Goal: Task Accomplishment & Management: Use online tool/utility

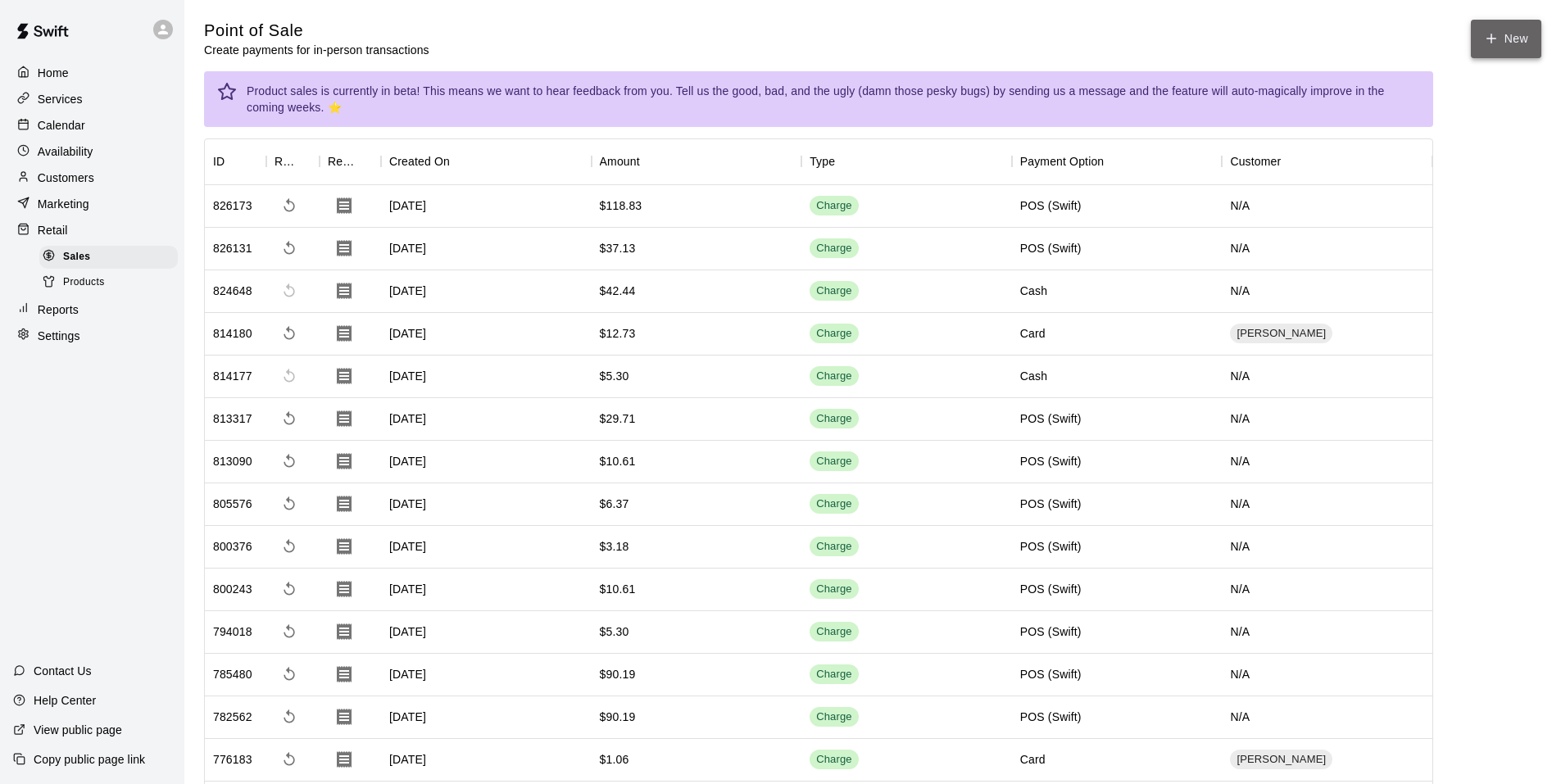
click at [1524, 56] on button "New" at bounding box center [1506, 39] width 71 height 39
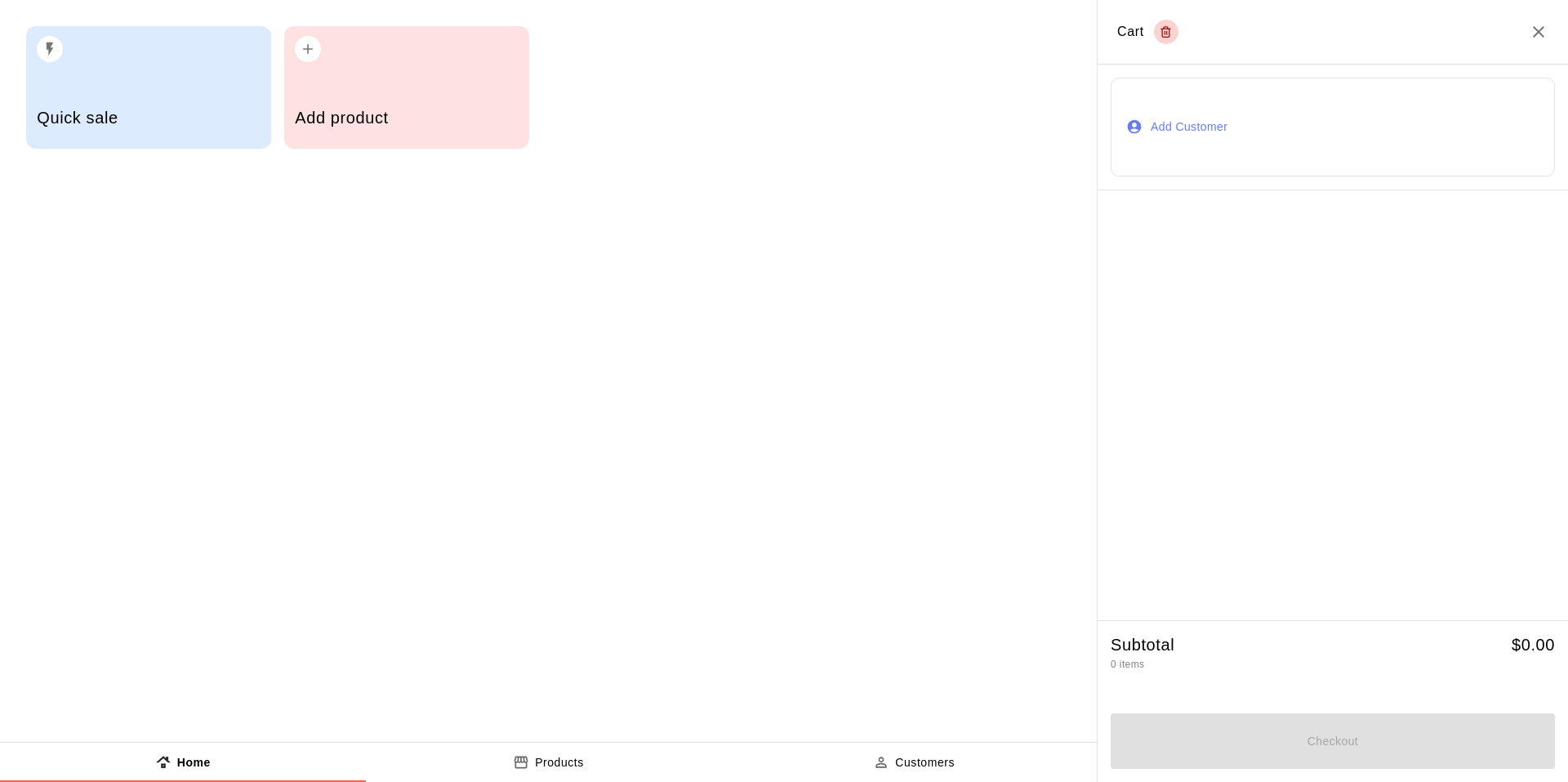
click at [125, 76] on div "Quick sale" at bounding box center [148, 87] width 245 height 123
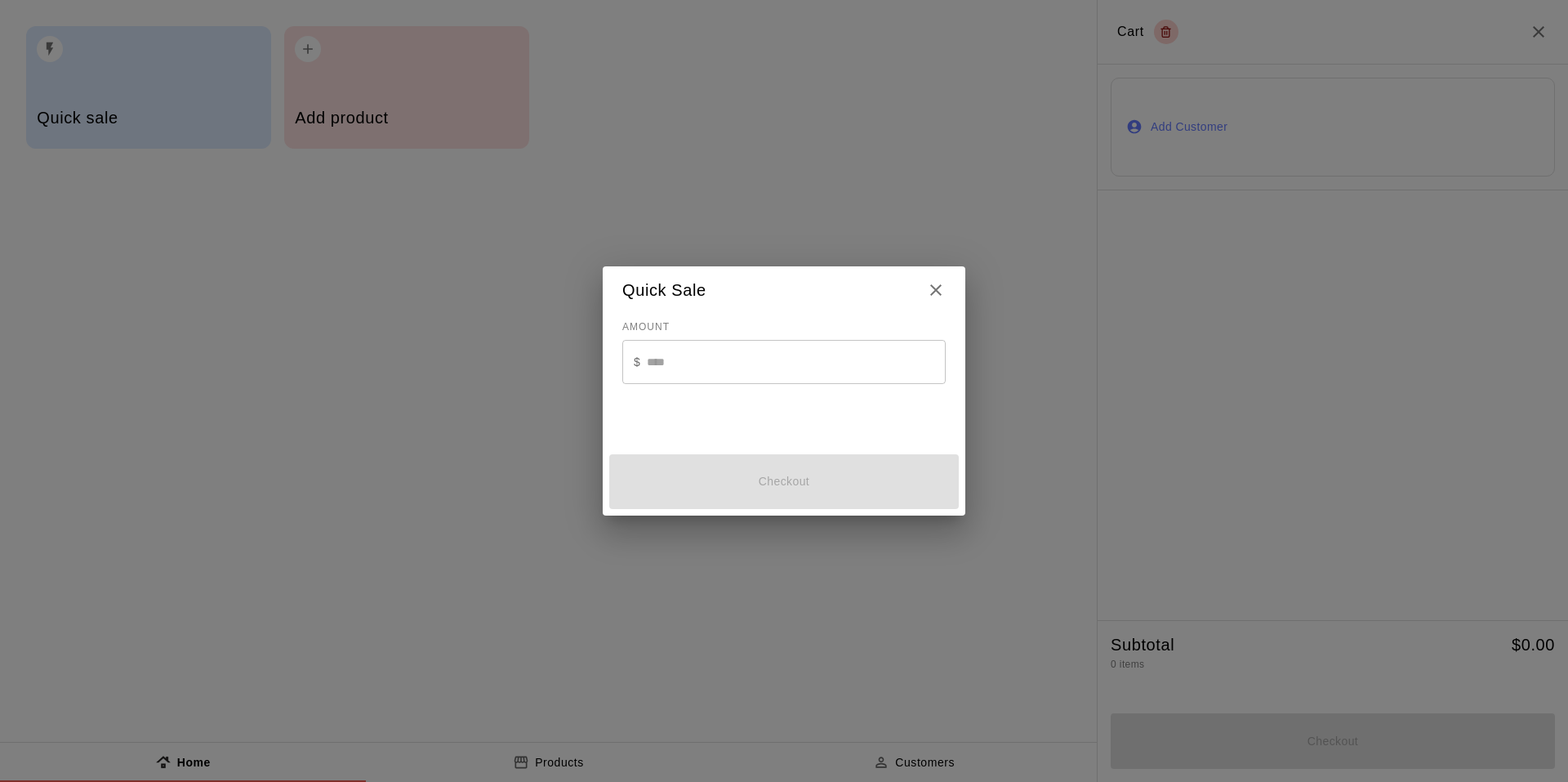
click at [642, 357] on div "$ ​" at bounding box center [784, 361] width 324 height 43
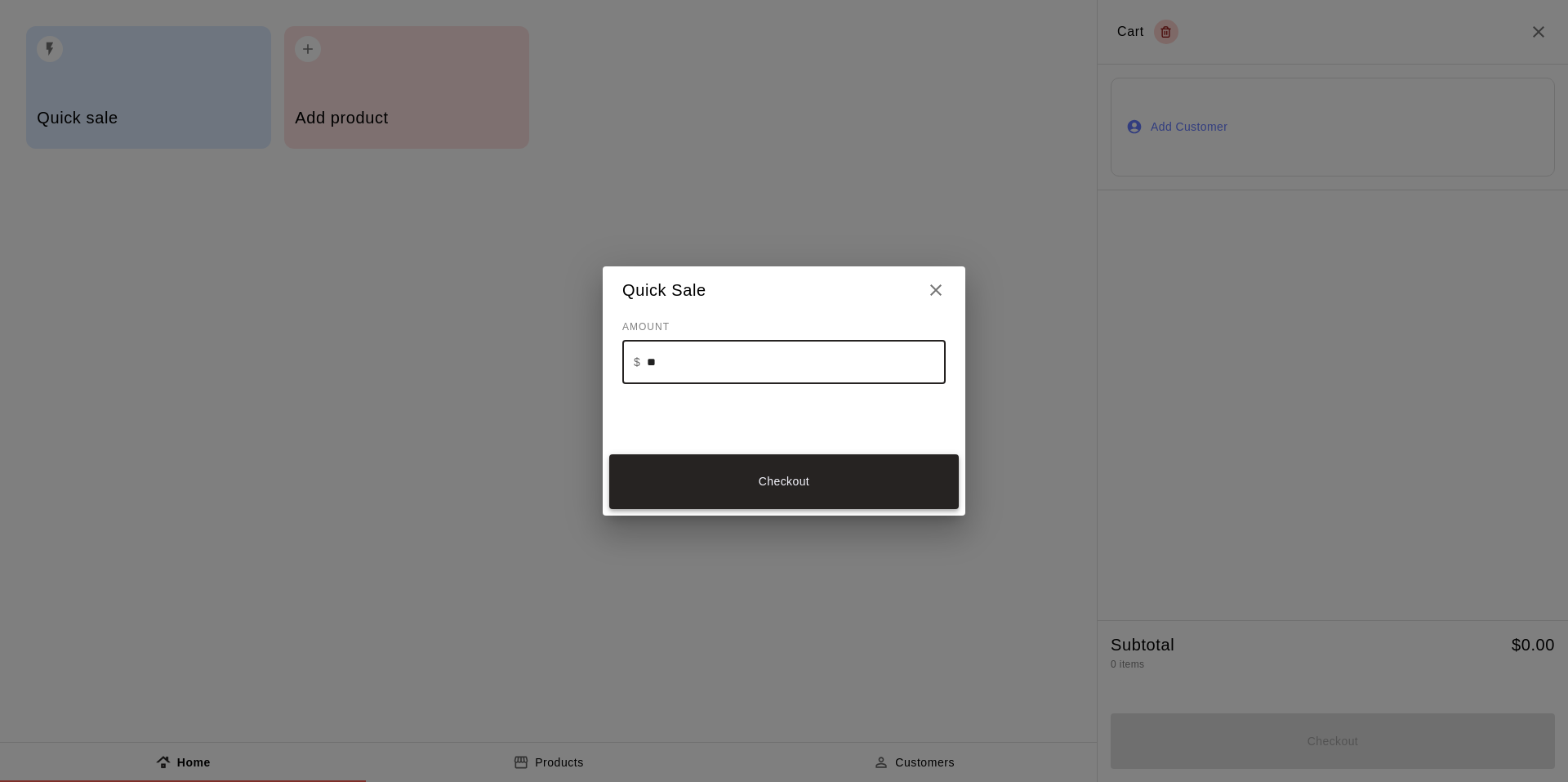
type input "**"
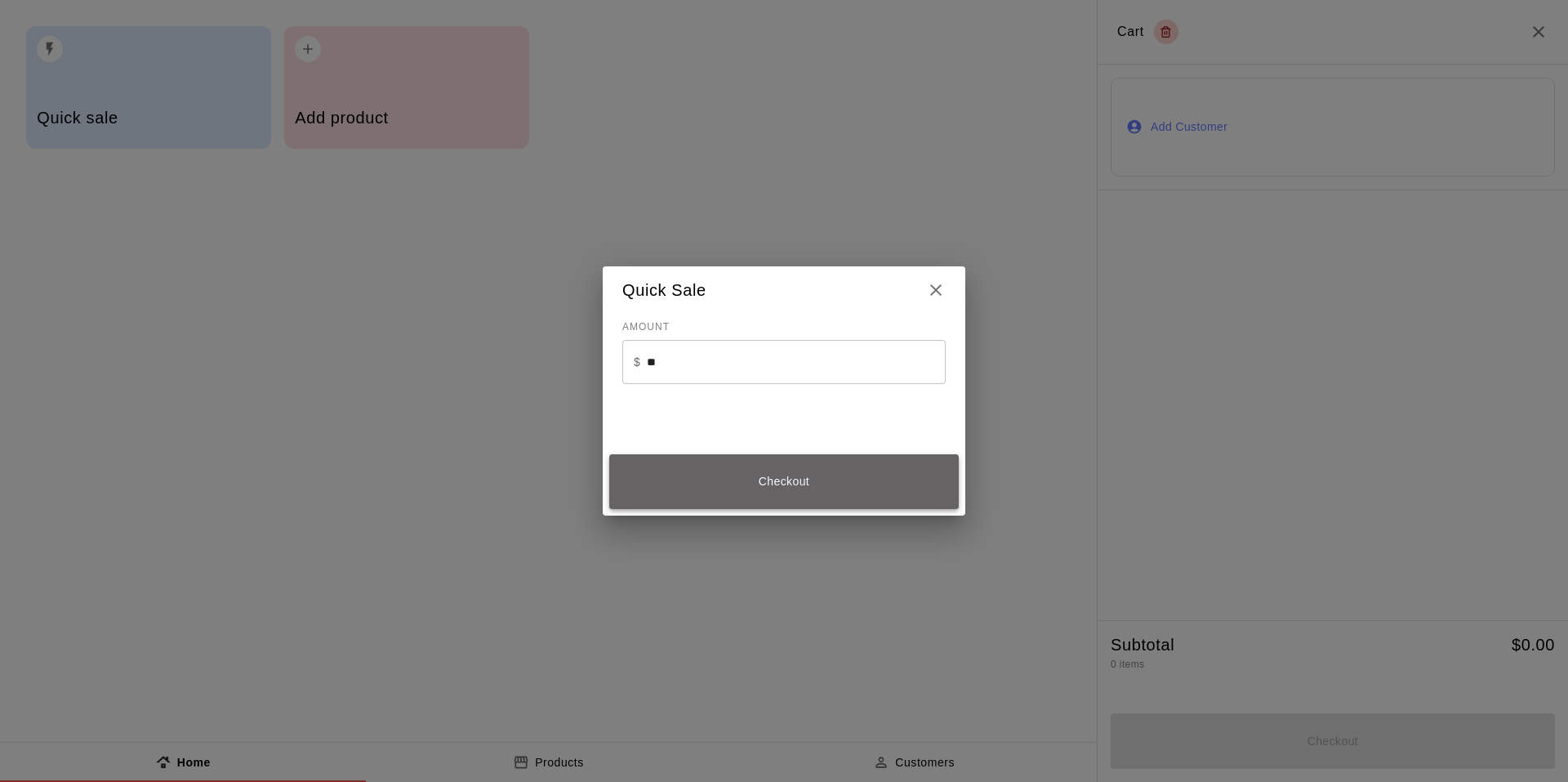
click at [773, 475] on button "Checkout" at bounding box center [784, 482] width 350 height 55
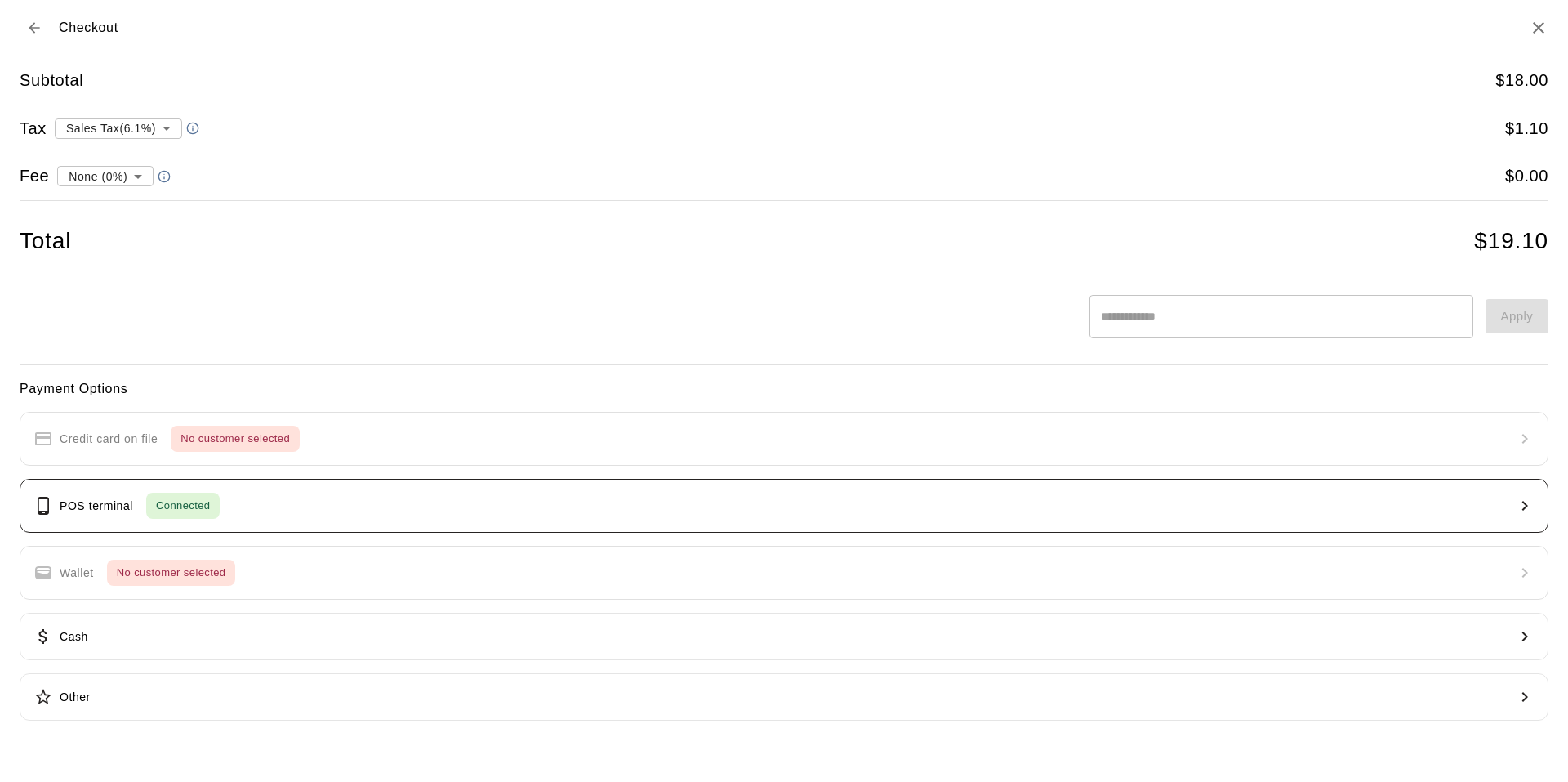
click at [306, 522] on button "POS terminal Connected" at bounding box center [784, 506] width 1529 height 54
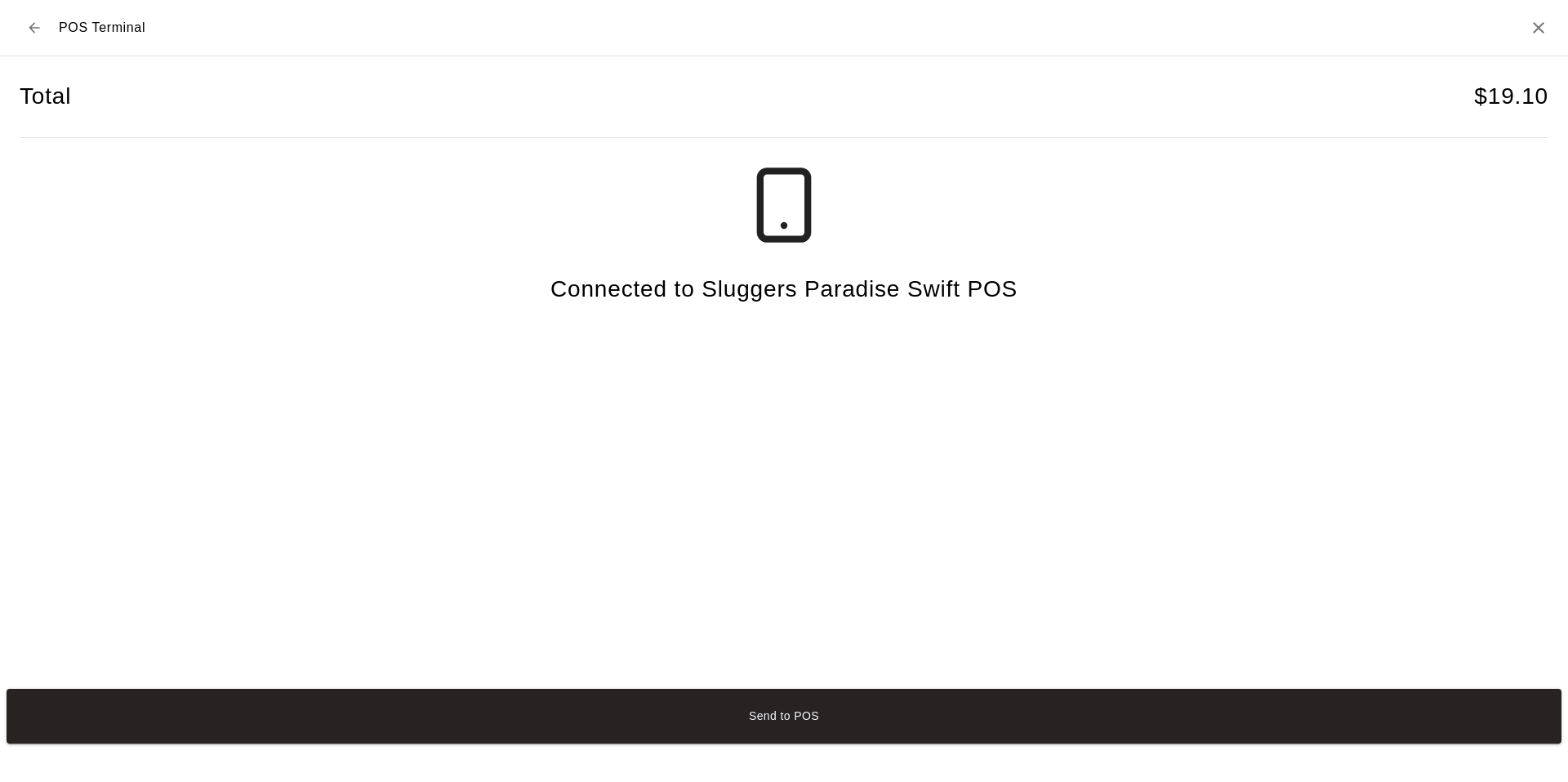
click at [677, 728] on button "Send to POS" at bounding box center [784, 716] width 1555 height 55
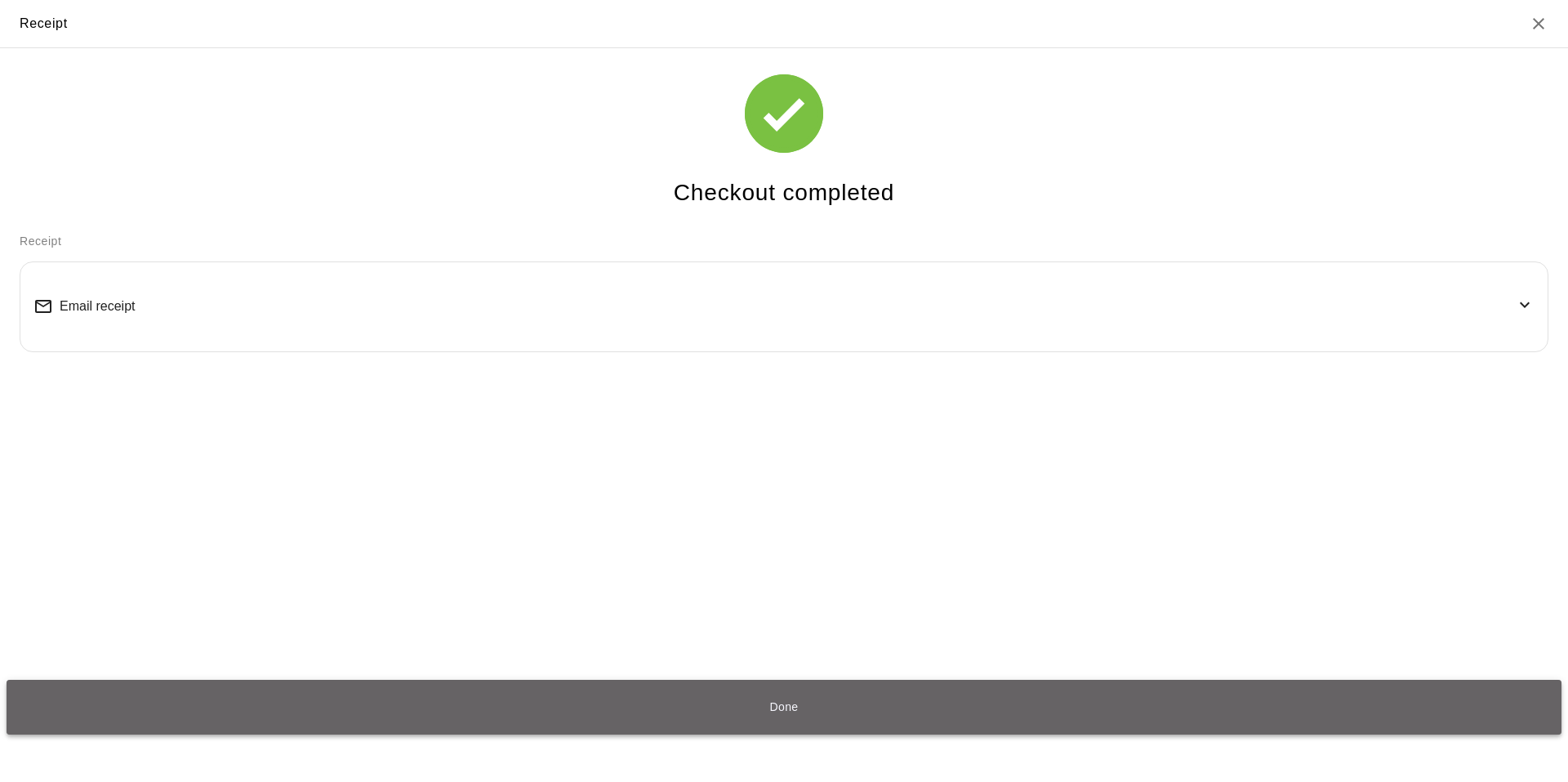
click at [926, 699] on button "Done" at bounding box center [784, 708] width 1555 height 55
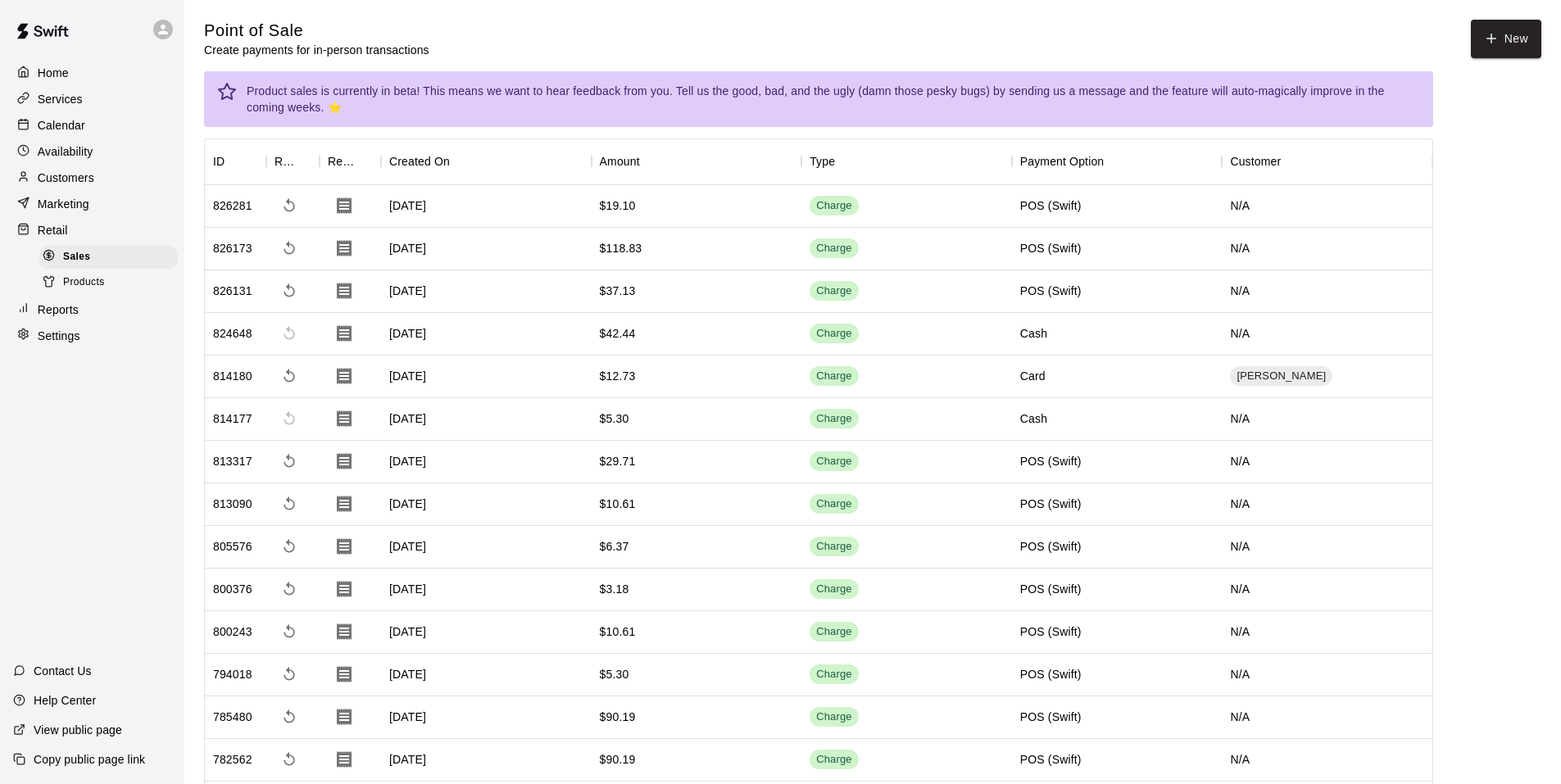
click at [138, 125] on div "Calendar" at bounding box center [92, 125] width 158 height 25
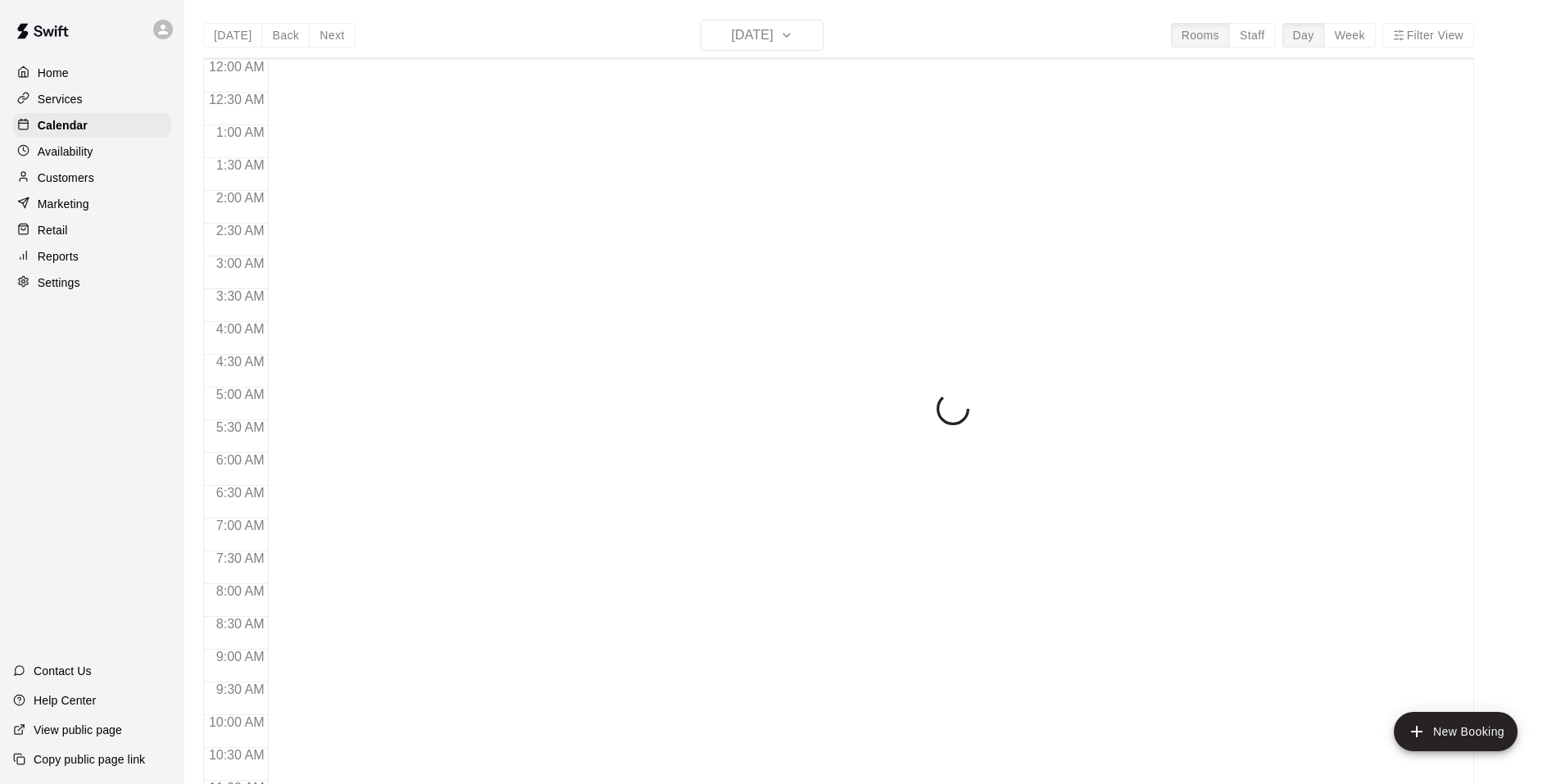
scroll to position [830, 0]
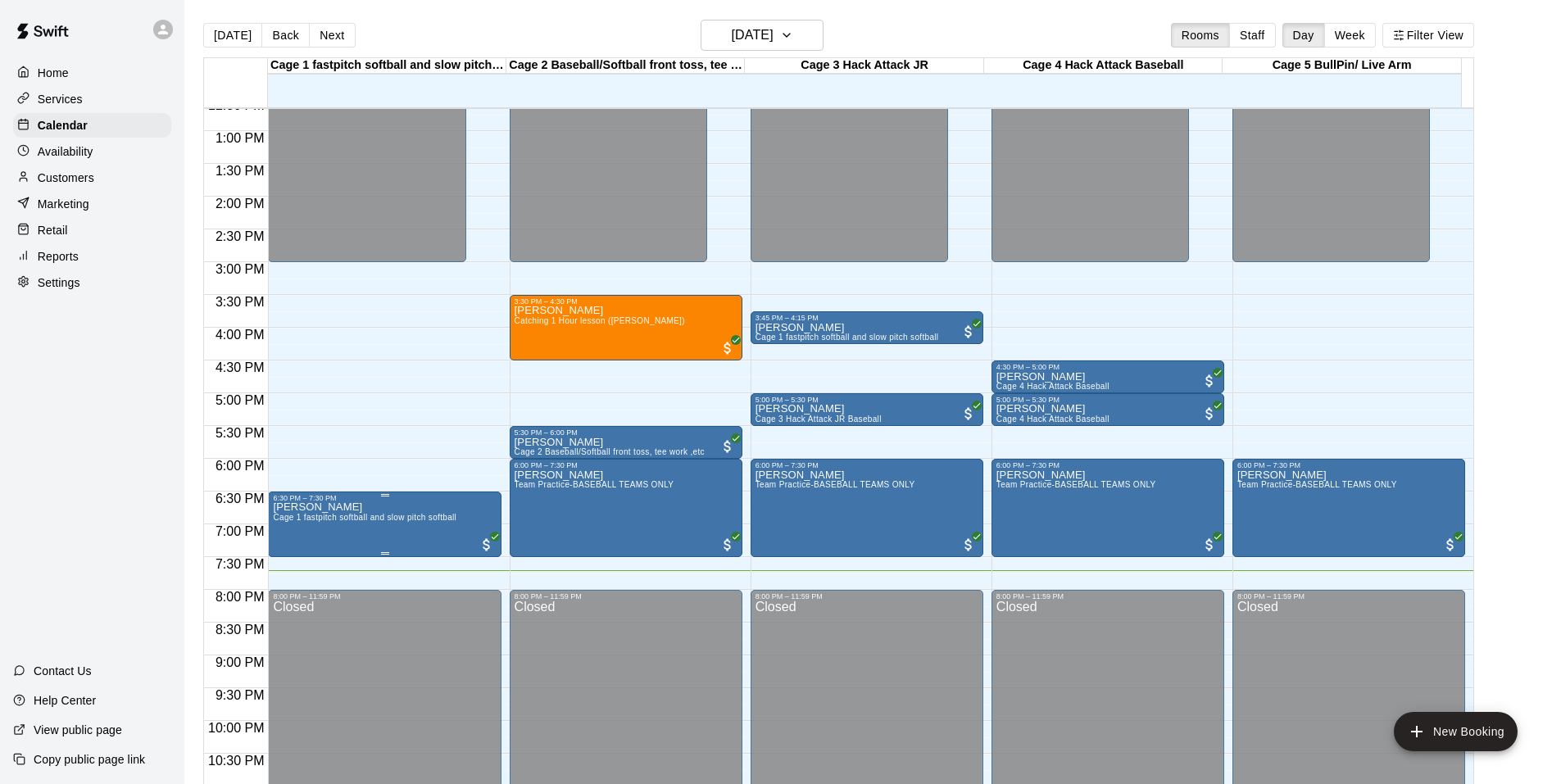
click at [401, 522] on span "Cage 1 fastpitch softball and slow pitch softball" at bounding box center [364, 517] width 183 height 9
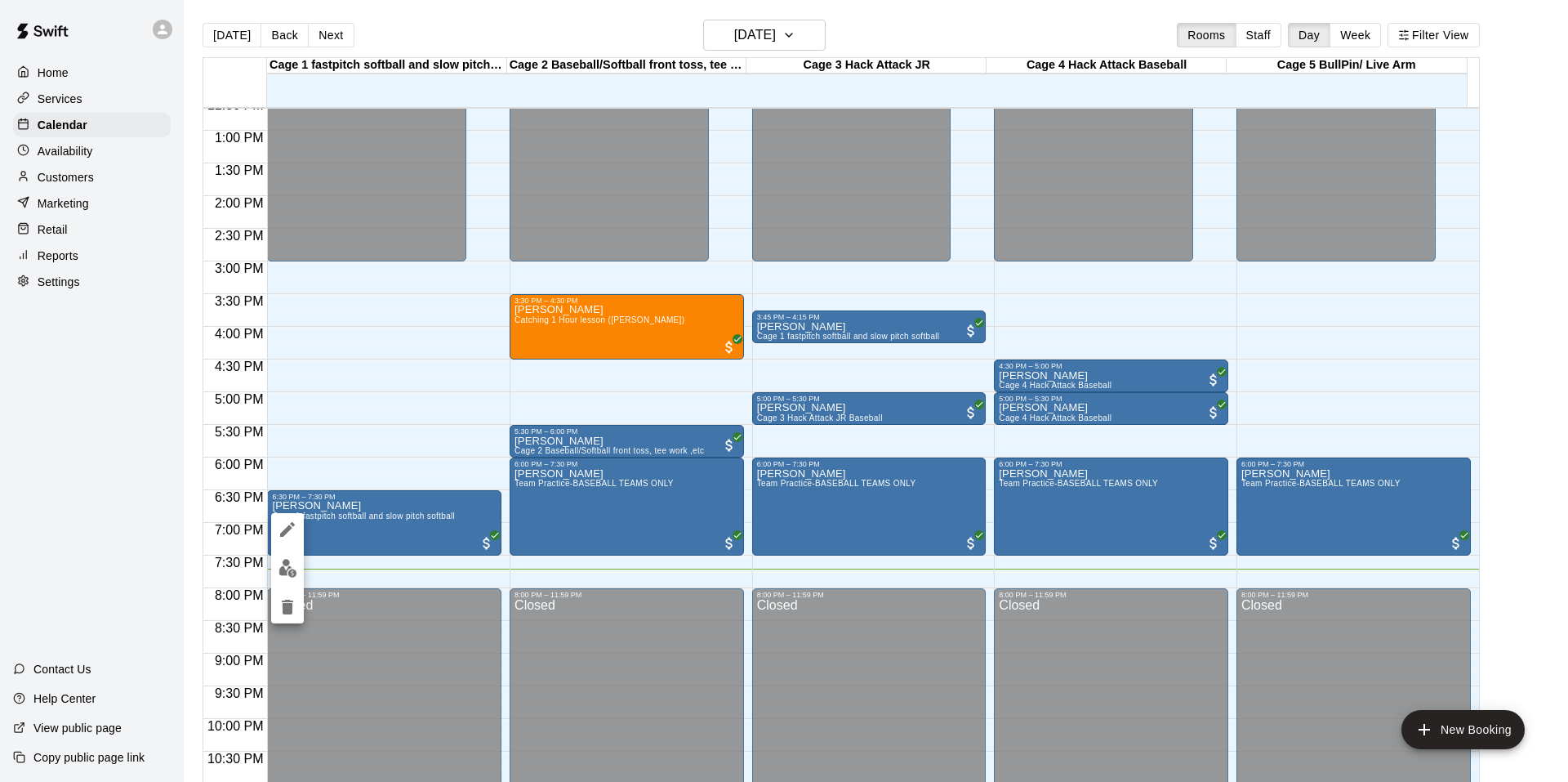
click at [286, 564] on img "edit" at bounding box center [288, 568] width 18 height 18
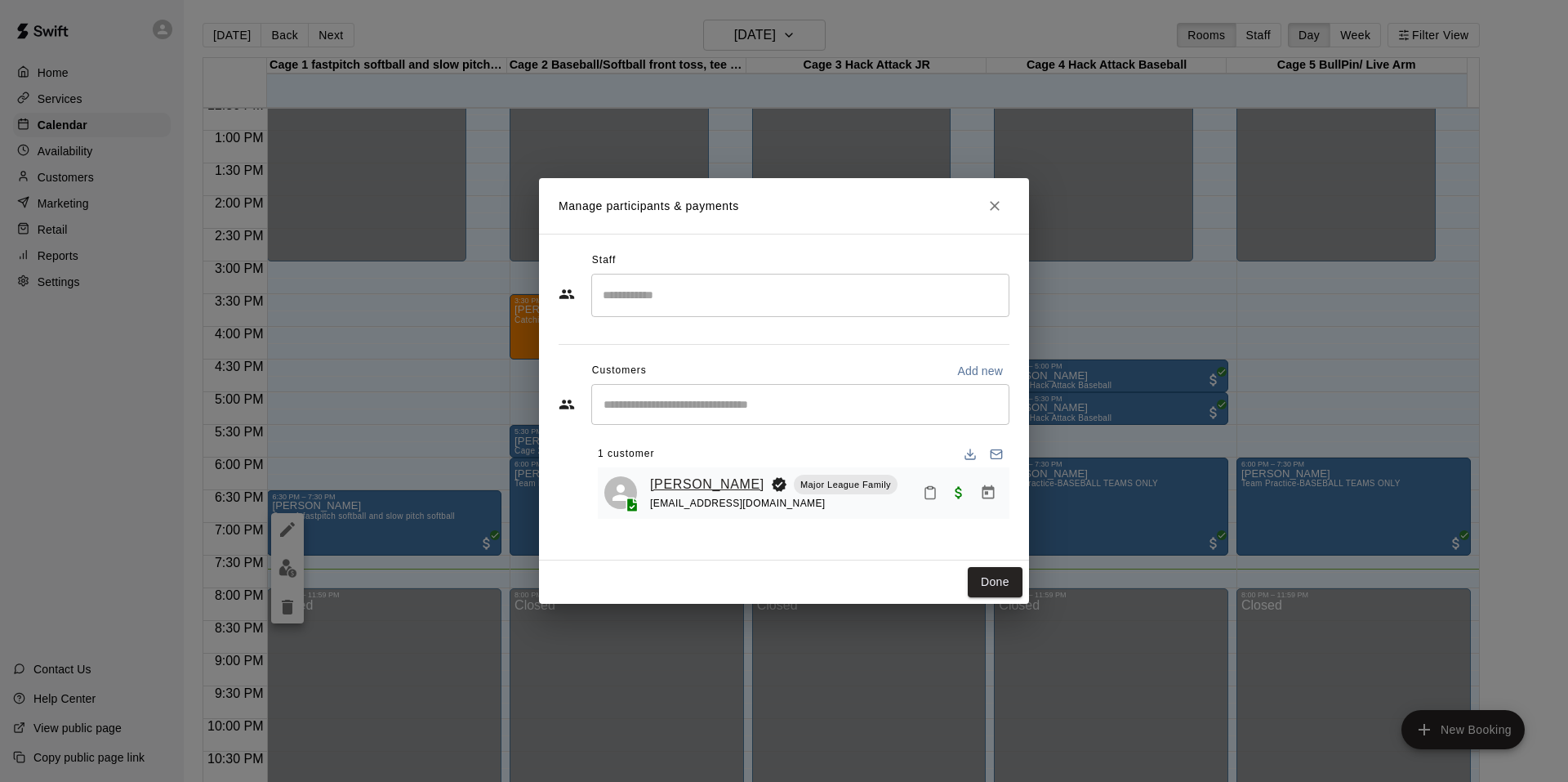
click at [695, 479] on link "[PERSON_NAME]" at bounding box center [707, 484] width 115 height 21
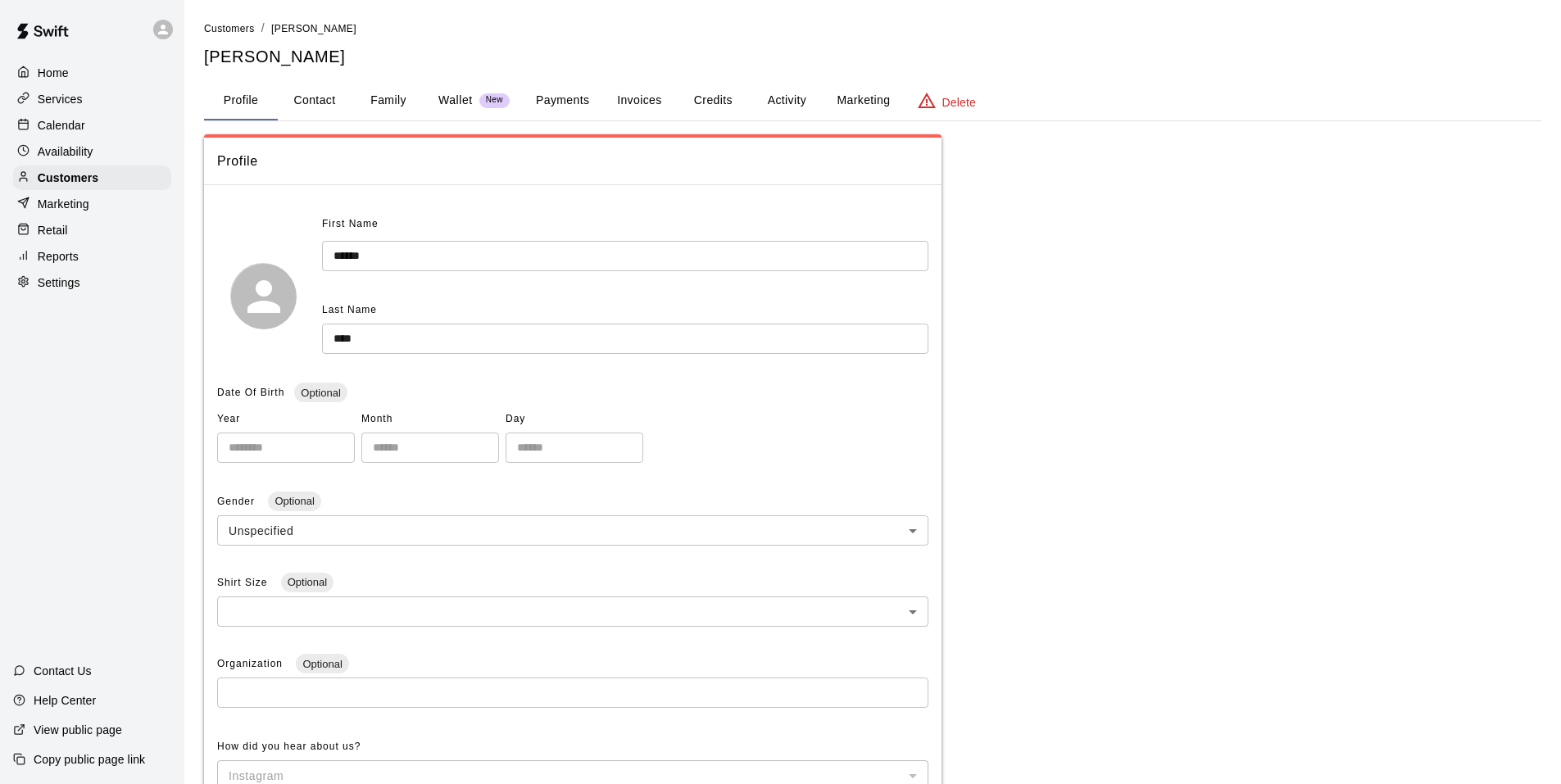
click at [594, 101] on button "Payments" at bounding box center [562, 100] width 79 height 40
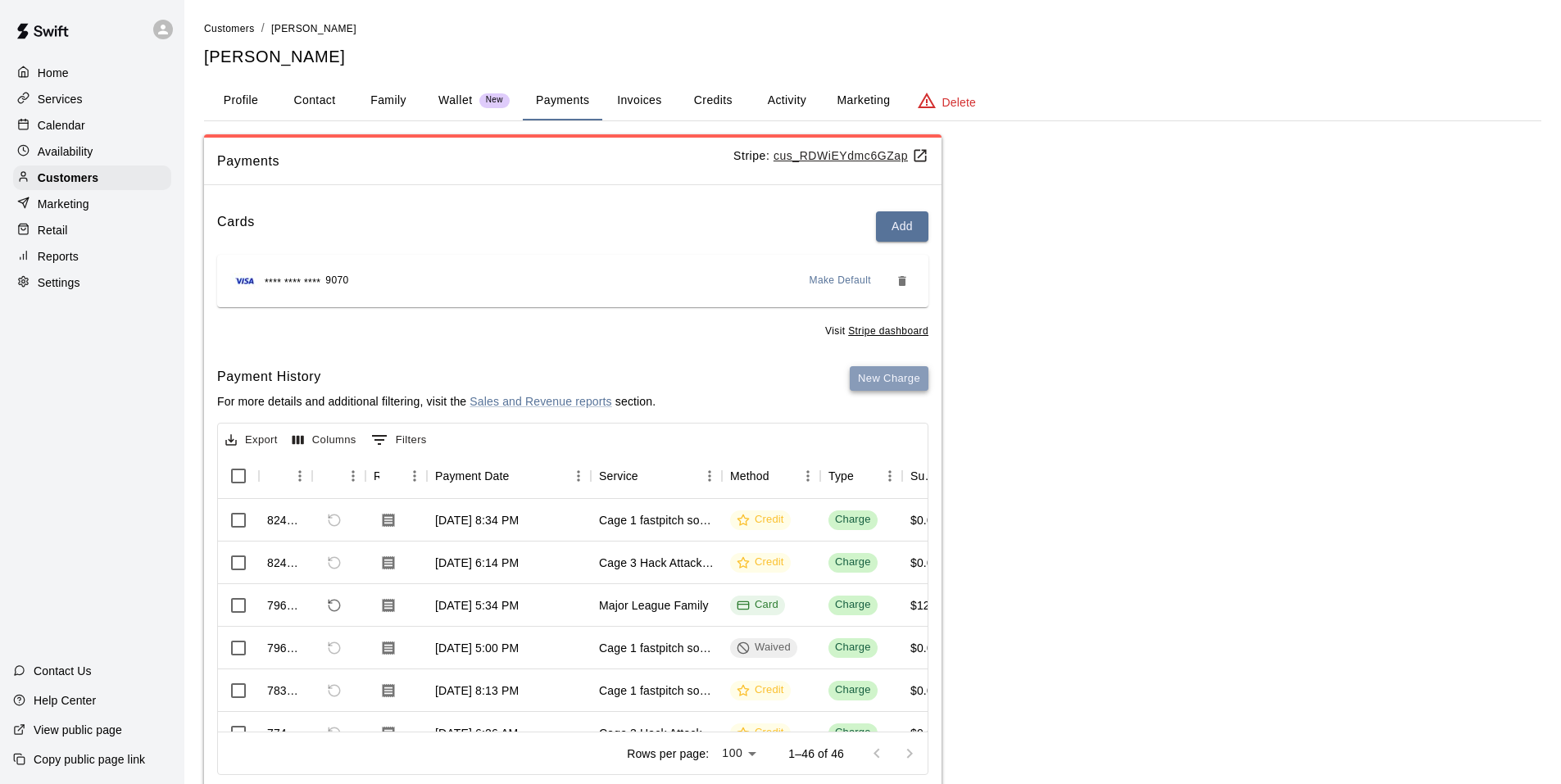
click at [894, 370] on button "New Charge" at bounding box center [888, 379] width 78 height 26
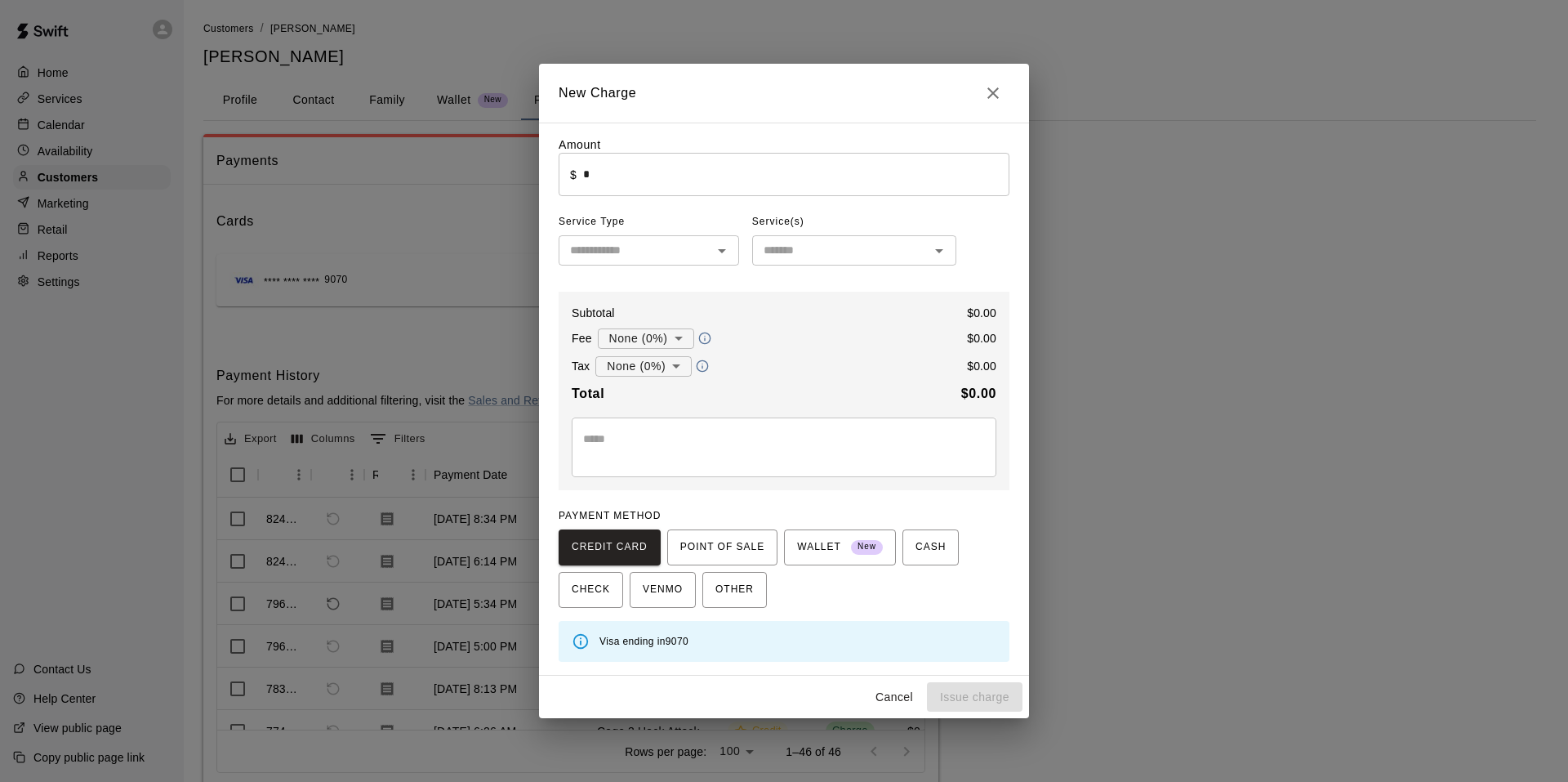
click at [612, 192] on input "*" at bounding box center [796, 173] width 427 height 43
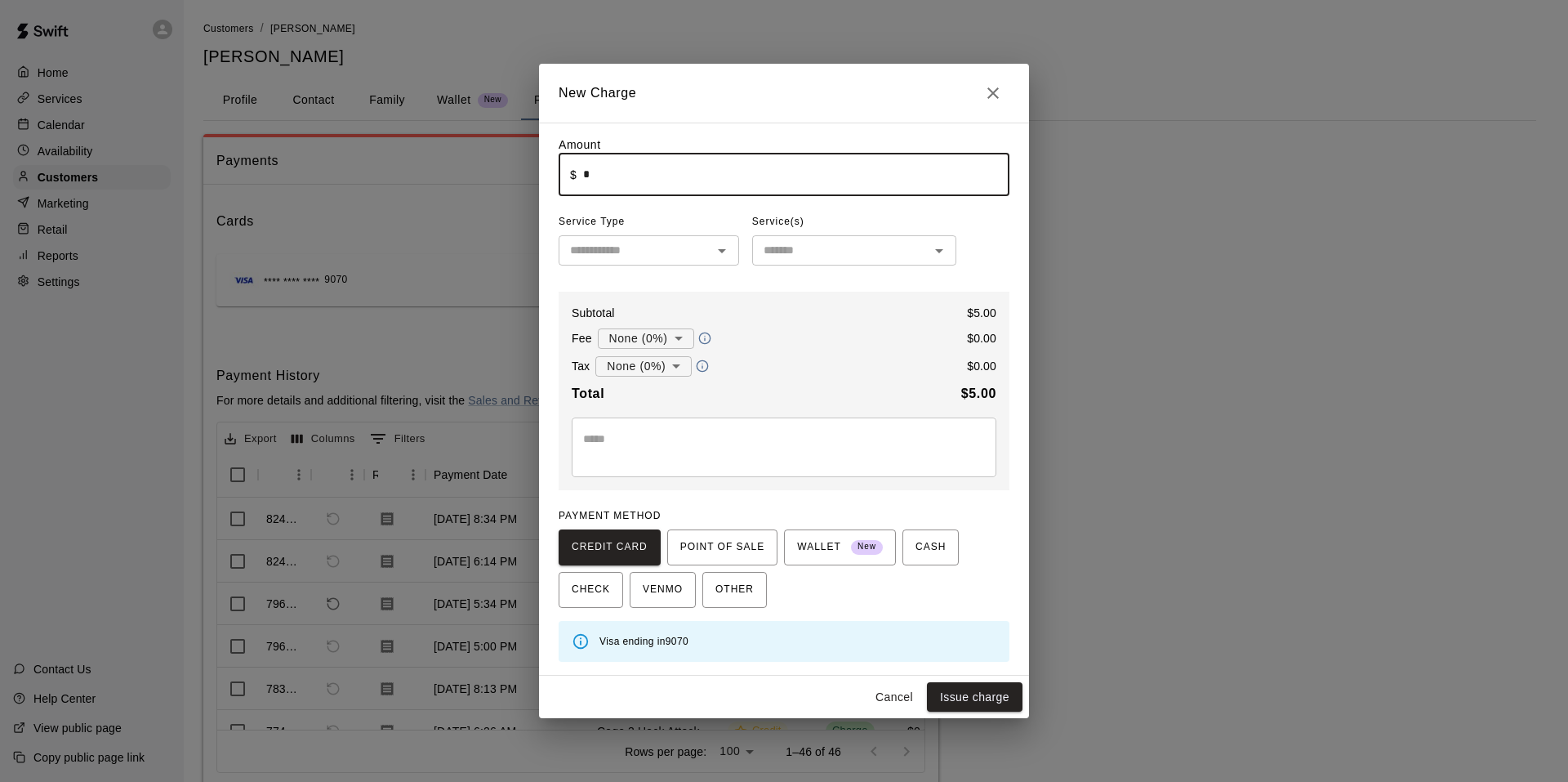
type input "****"
click at [637, 248] on input "text" at bounding box center [635, 251] width 144 height 20
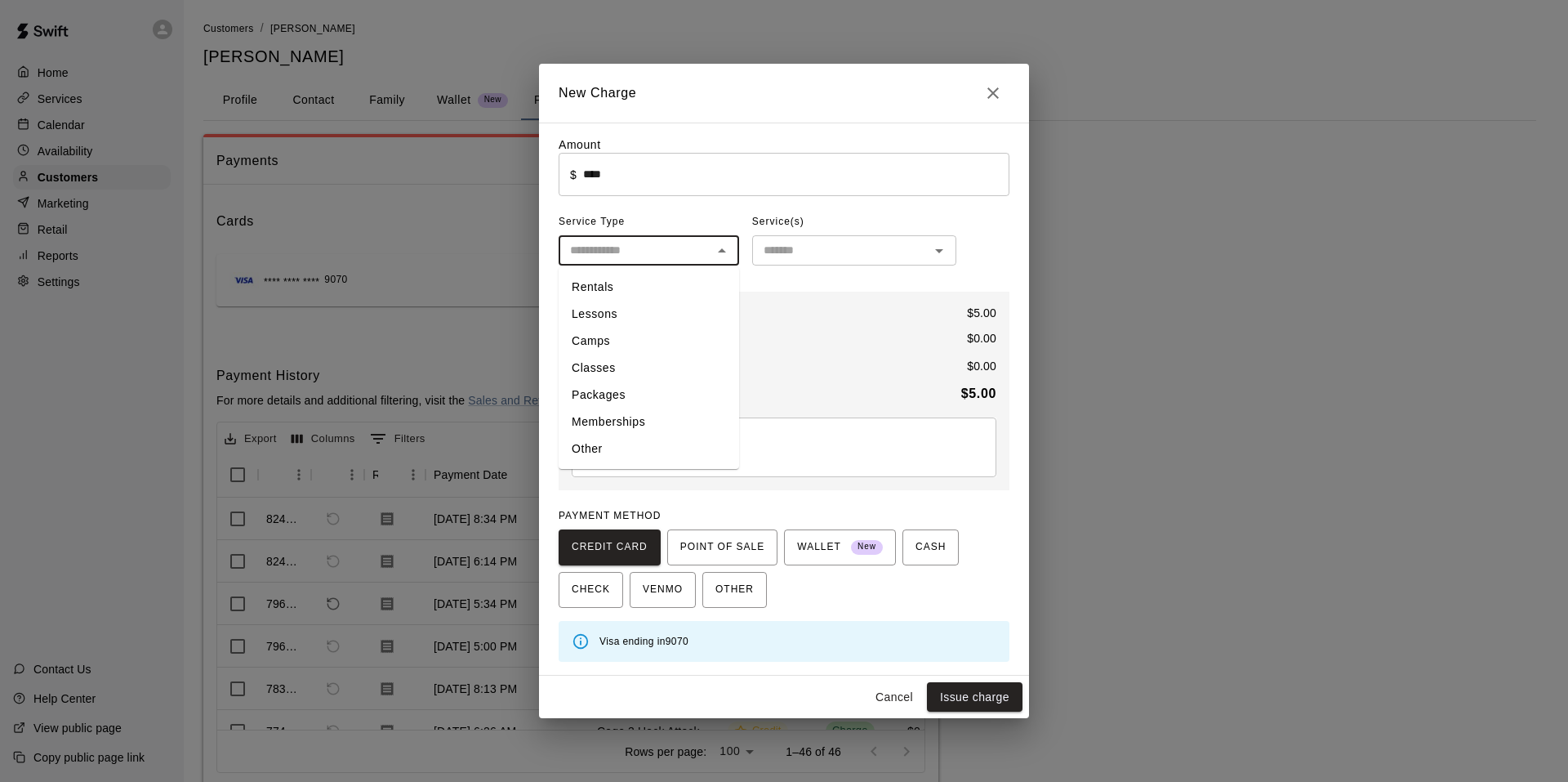
click at [628, 441] on li "Other" at bounding box center [649, 448] width 181 height 27
type input "*****"
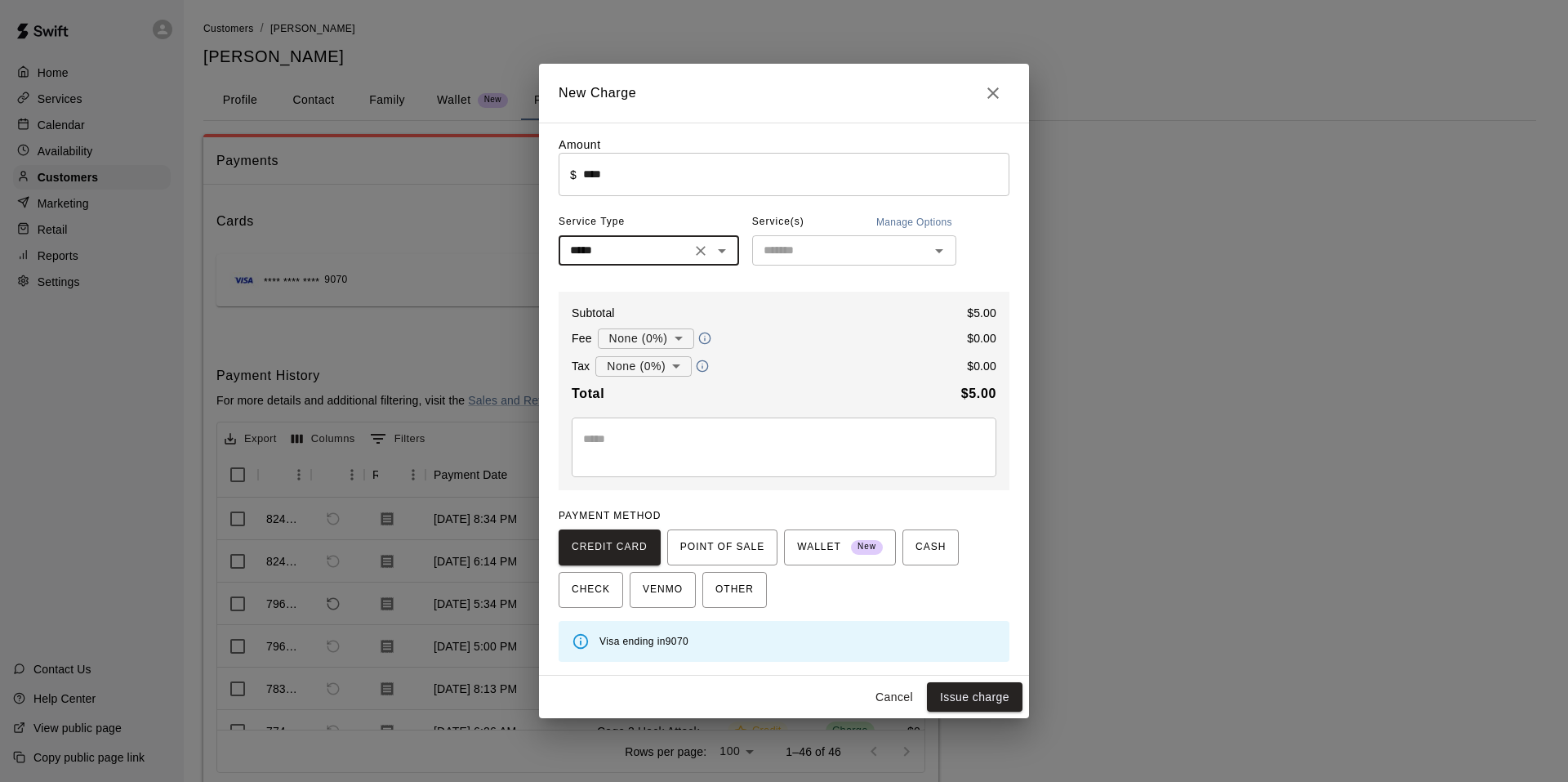
click at [777, 259] on input "text" at bounding box center [840, 251] width 167 height 20
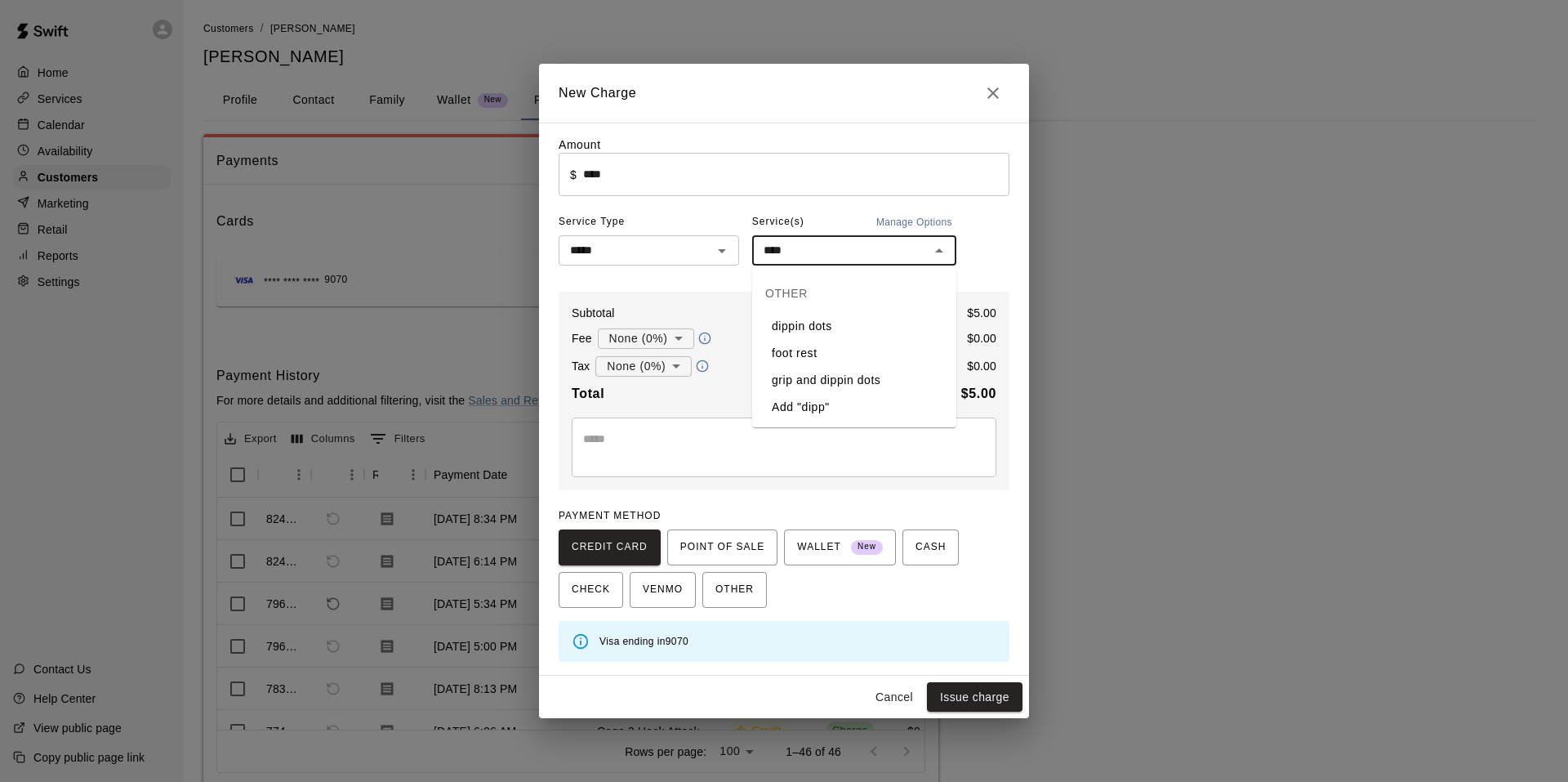
click at [800, 315] on li "dippin dots" at bounding box center [854, 326] width 205 height 27
type input "**********"
click at [646, 366] on body "Home Services Calendar Availability Customers Marketing Retail Reports Settings…" at bounding box center [784, 412] width 1568 height 825
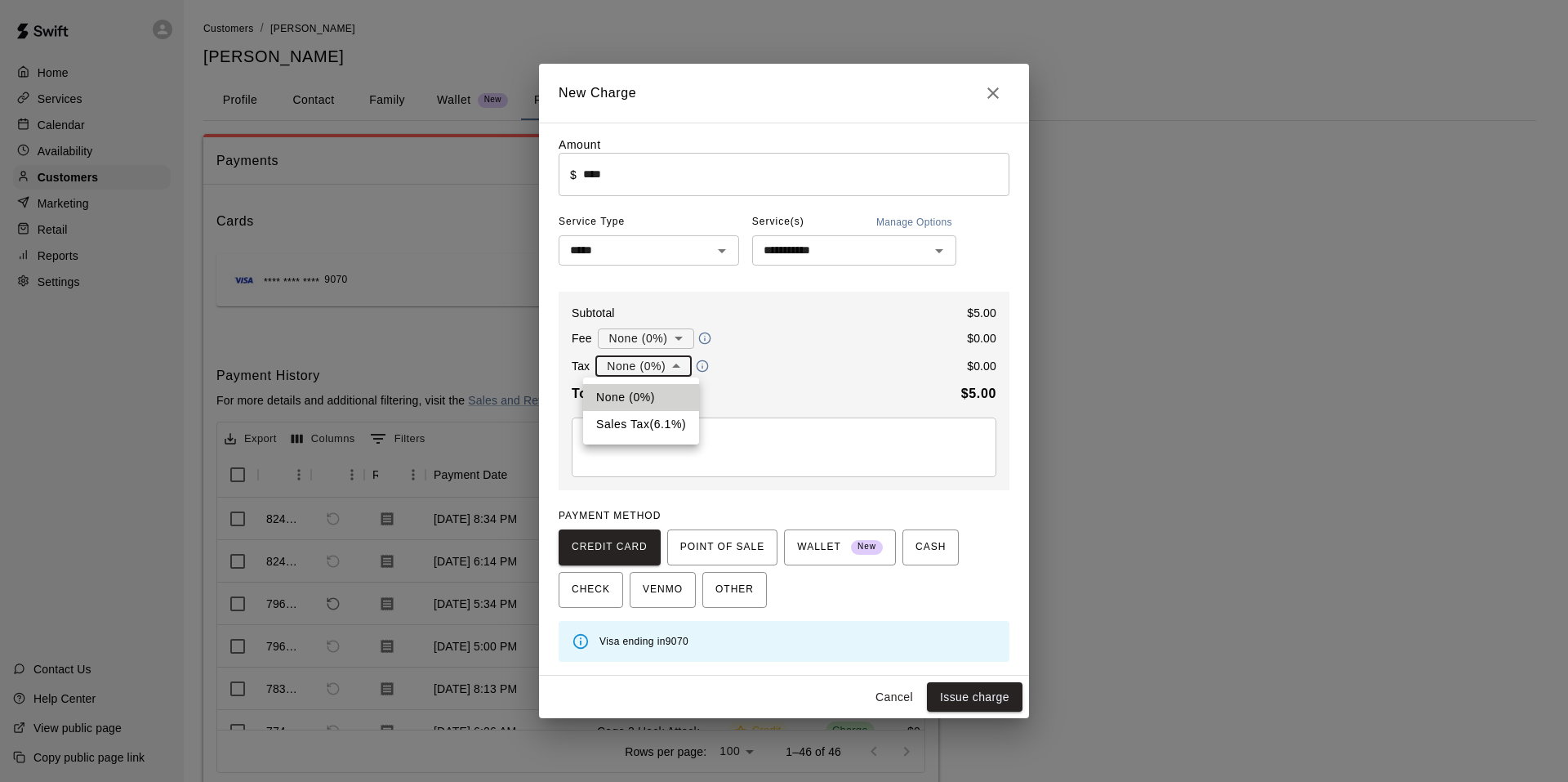
click at [652, 427] on li "Sales Tax ( 6.1 %)" at bounding box center [641, 424] width 116 height 27
type input "**********"
click at [985, 695] on button "Issue charge" at bounding box center [974, 697] width 95 height 30
type input "*"
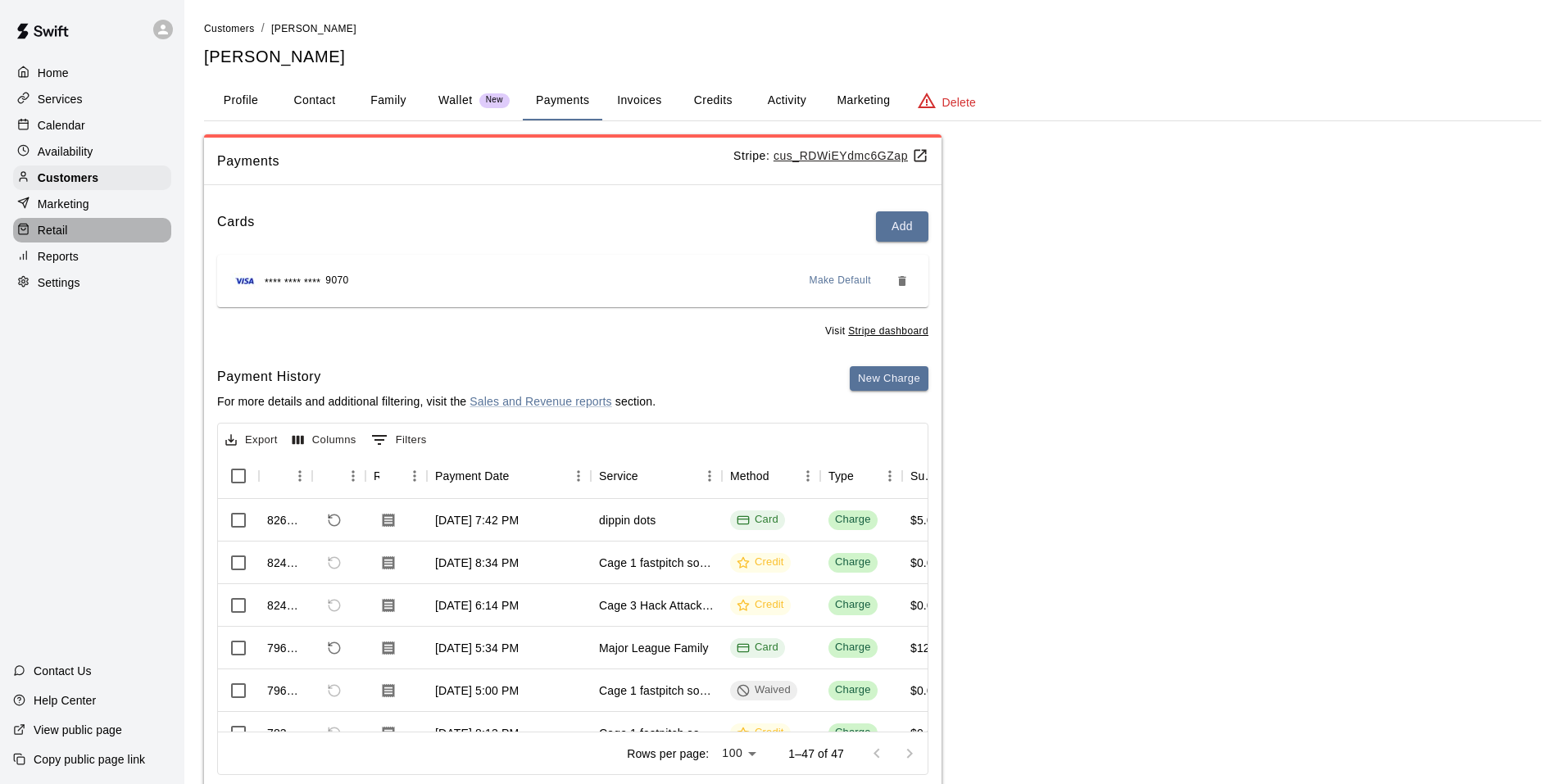
click at [46, 238] on p "Retail" at bounding box center [52, 230] width 30 height 17
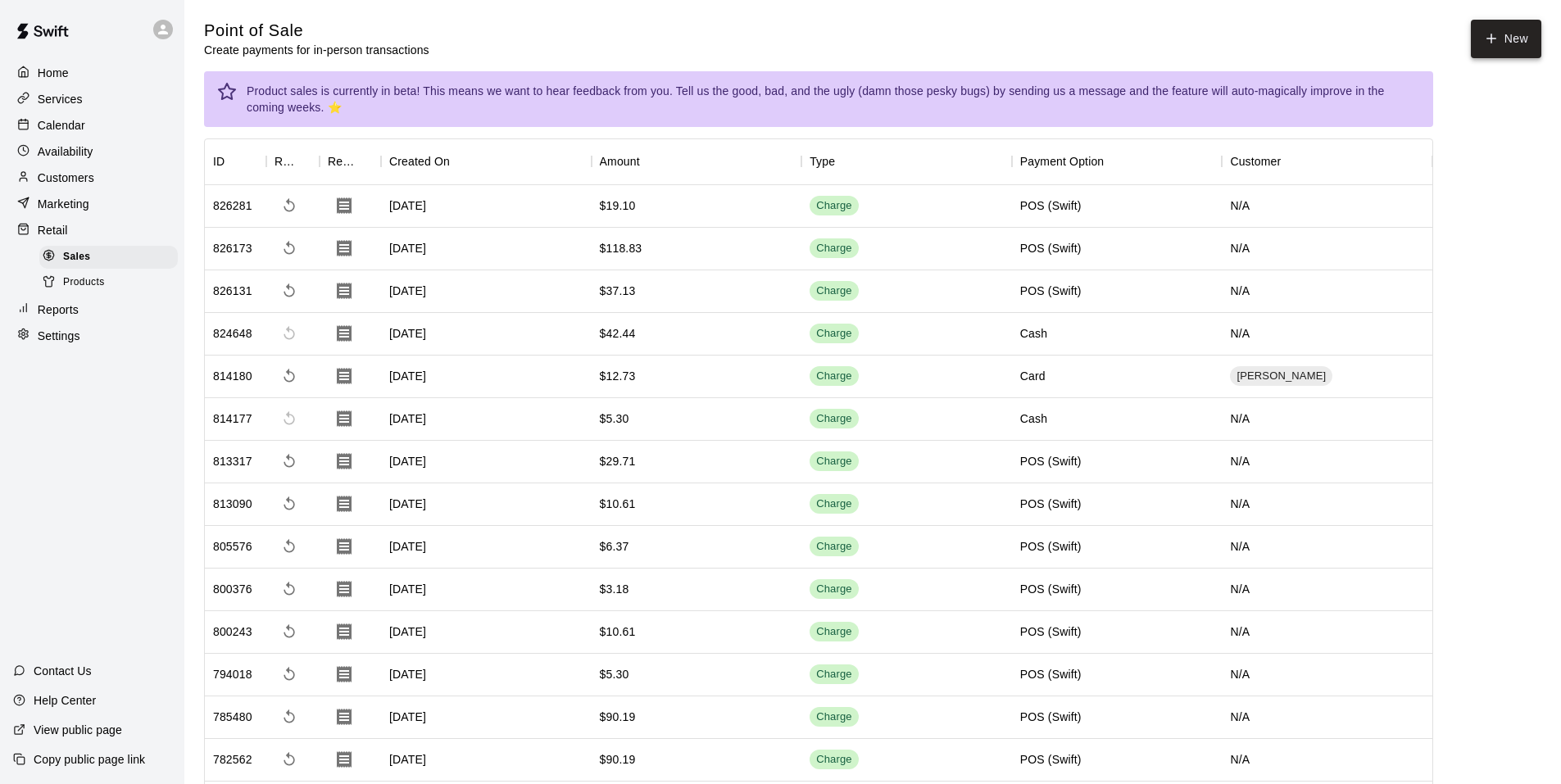
click at [1517, 43] on button "New" at bounding box center [1506, 39] width 71 height 39
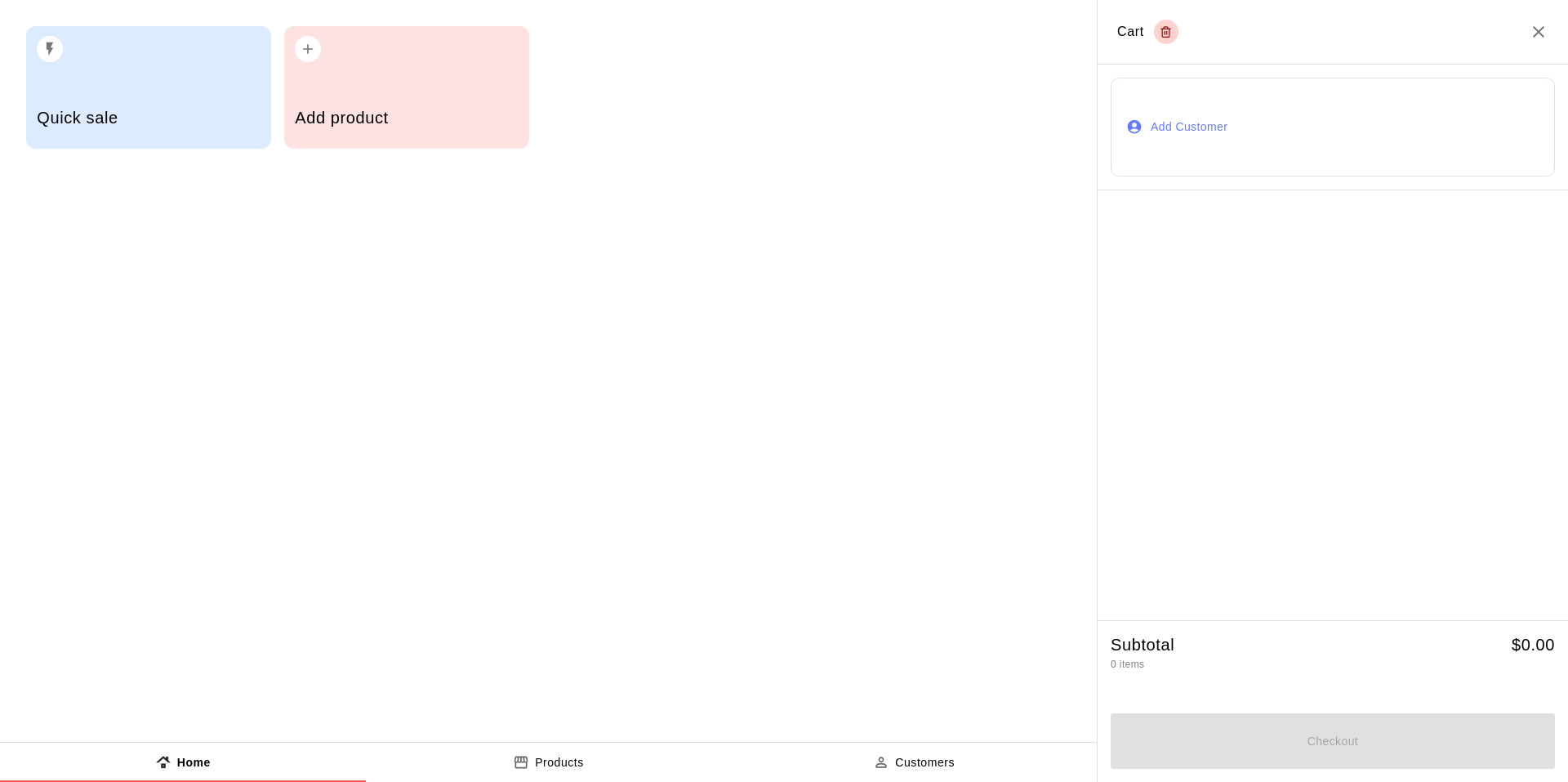
click at [81, 133] on div "Quick sale" at bounding box center [148, 119] width 223 height 58
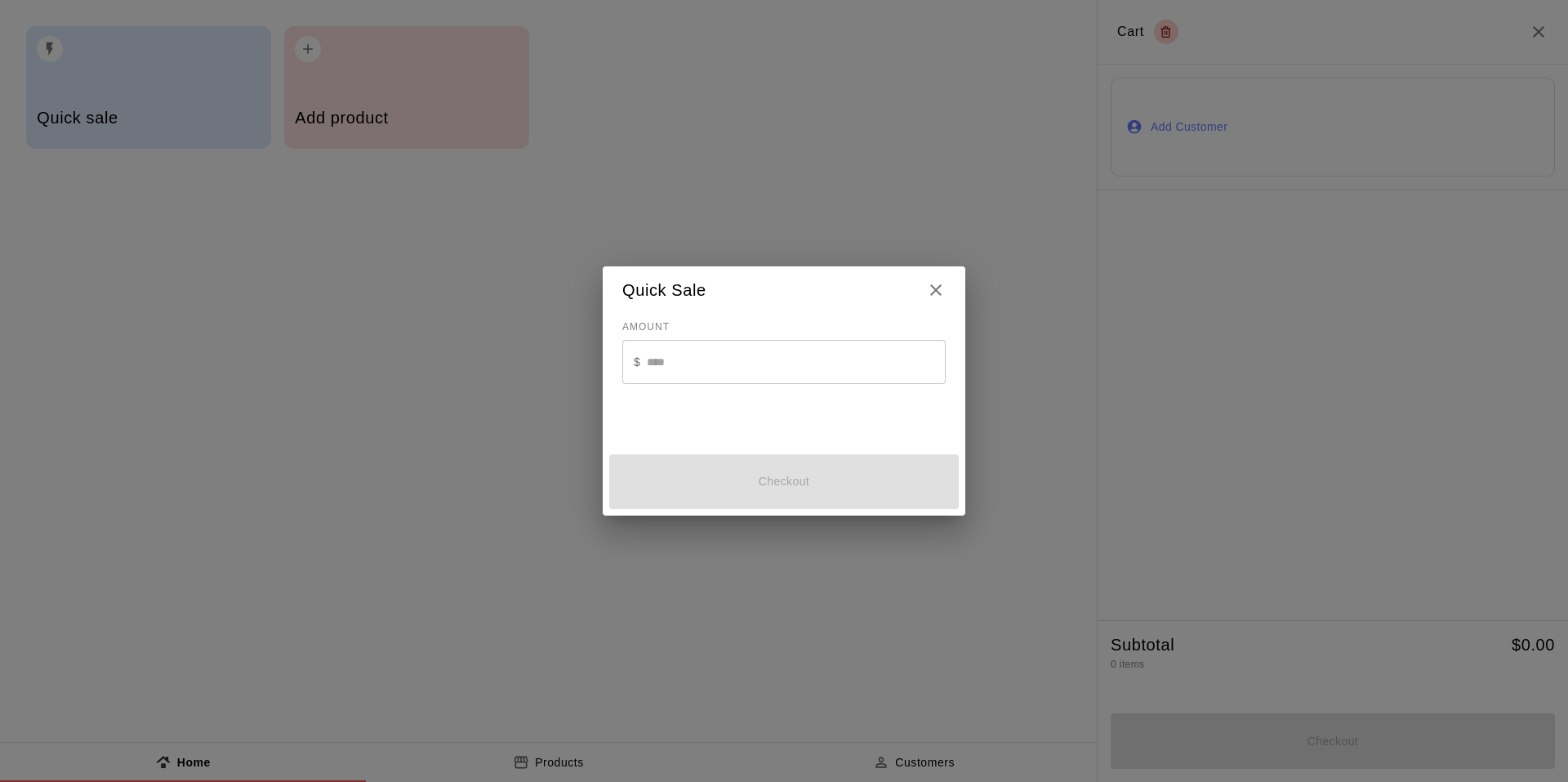
click at [745, 360] on input "text" at bounding box center [796, 361] width 299 height 43
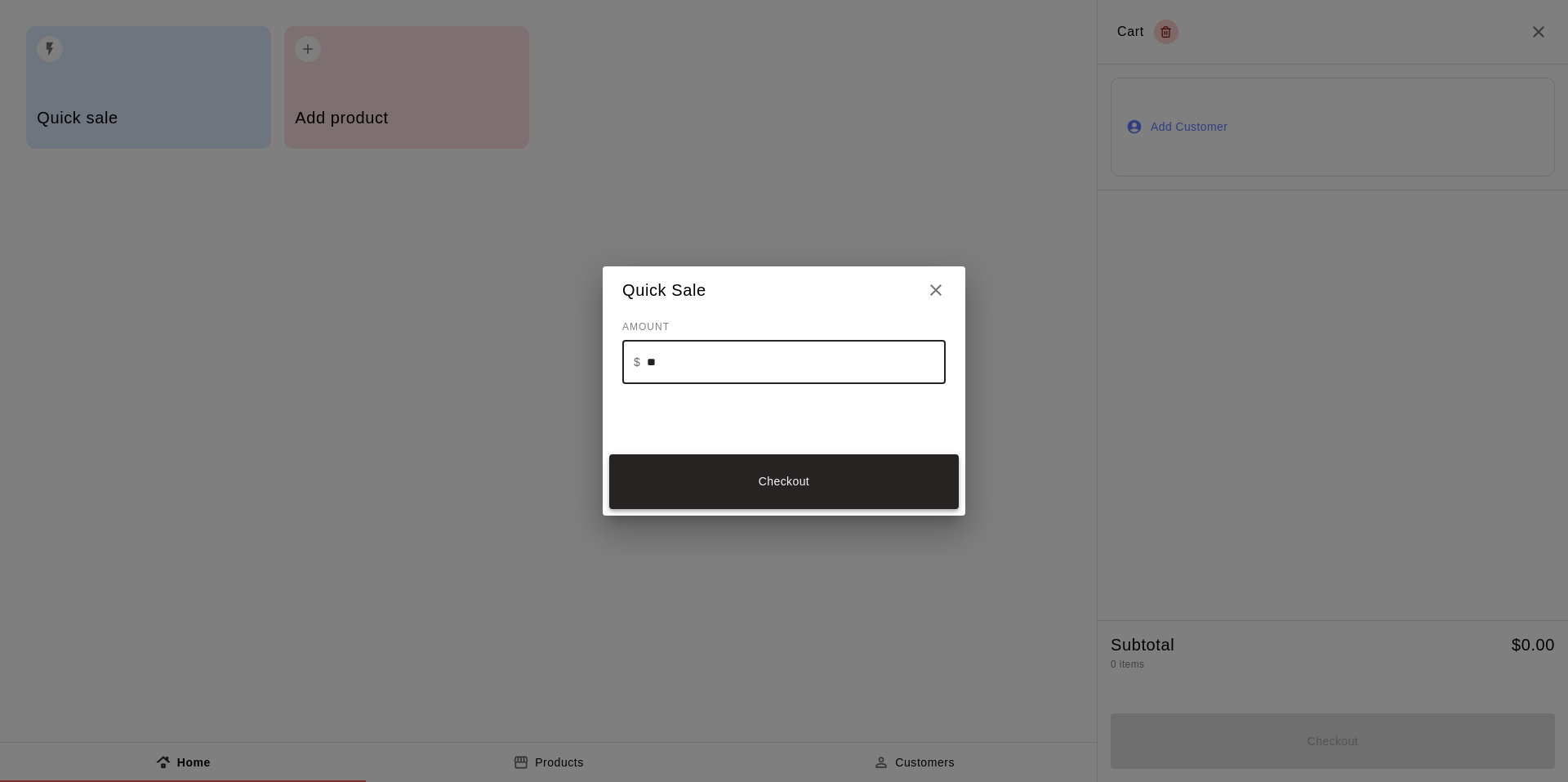
type input "**"
click at [751, 491] on button "Checkout" at bounding box center [784, 482] width 350 height 55
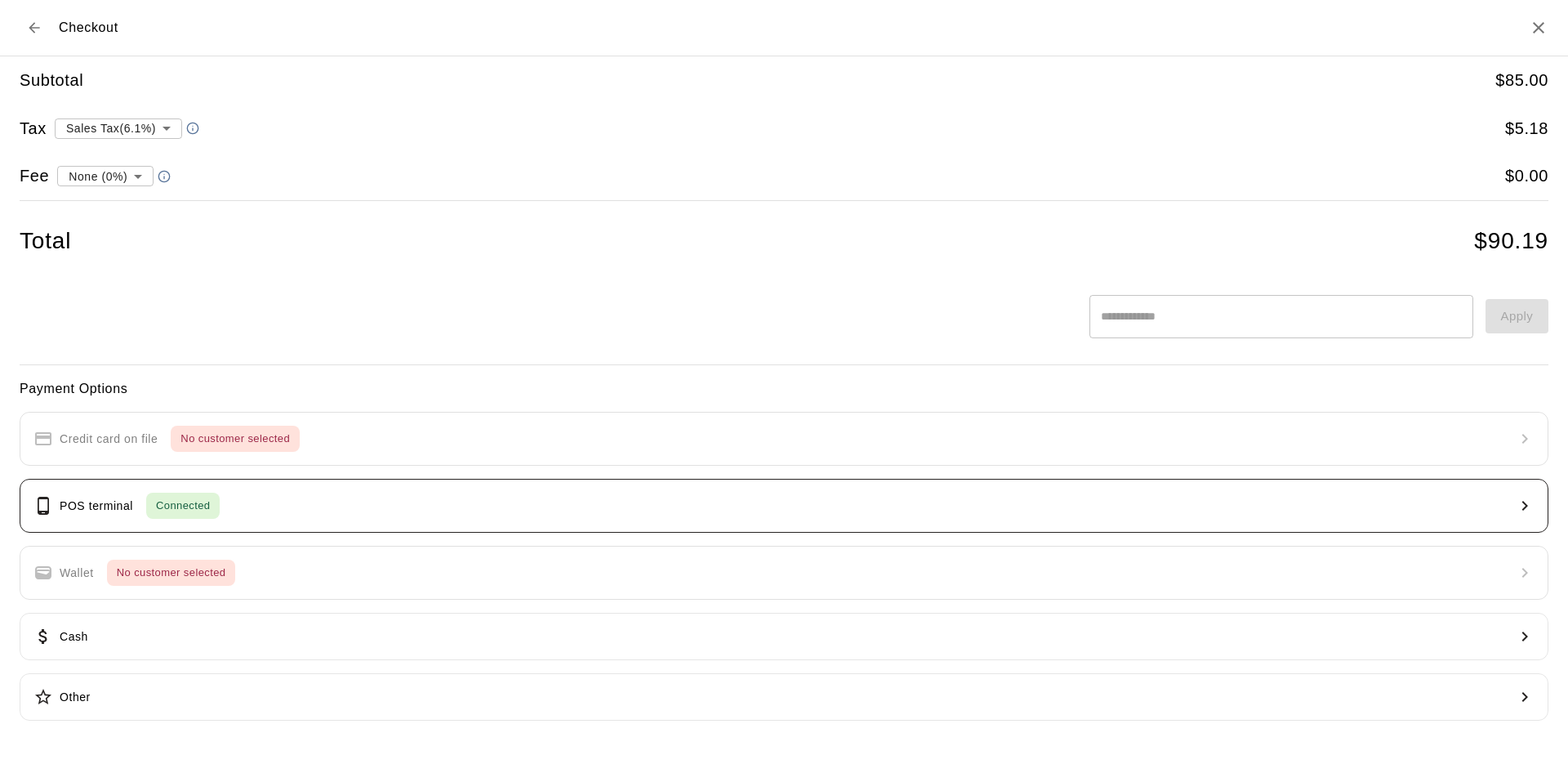
click at [338, 497] on button "POS terminal Connected" at bounding box center [784, 506] width 1529 height 54
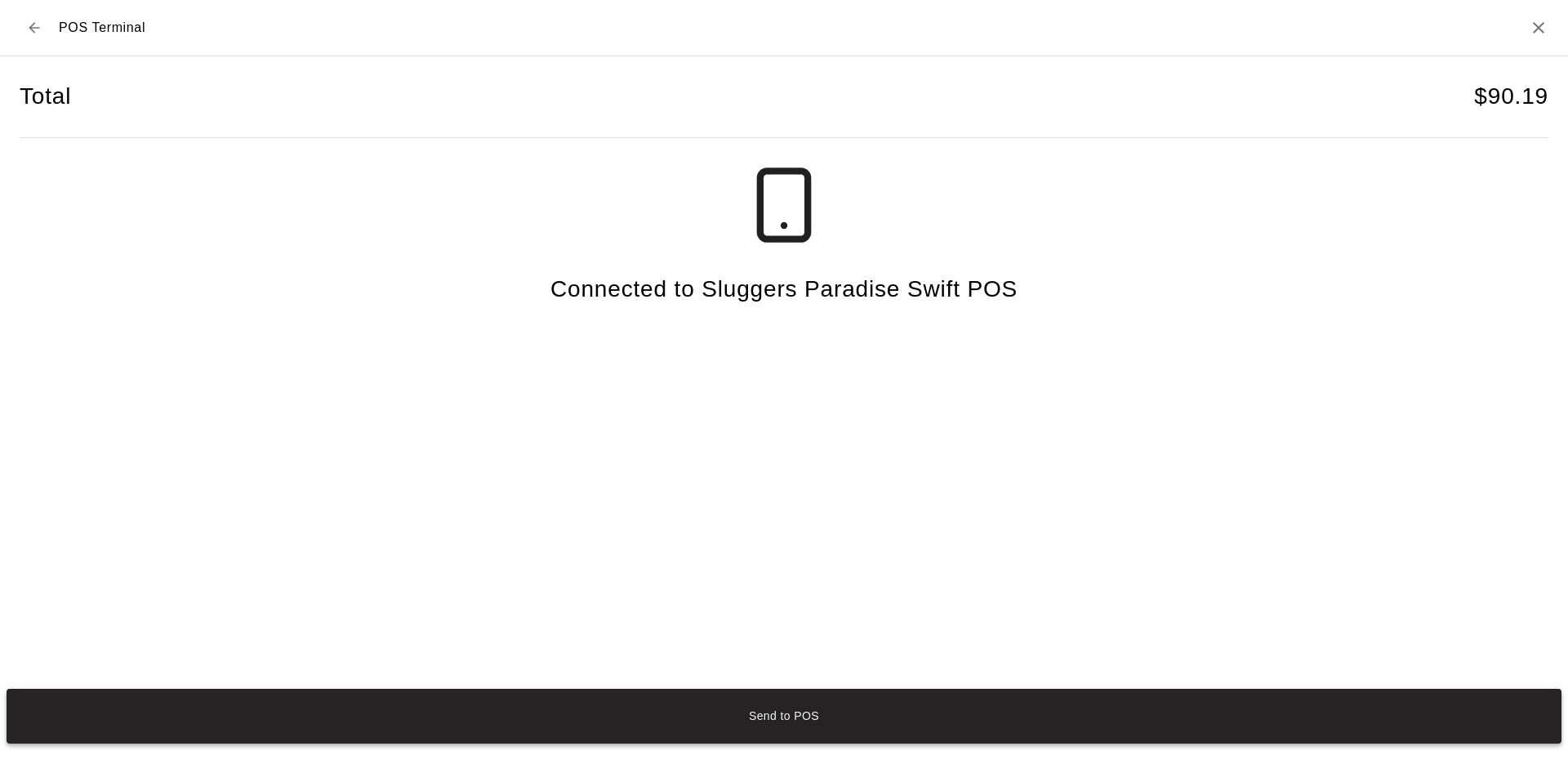
drag, startPoint x: 840, startPoint y: 717, endPoint x: 818, endPoint y: 703, distance: 26.1
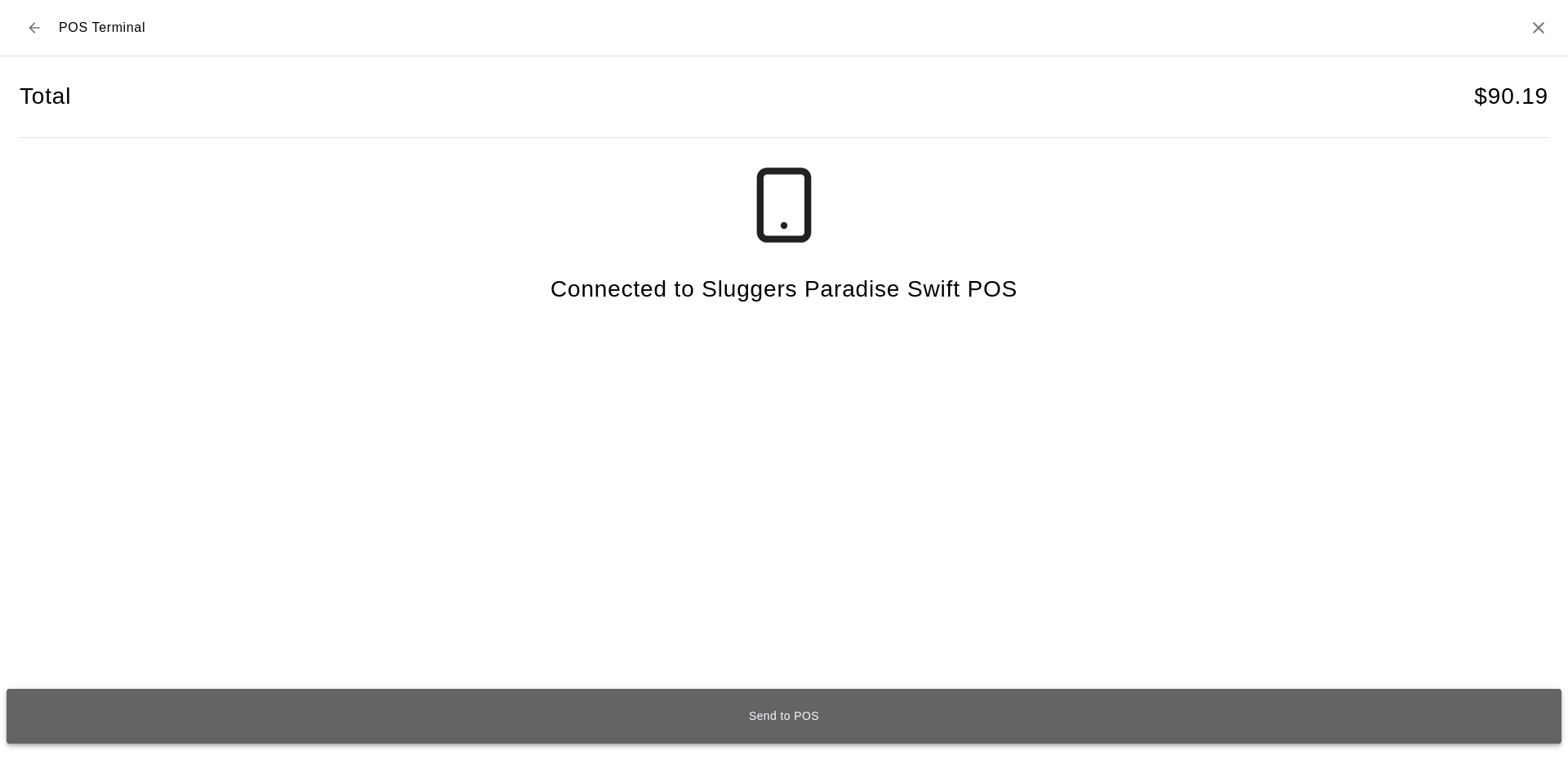
click at [818, 703] on button "Send to POS" at bounding box center [784, 716] width 1555 height 55
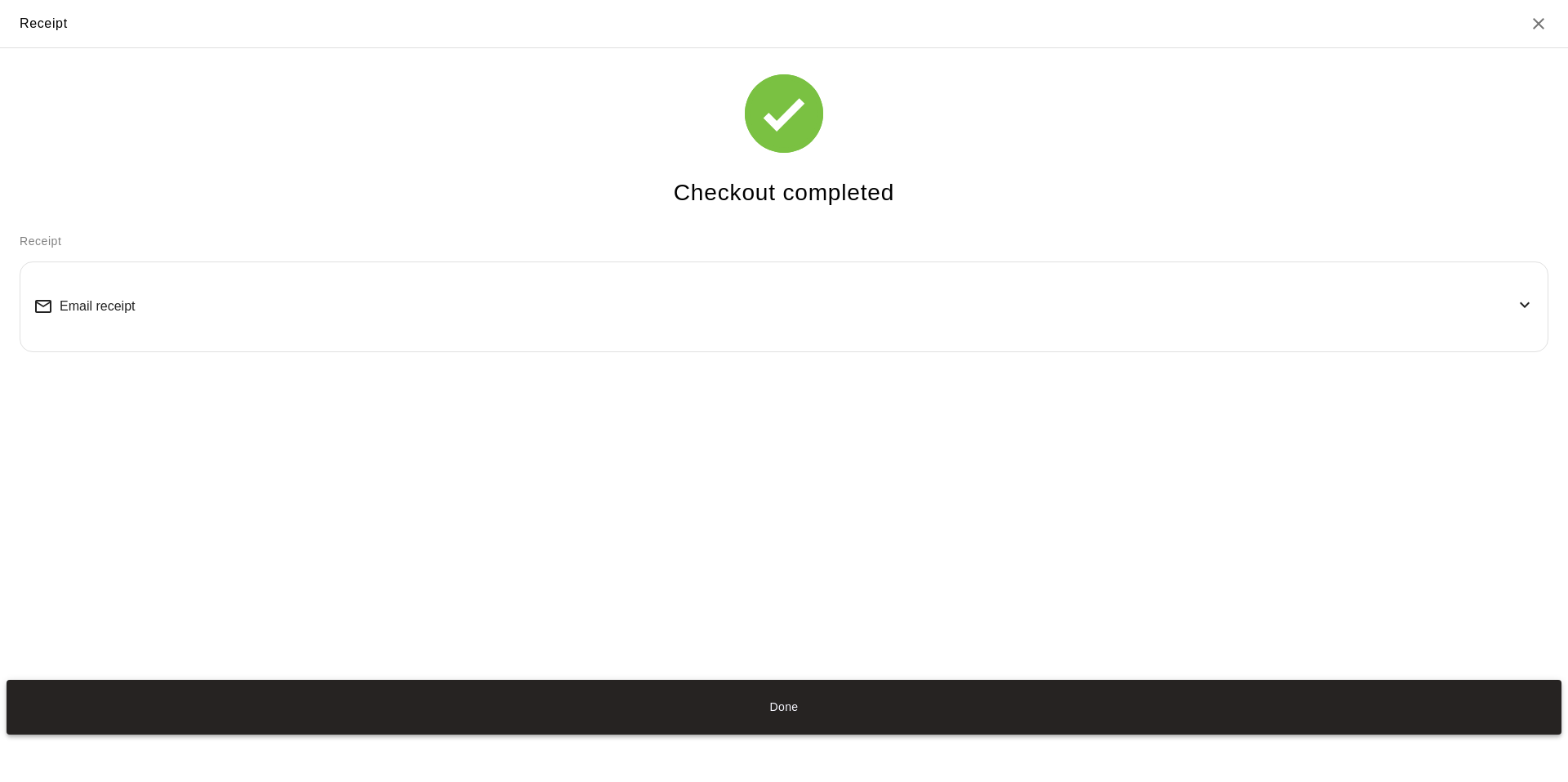
click at [837, 707] on button "Done" at bounding box center [784, 708] width 1555 height 55
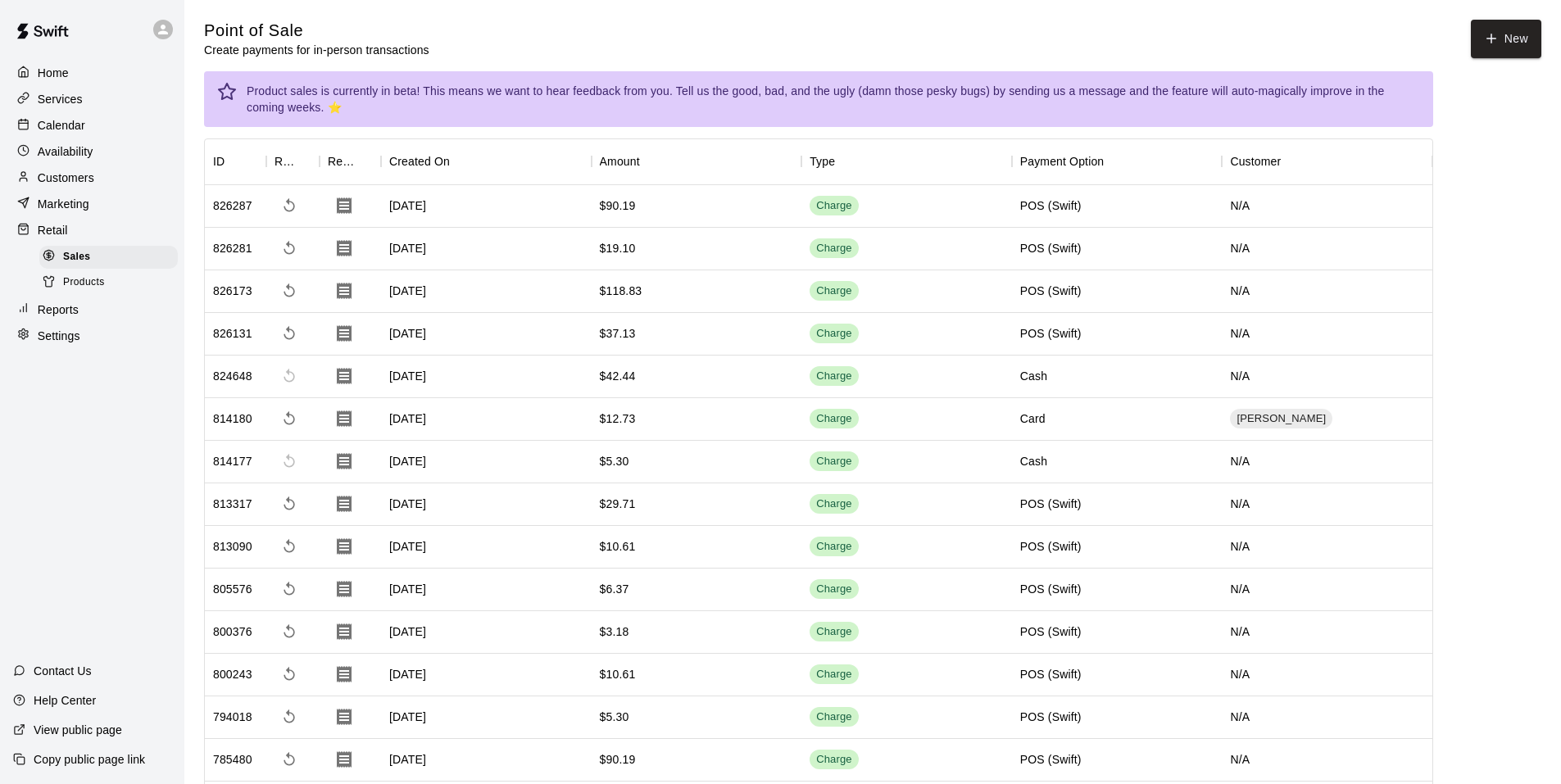
click at [80, 487] on div "Home Services Calendar Availability Customers Marketing Retail Sales Products R…" at bounding box center [92, 392] width 184 height 784
click at [92, 242] on div "Retail" at bounding box center [92, 230] width 158 height 25
click at [1516, 46] on button "New" at bounding box center [1506, 39] width 71 height 39
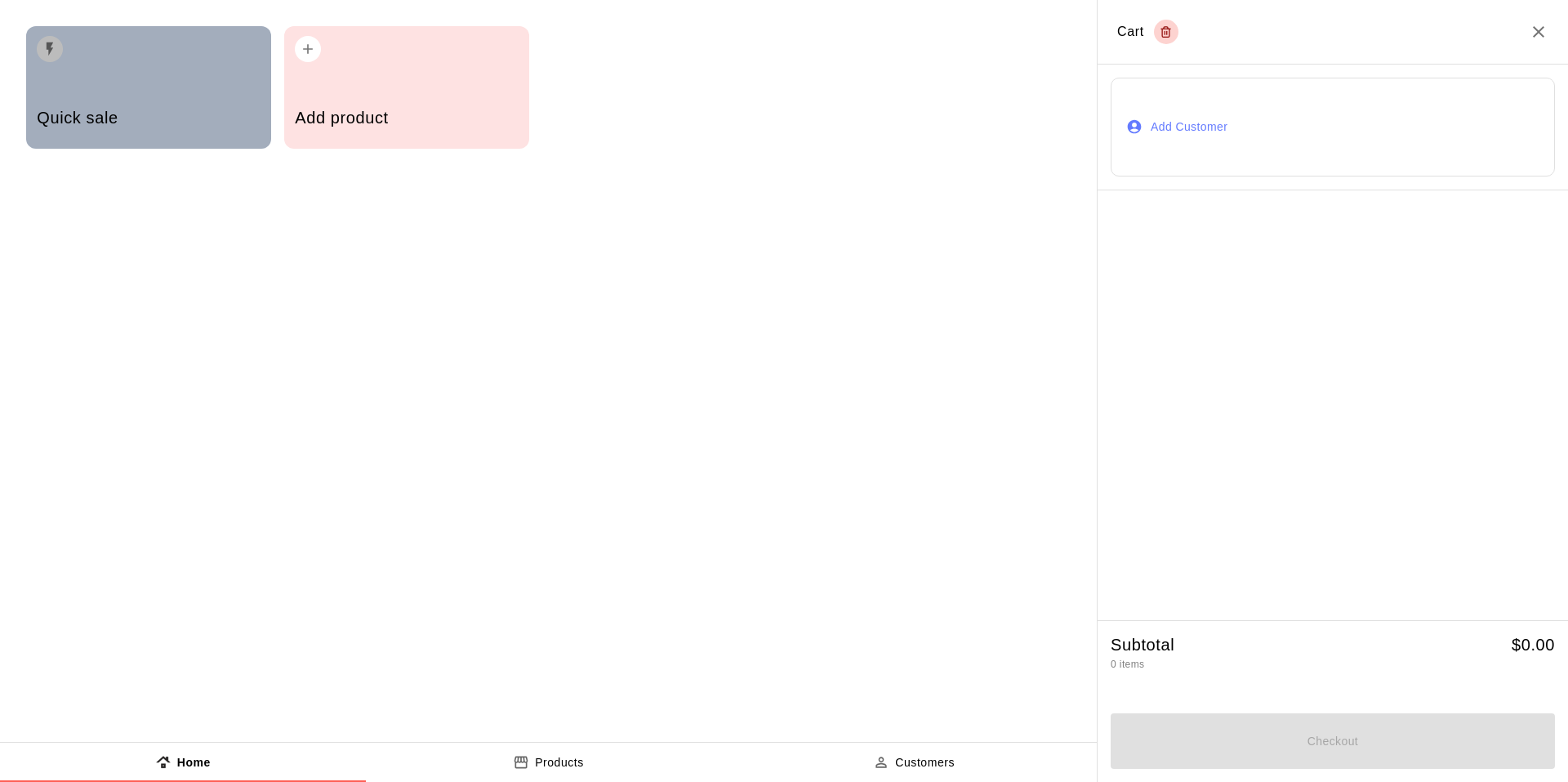
click at [51, 101] on div "Quick sale" at bounding box center [148, 119] width 223 height 58
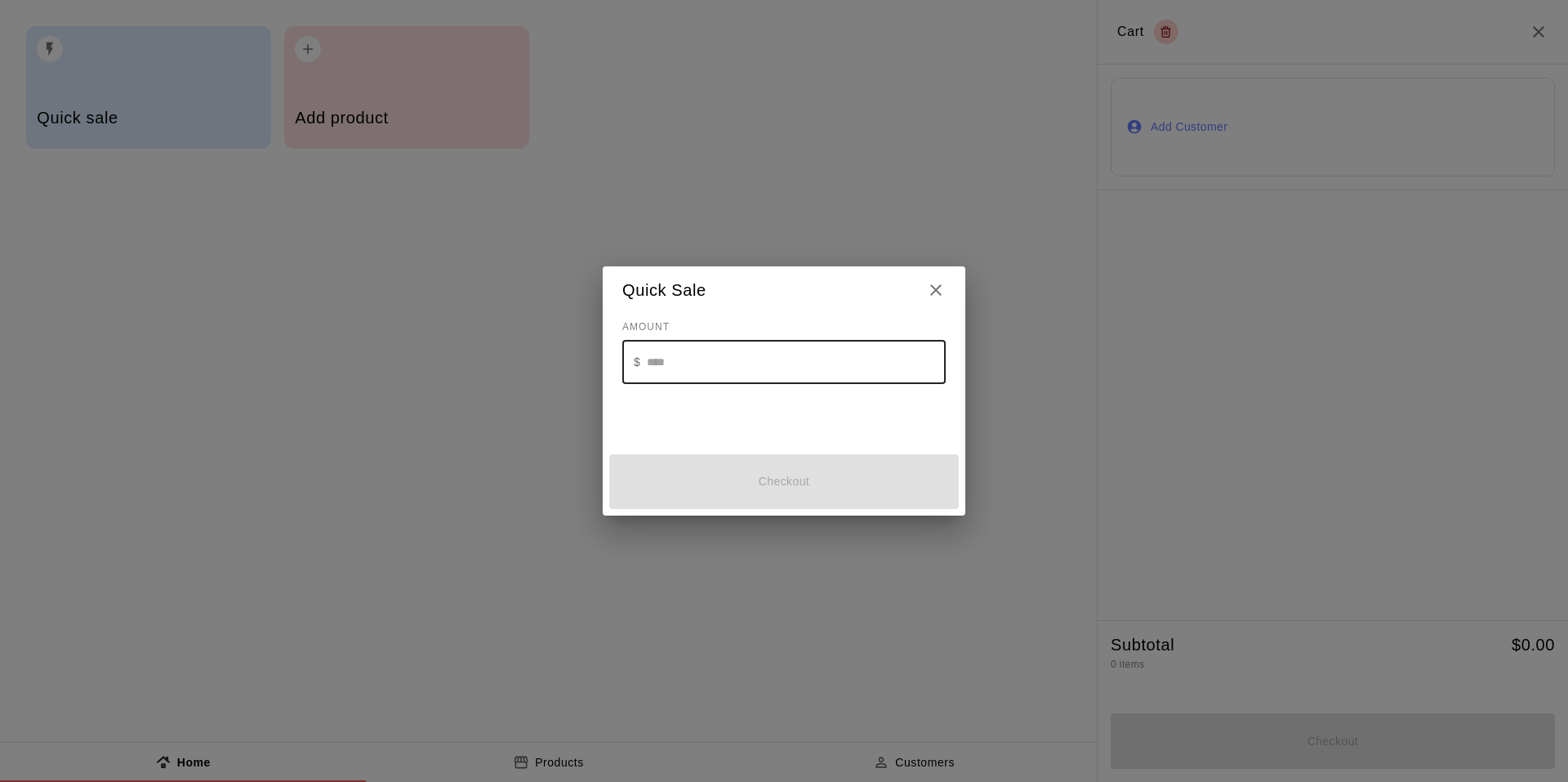
click at [653, 348] on input "text" at bounding box center [796, 361] width 299 height 43
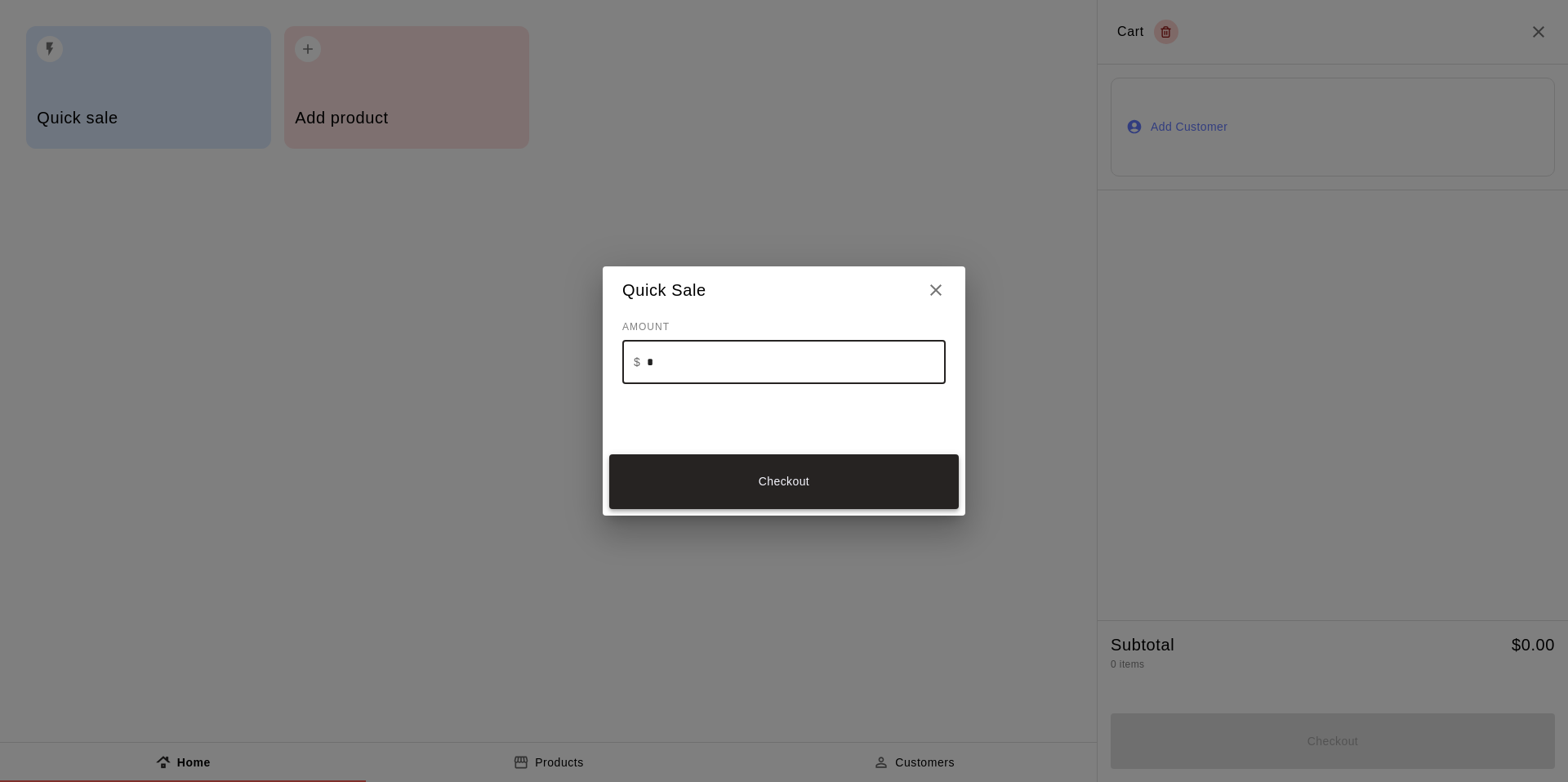
type input "*"
click at [794, 502] on button "Checkout" at bounding box center [784, 482] width 350 height 55
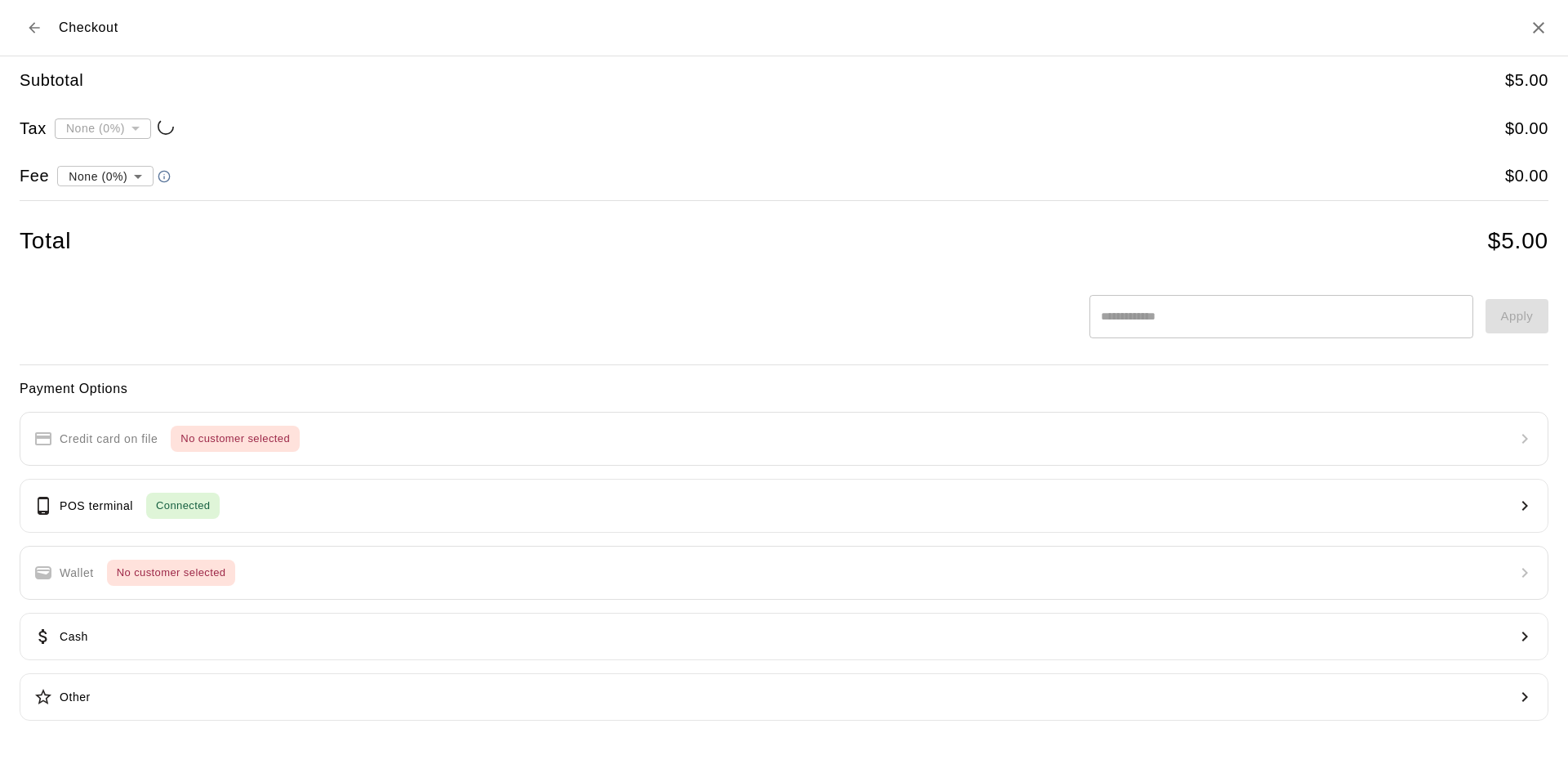
type input "**********"
click at [569, 473] on div "Payment Options Credit card on file No customer selected POS terminal Connected…" at bounding box center [784, 550] width 1529 height 343
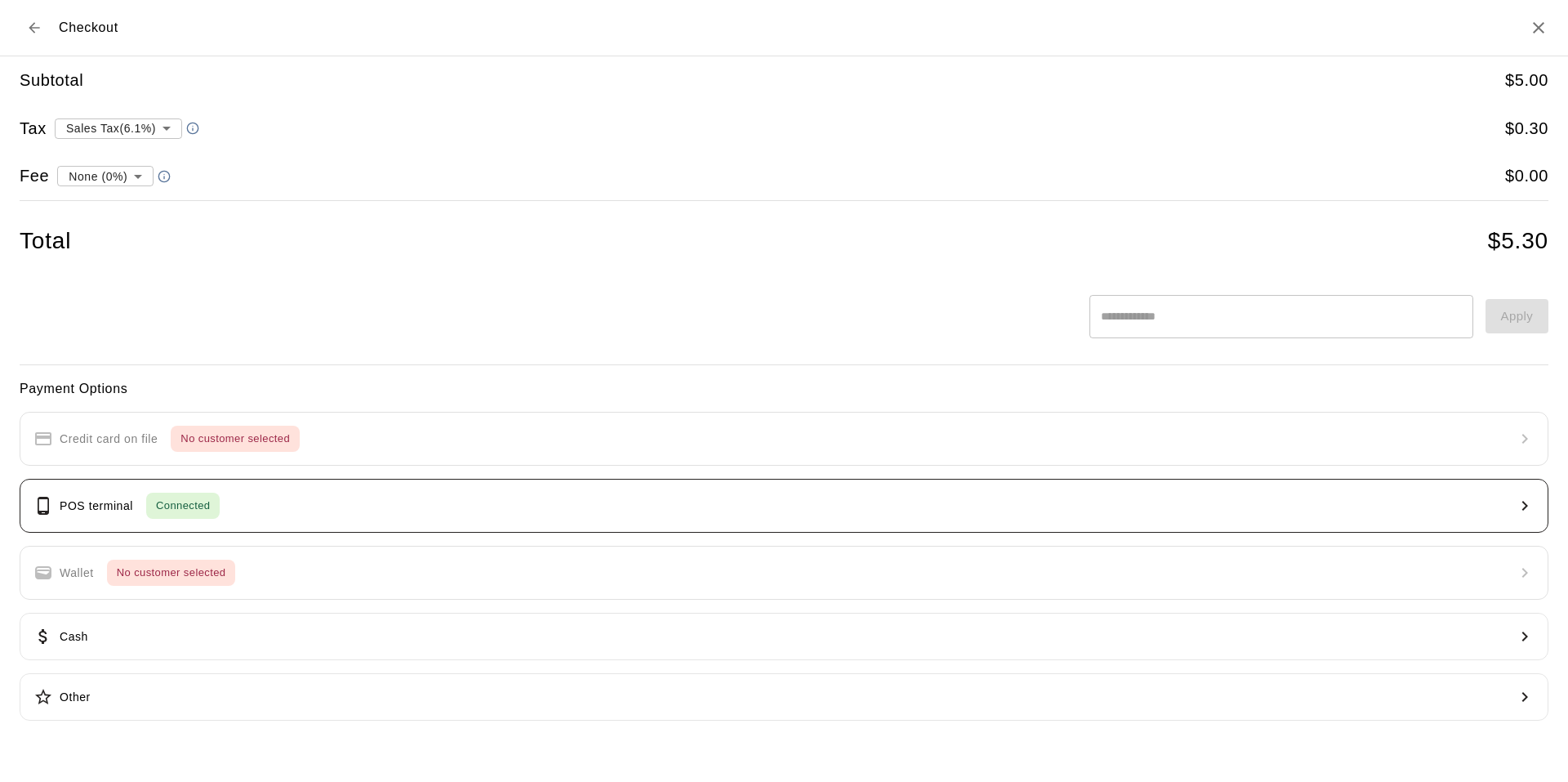
click at [564, 495] on button "POS terminal Connected" at bounding box center [784, 506] width 1529 height 54
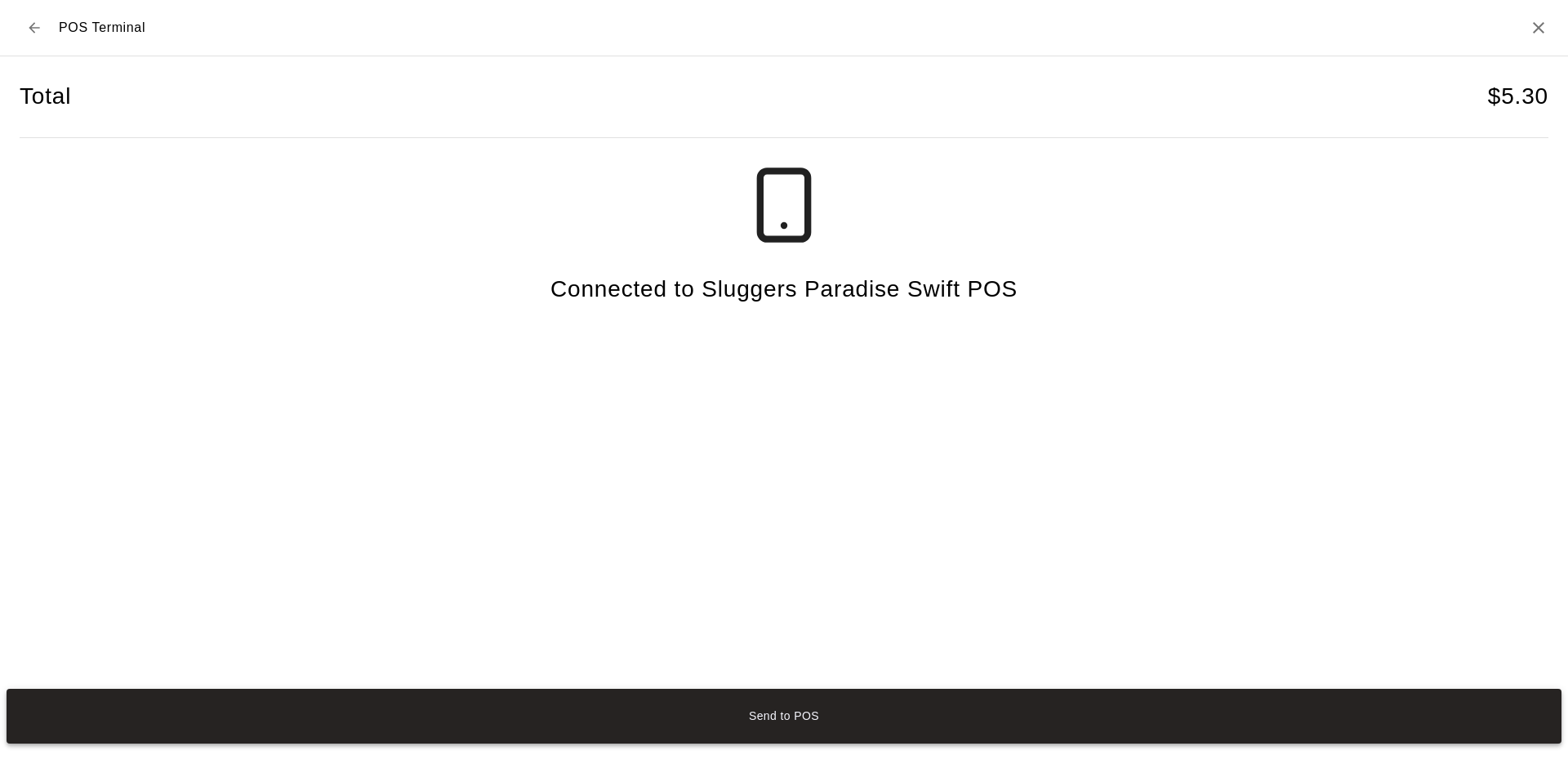
click at [916, 720] on button "Send to POS" at bounding box center [784, 716] width 1555 height 55
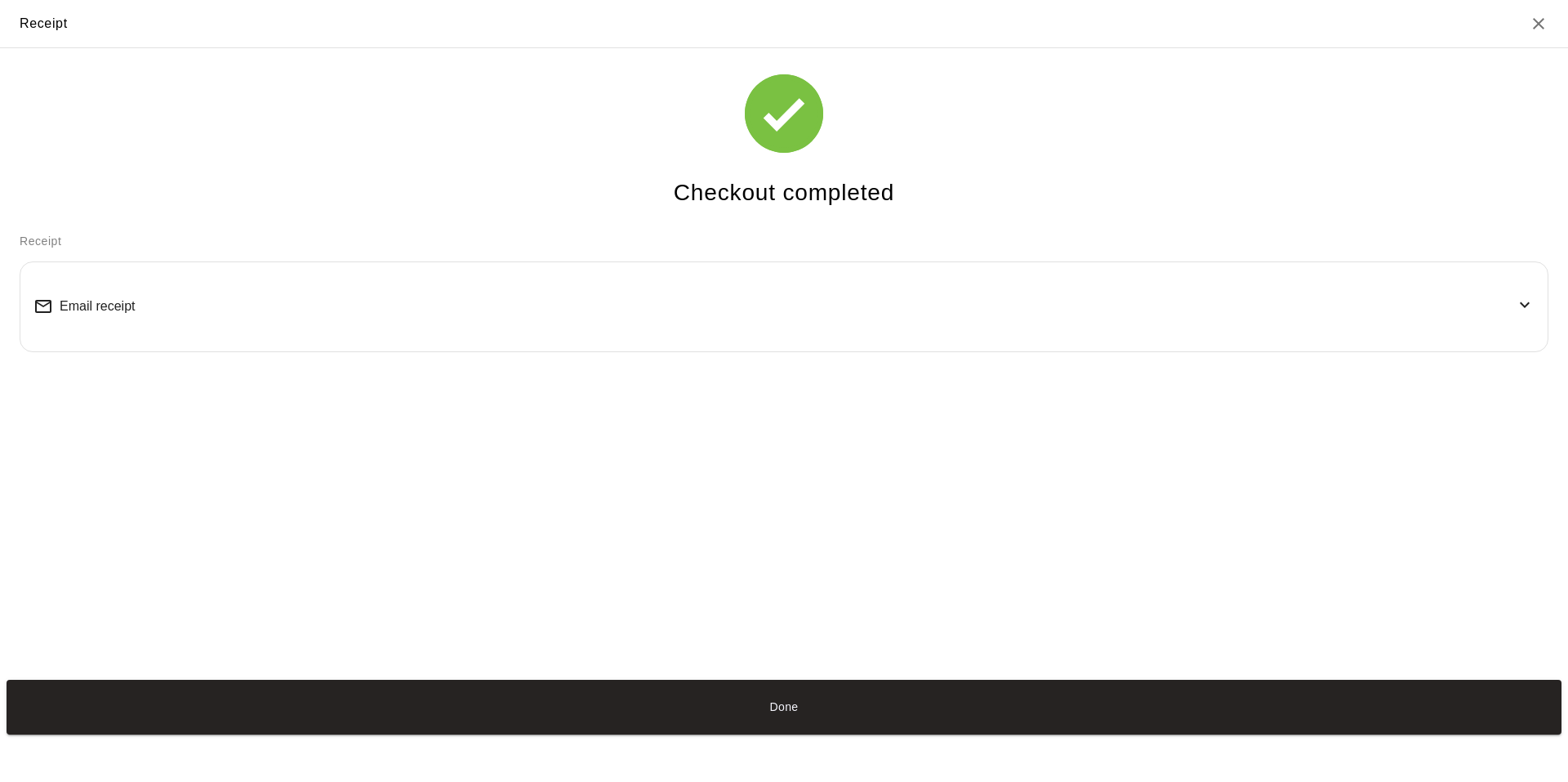
click at [916, 720] on button "Done" at bounding box center [784, 708] width 1555 height 55
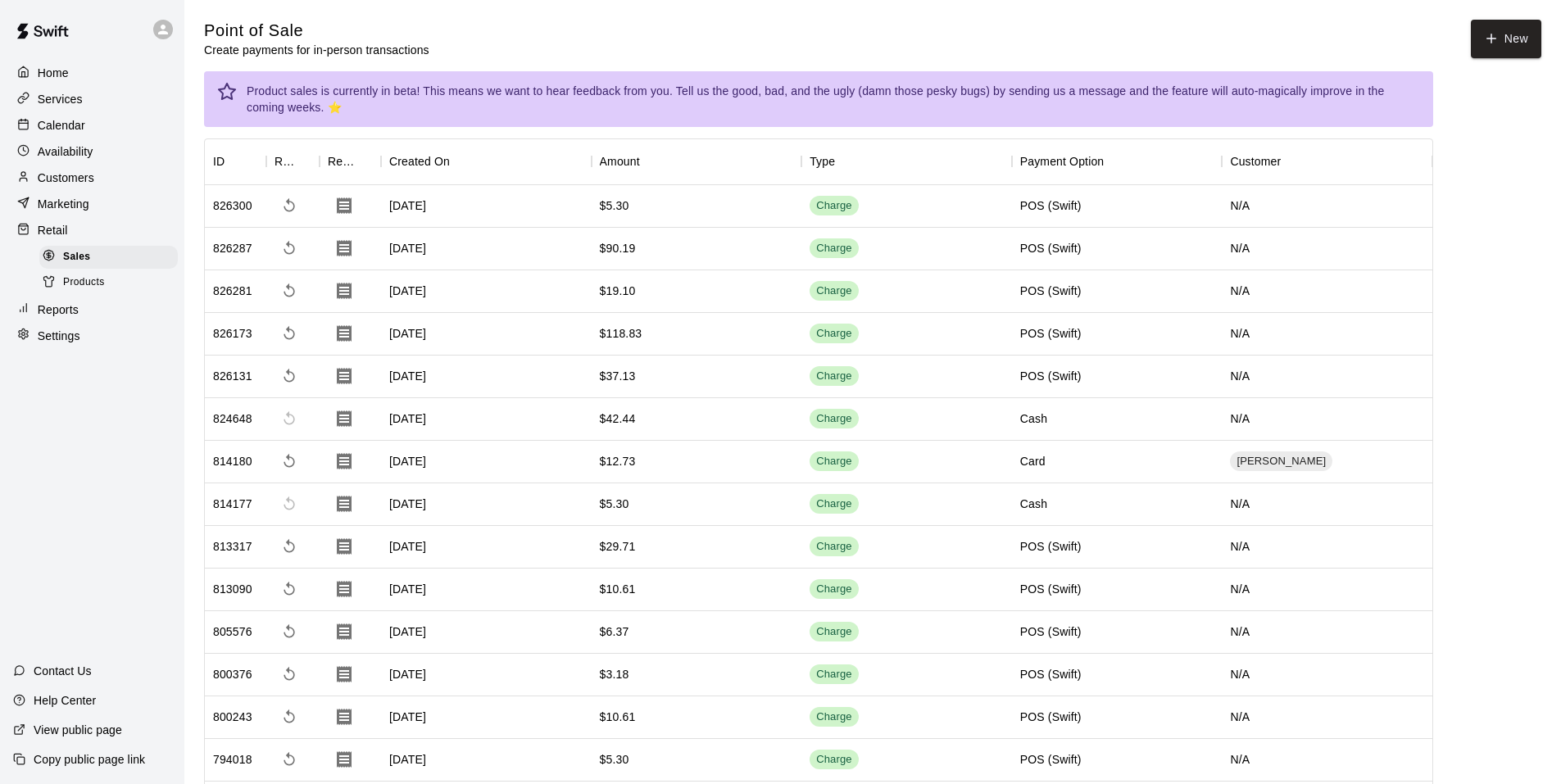
click at [91, 108] on div "Services" at bounding box center [92, 98] width 158 height 25
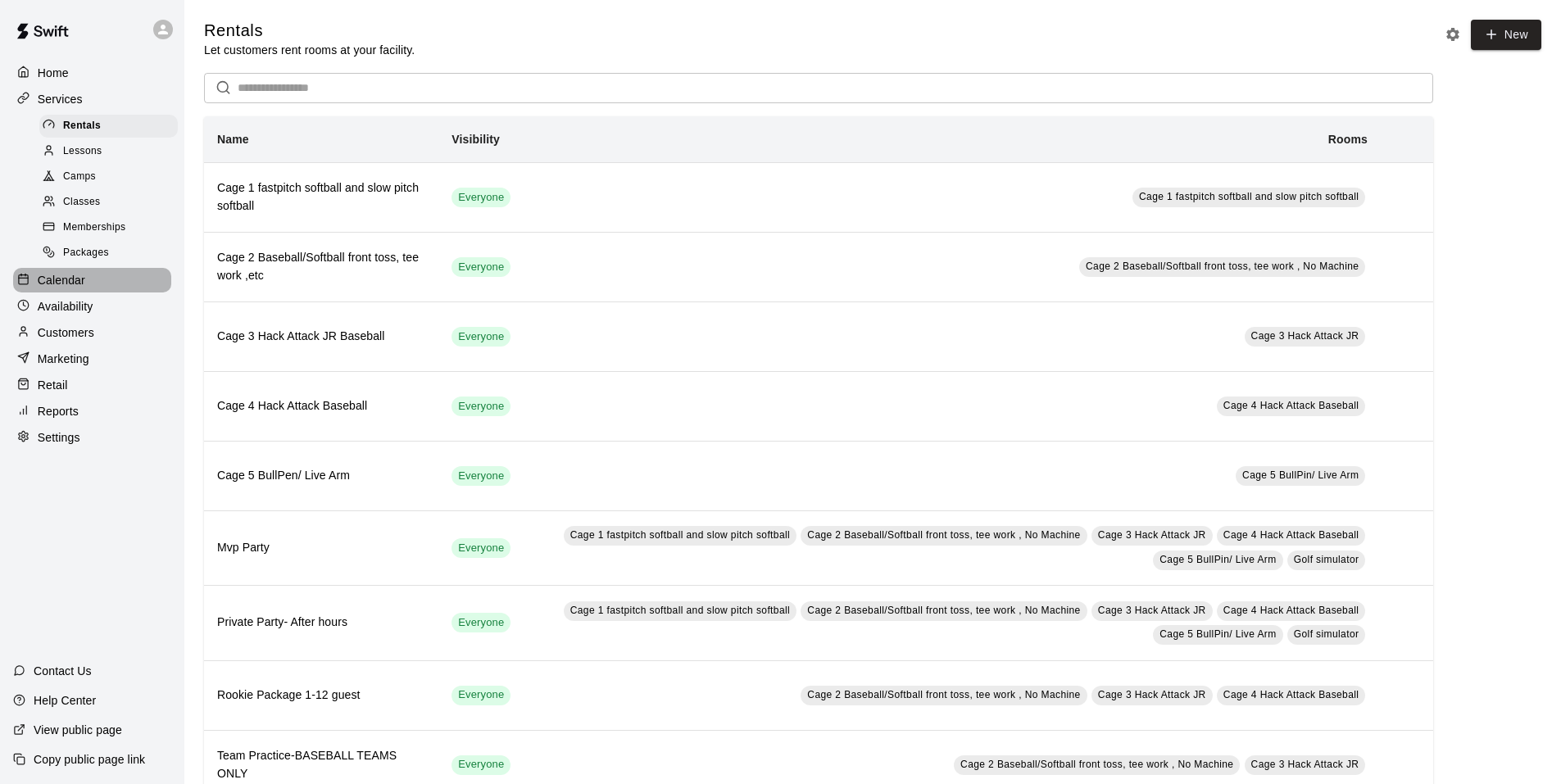
click at [42, 279] on div "Calendar" at bounding box center [92, 280] width 158 height 25
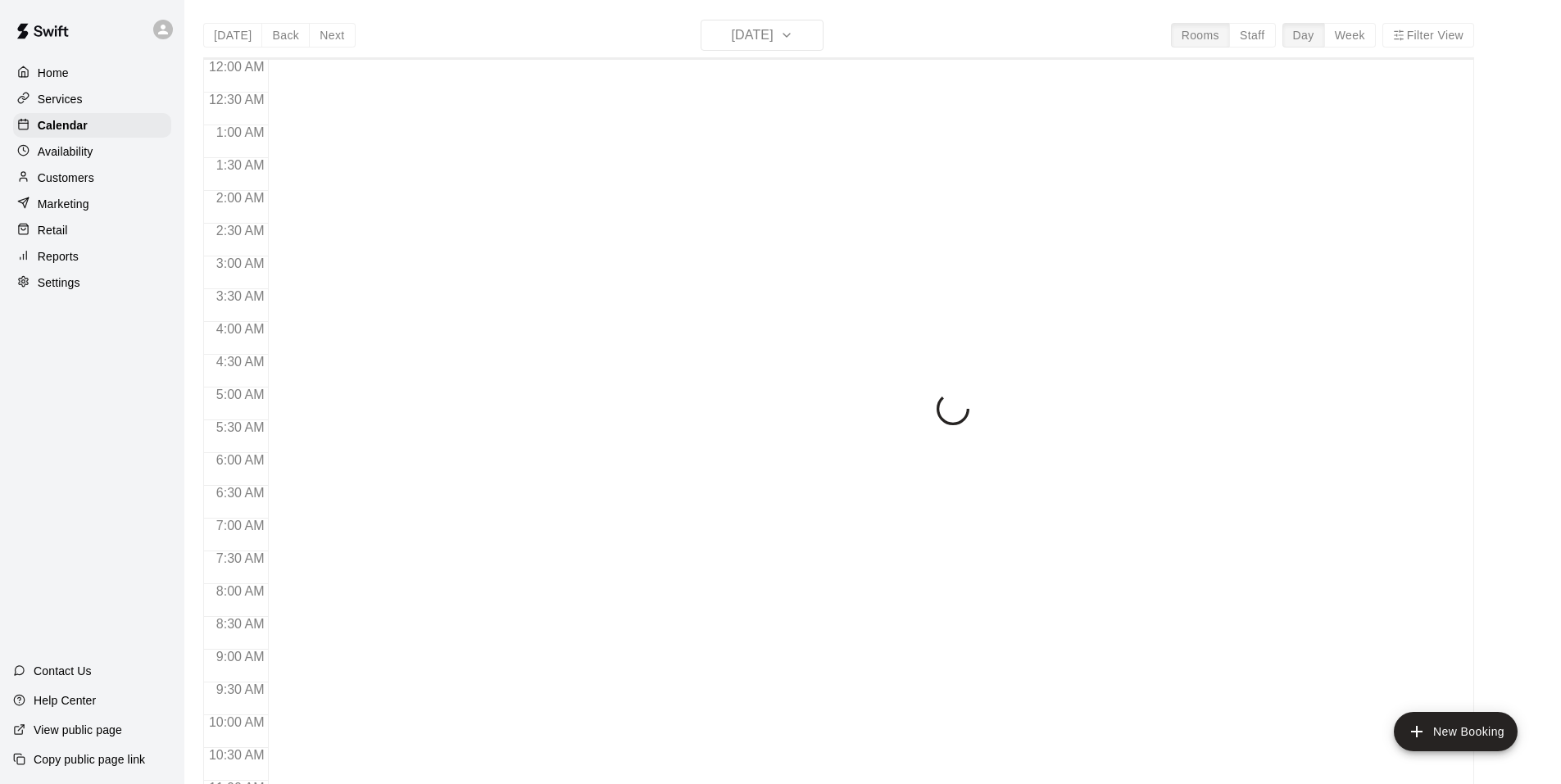
scroll to position [830, 0]
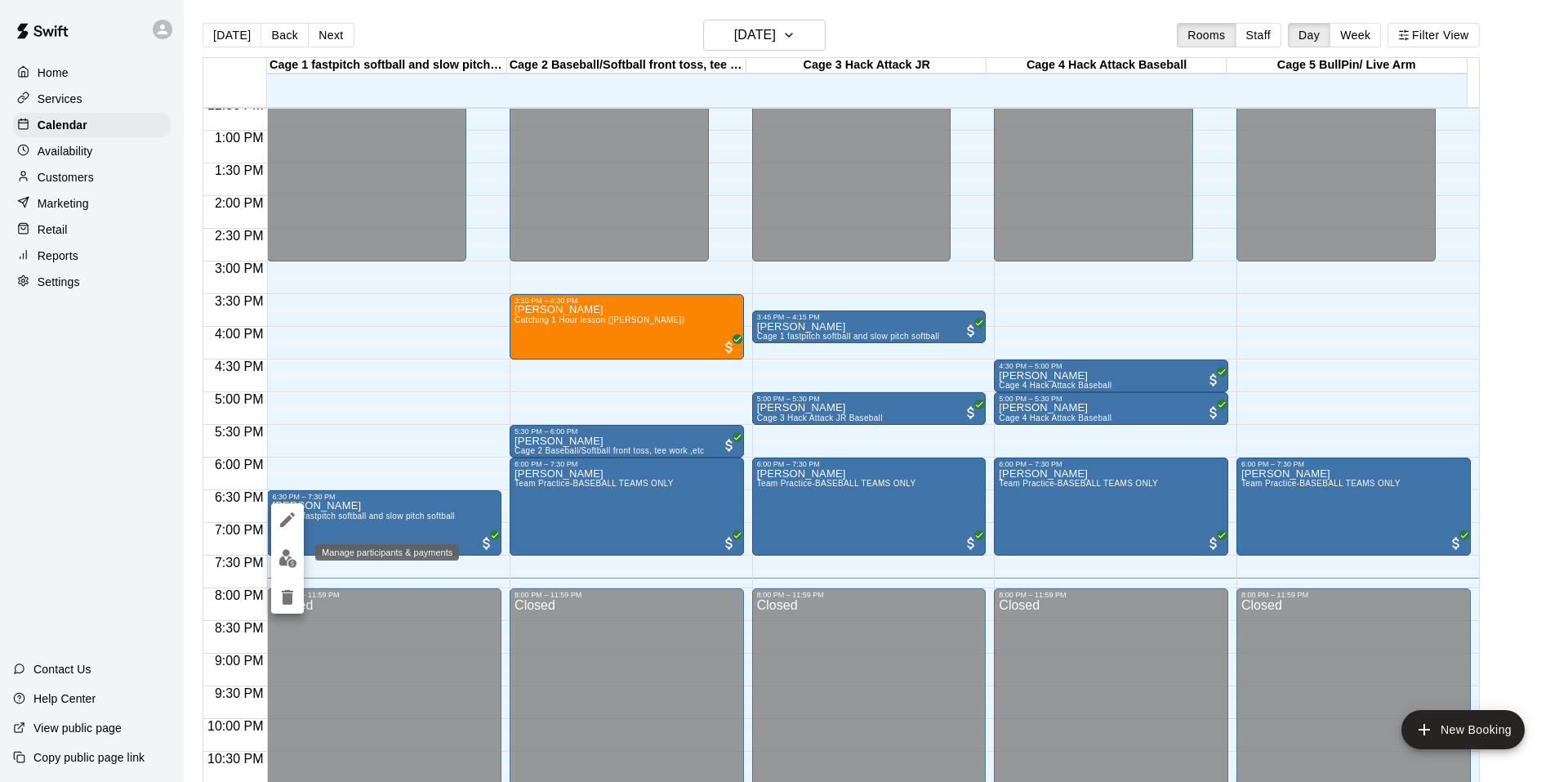
click at [294, 553] on img "edit" at bounding box center [288, 558] width 18 height 18
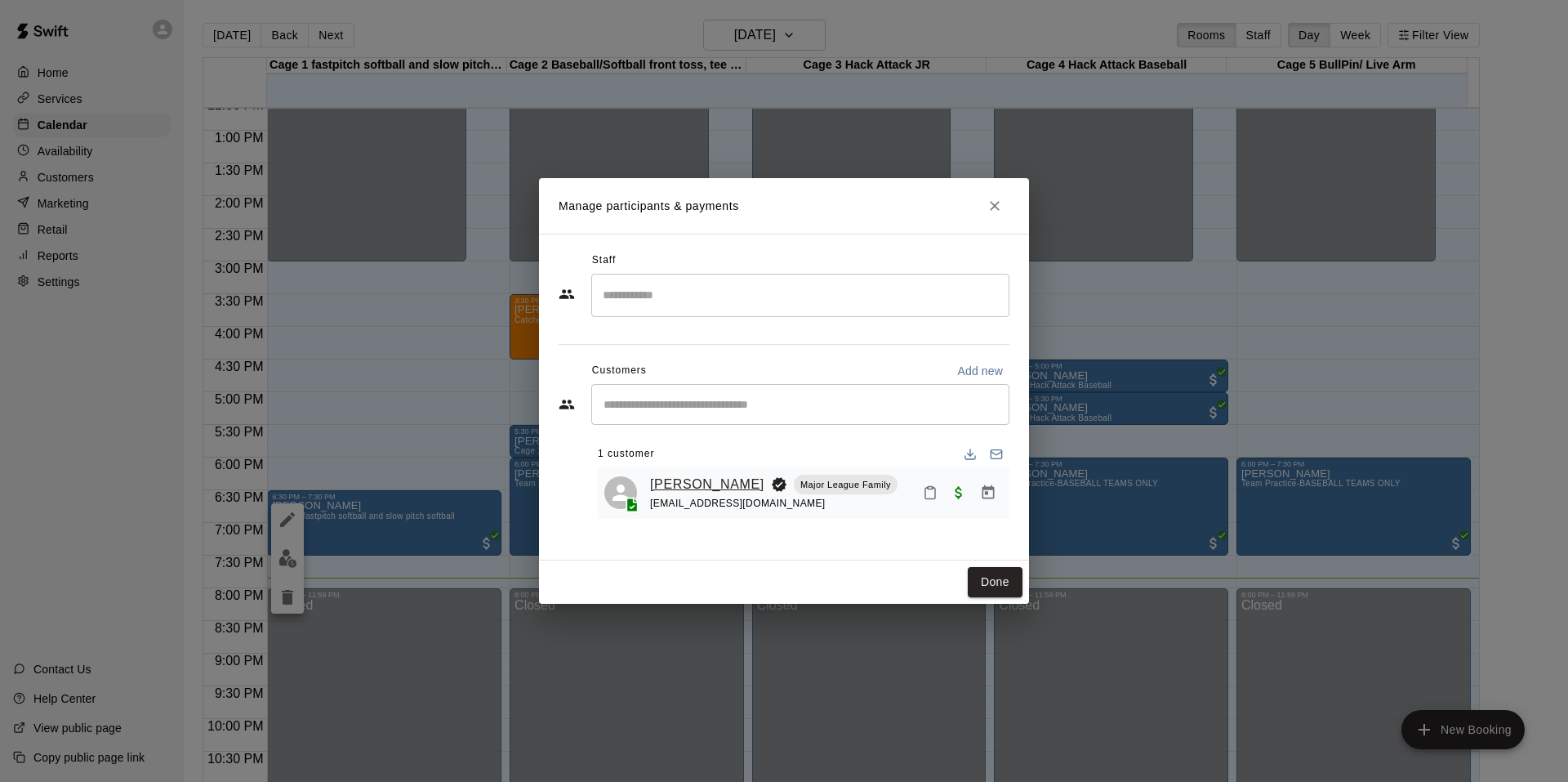
click at [691, 486] on link "[PERSON_NAME]" at bounding box center [707, 484] width 115 height 21
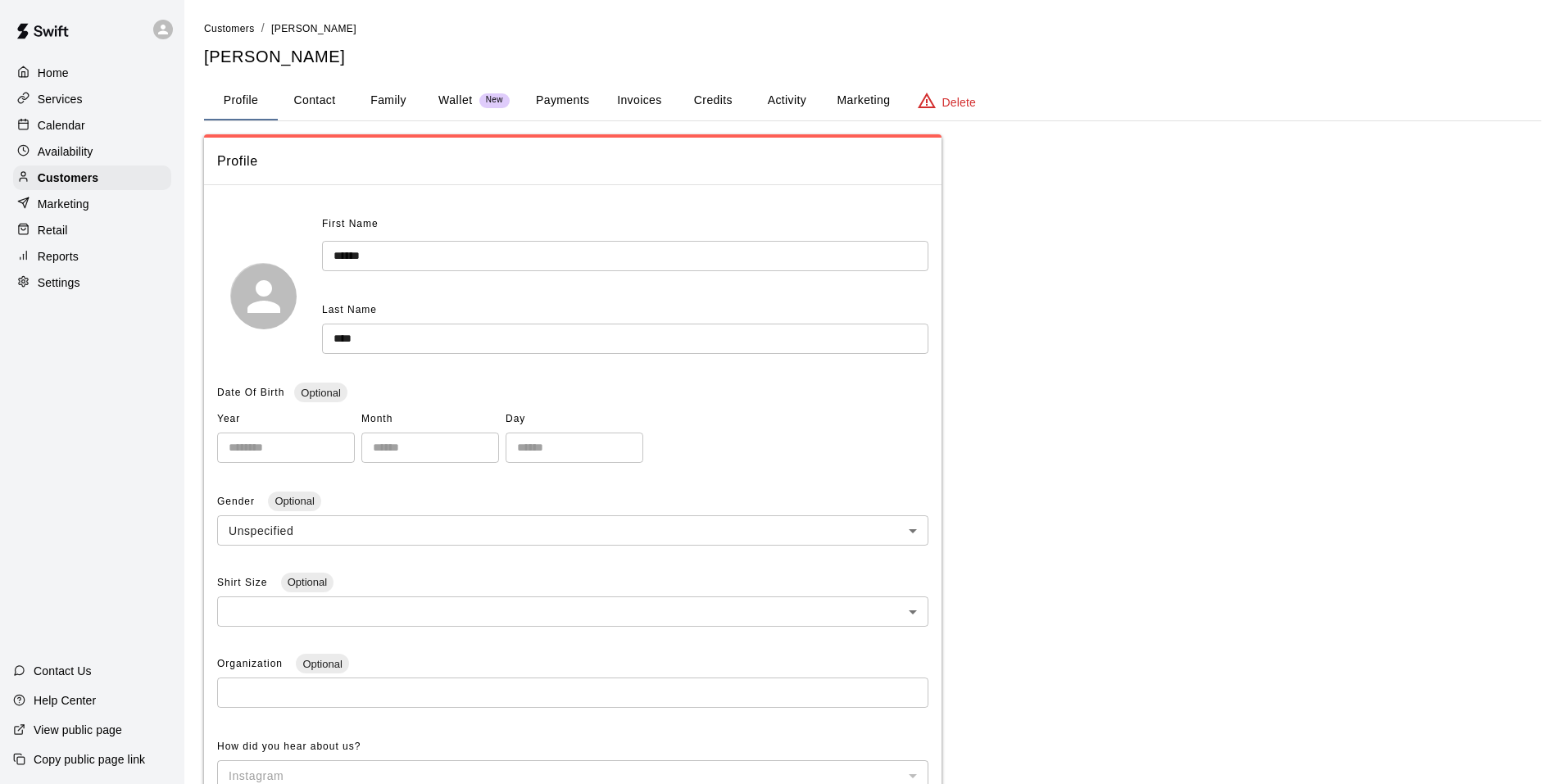
click at [551, 131] on div "**********" at bounding box center [873, 573] width 1337 height 1108
click at [557, 105] on button "Payments" at bounding box center [562, 100] width 79 height 40
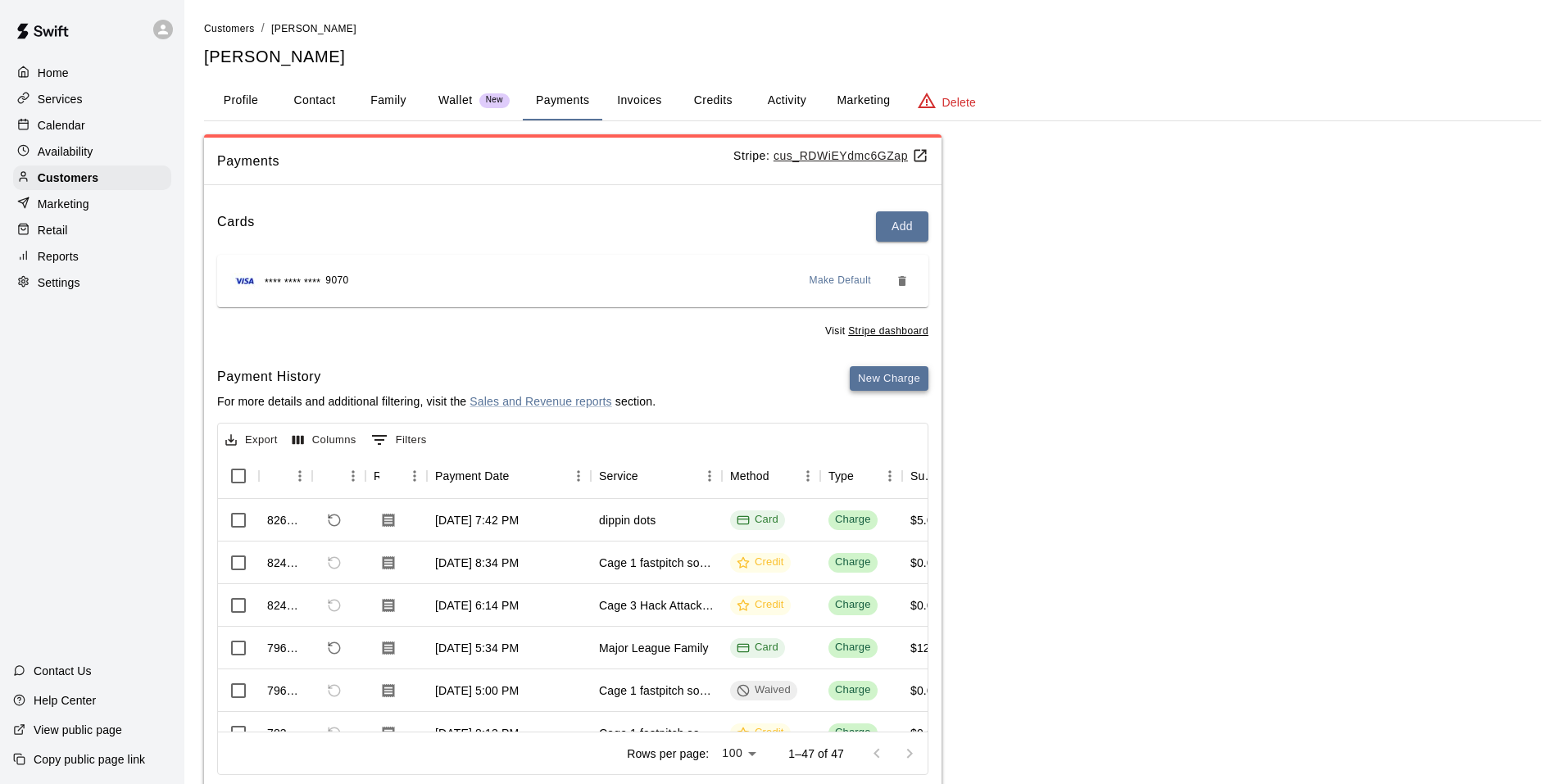
click at [890, 369] on button "New Charge" at bounding box center [888, 379] width 78 height 26
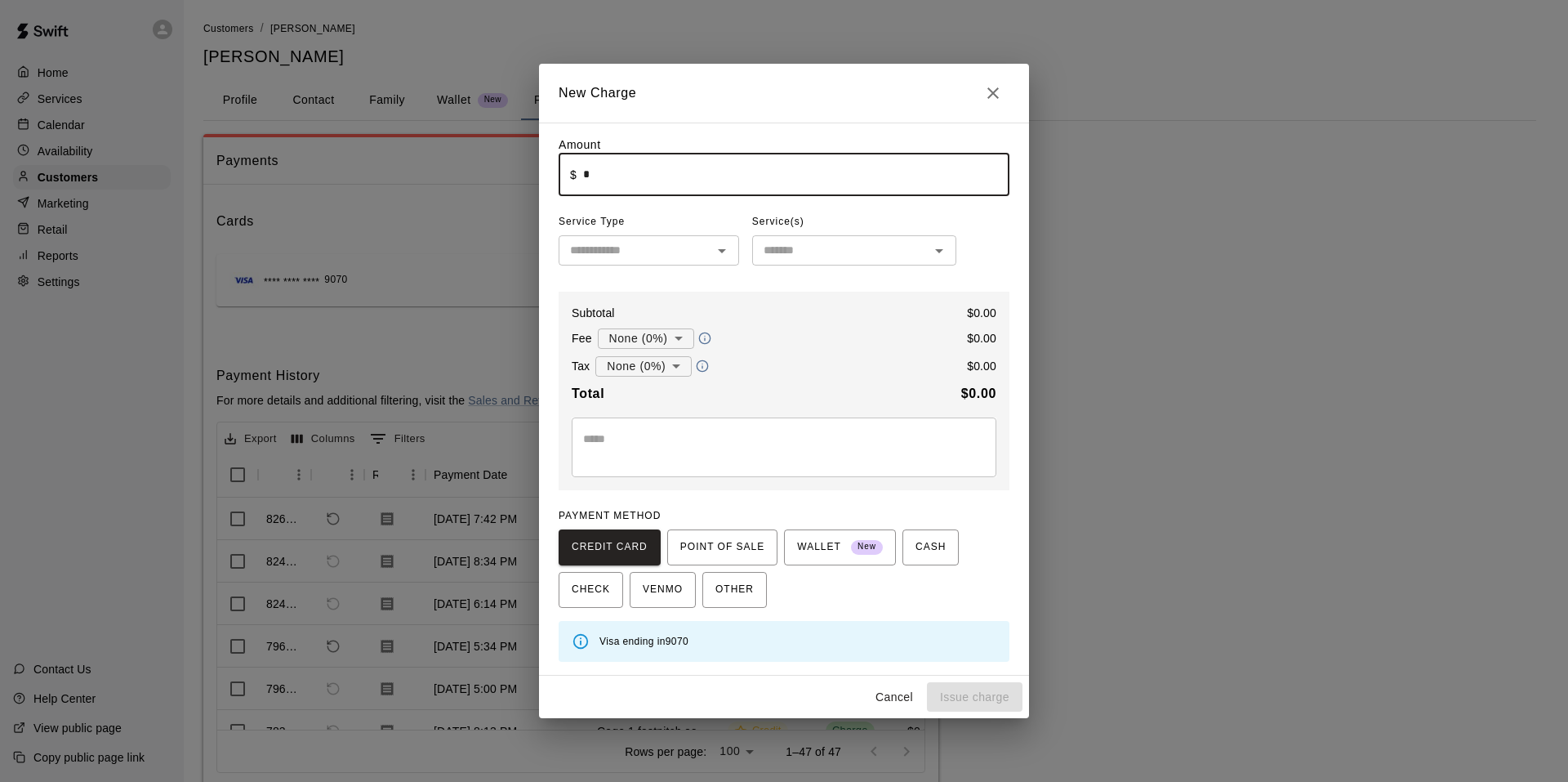
click at [659, 181] on input "*" at bounding box center [796, 173] width 427 height 43
type input "*****"
click at [655, 255] on input "text" at bounding box center [635, 251] width 144 height 20
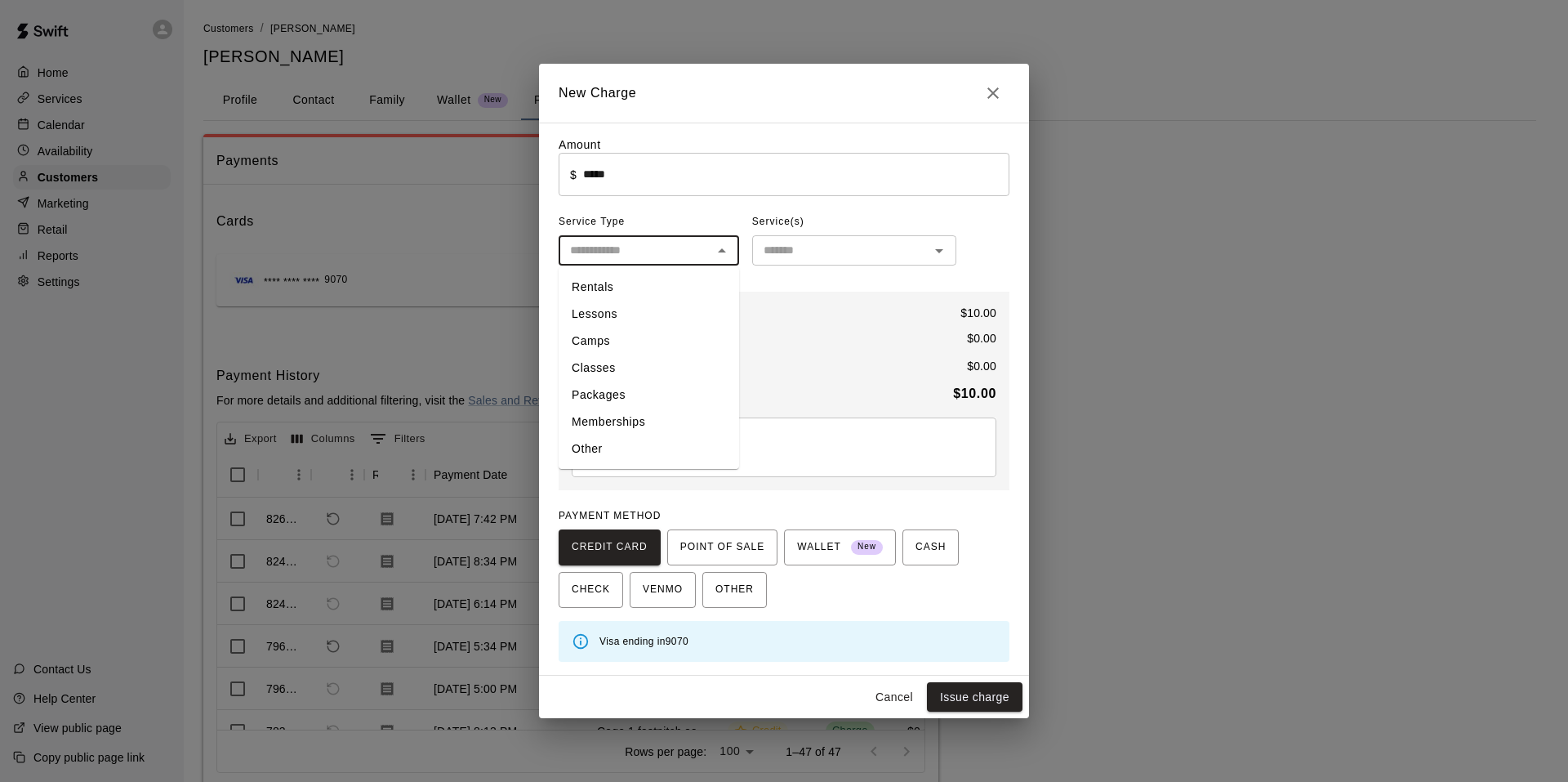
click at [652, 443] on li "Other" at bounding box center [649, 448] width 181 height 27
type input "*****"
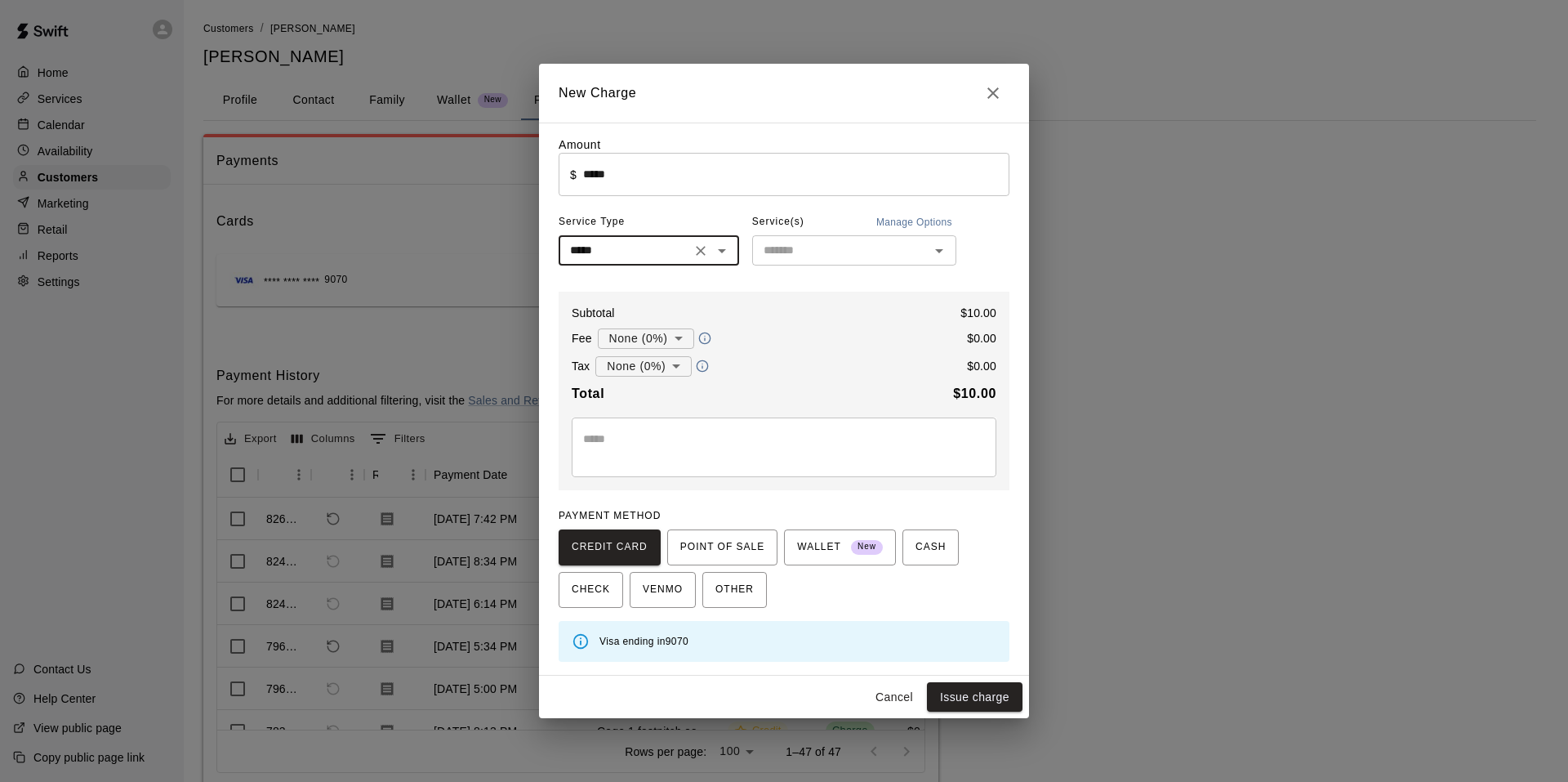
click at [802, 255] on input "text" at bounding box center [840, 251] width 167 height 20
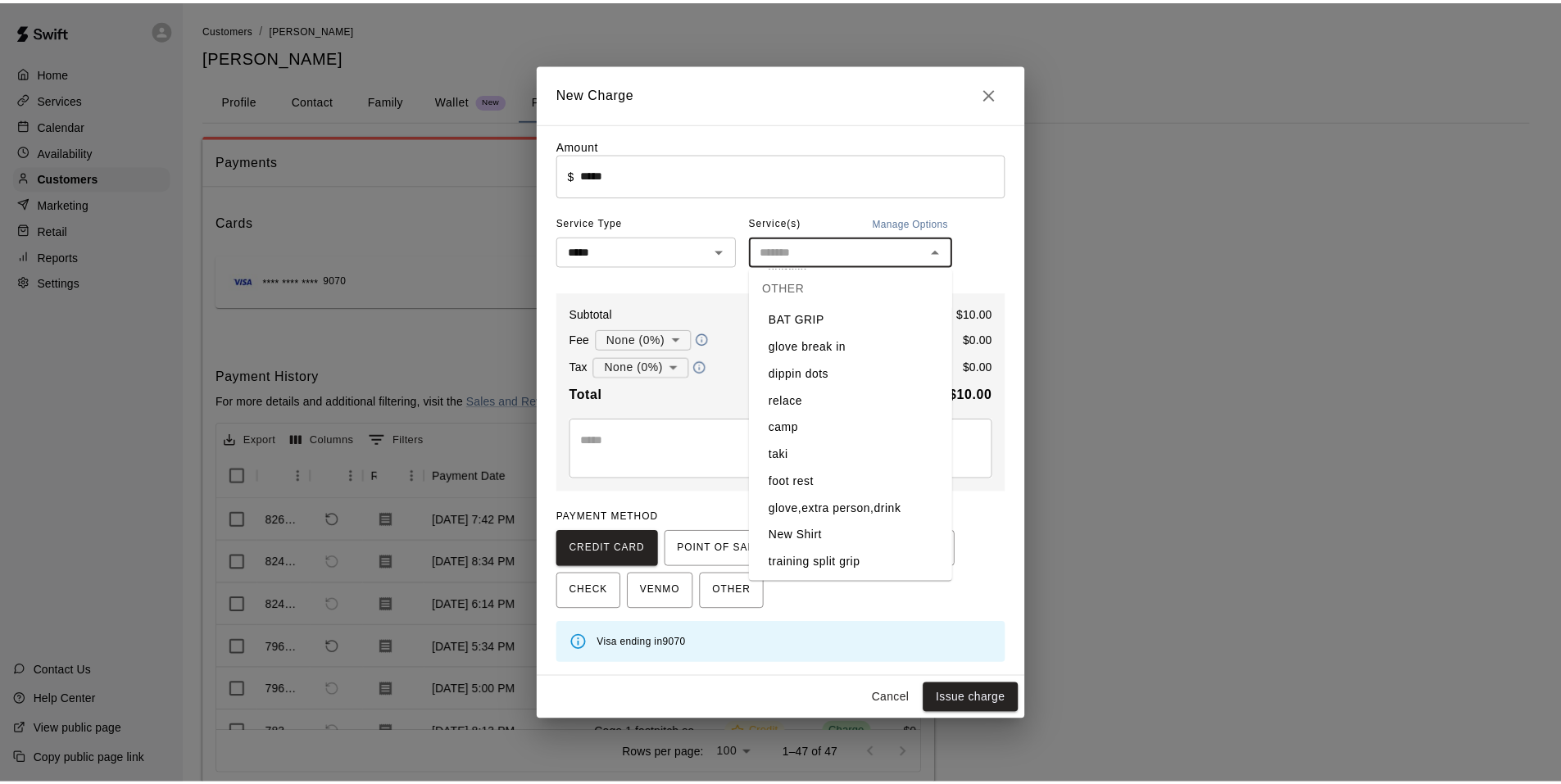
scroll to position [655, 0]
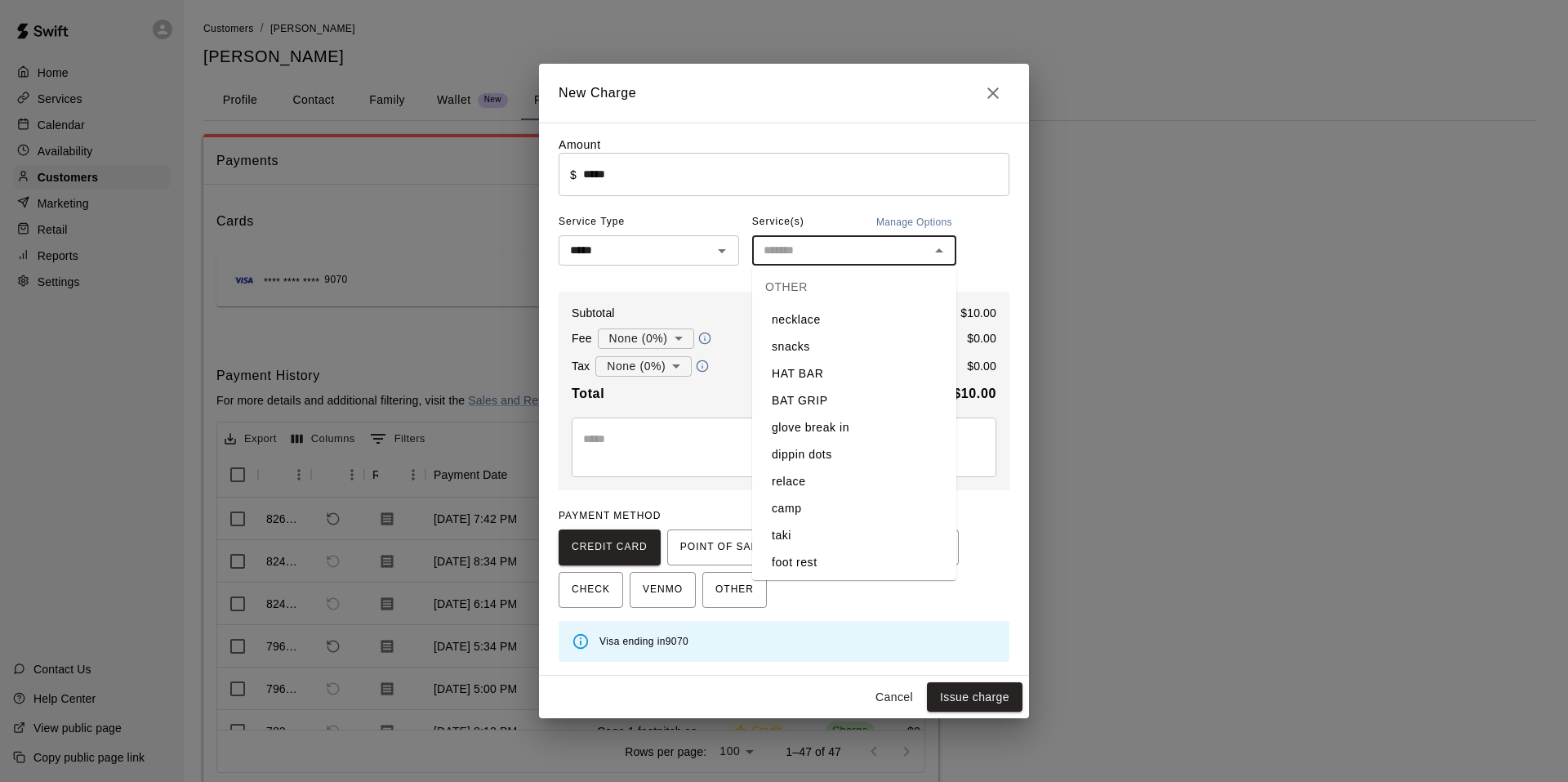
click at [835, 452] on li "dippin dots" at bounding box center [854, 454] width 205 height 27
type input "**********"
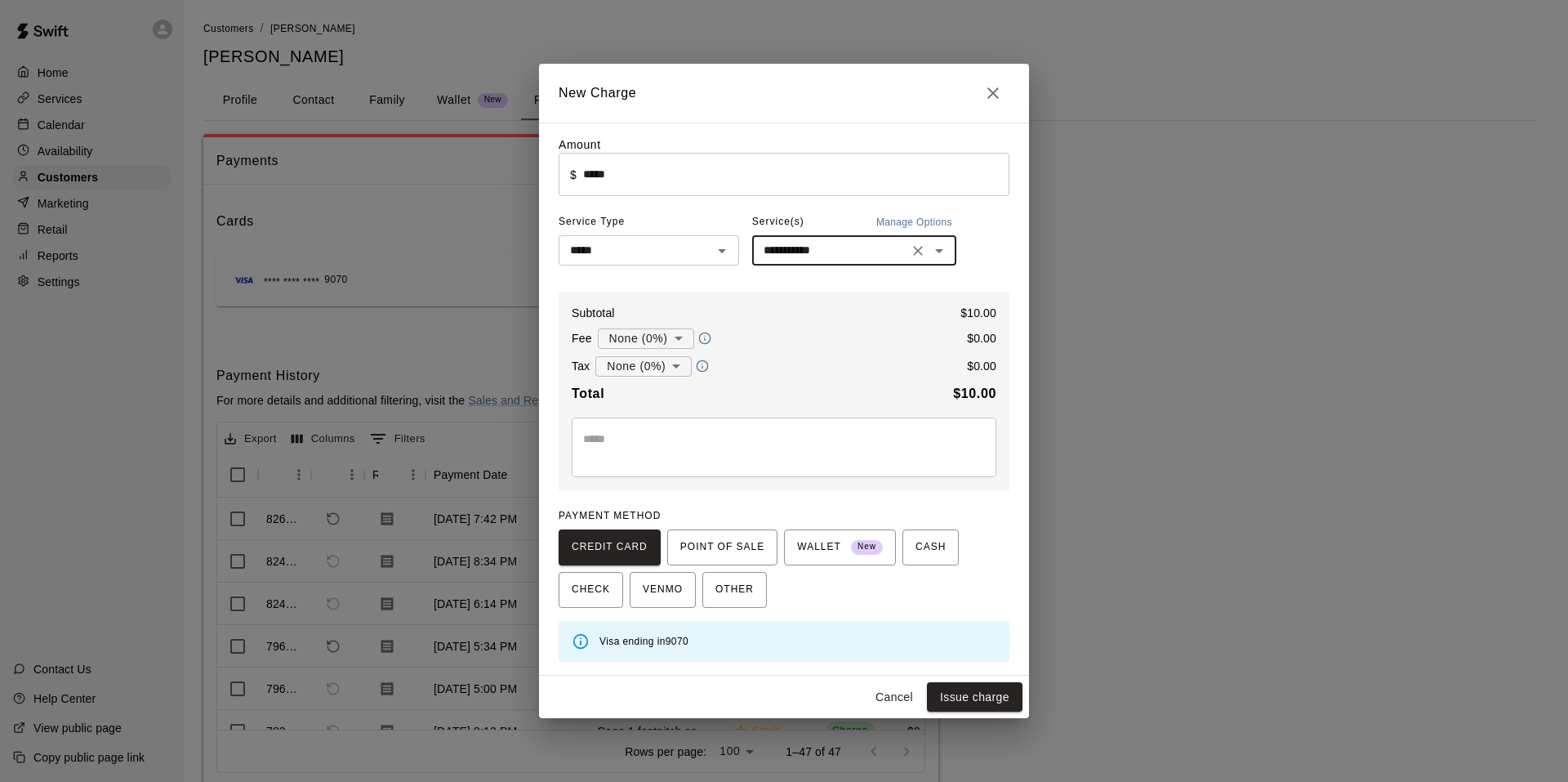
click at [669, 374] on body "Home Services Calendar Availability Customers Marketing Retail Reports Settings…" at bounding box center [784, 412] width 1568 height 825
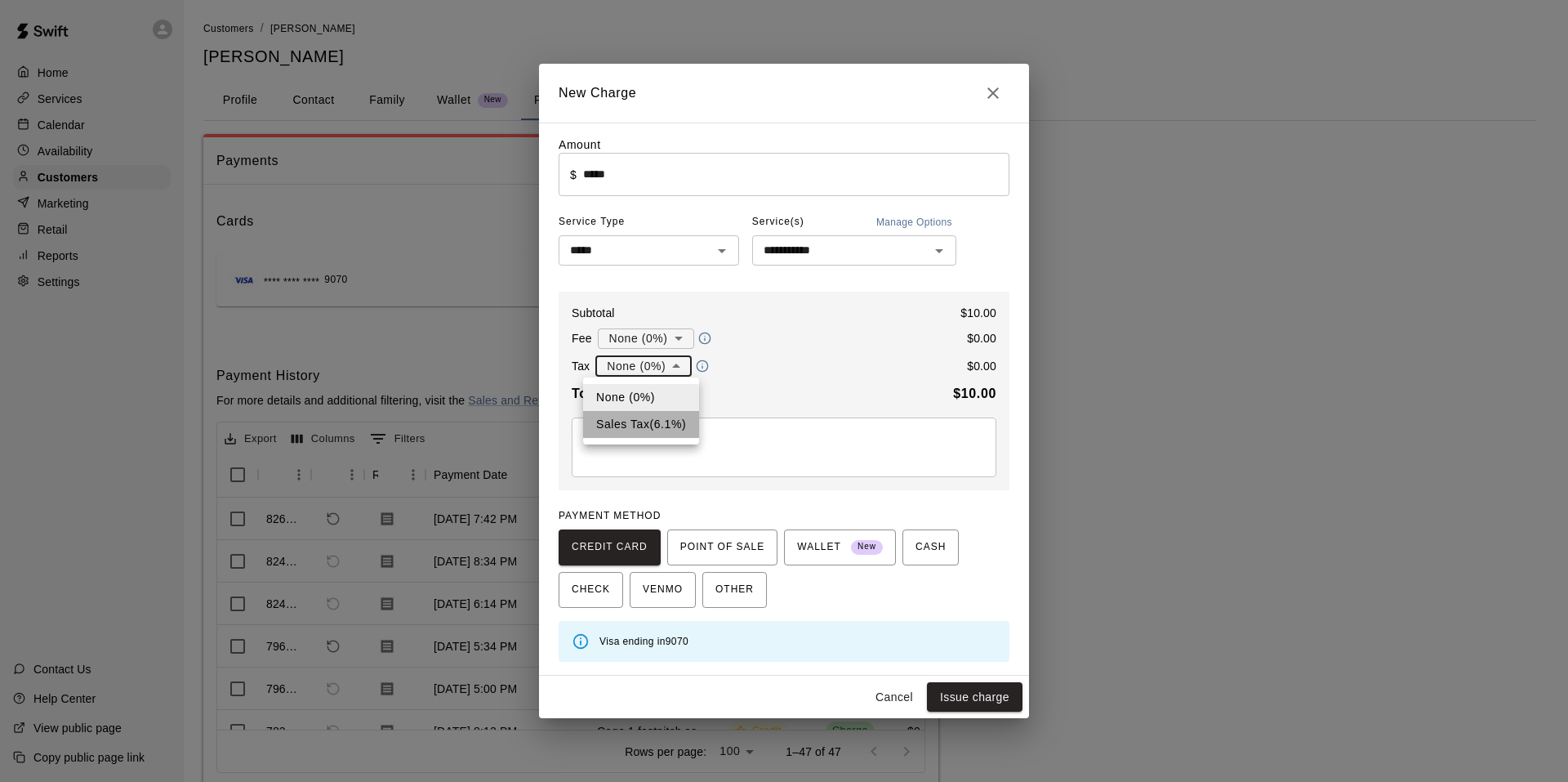
click at [674, 413] on li "Sales Tax ( 6.1 %)" at bounding box center [641, 424] width 116 height 27
type input "**********"
click at [942, 691] on button "Issue charge" at bounding box center [974, 697] width 95 height 30
type input "*"
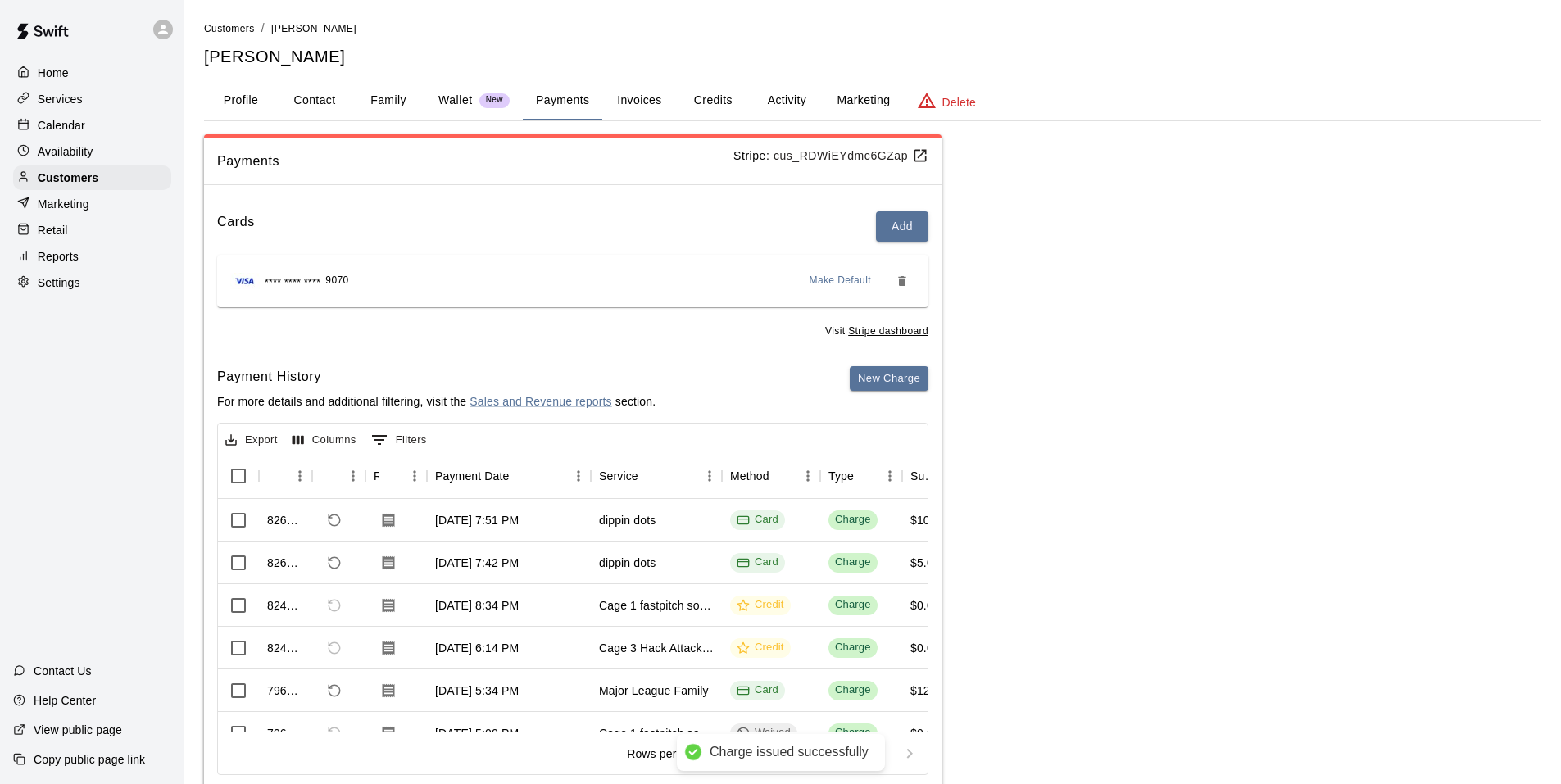
click at [71, 130] on p "Calendar" at bounding box center [62, 125] width 48 height 17
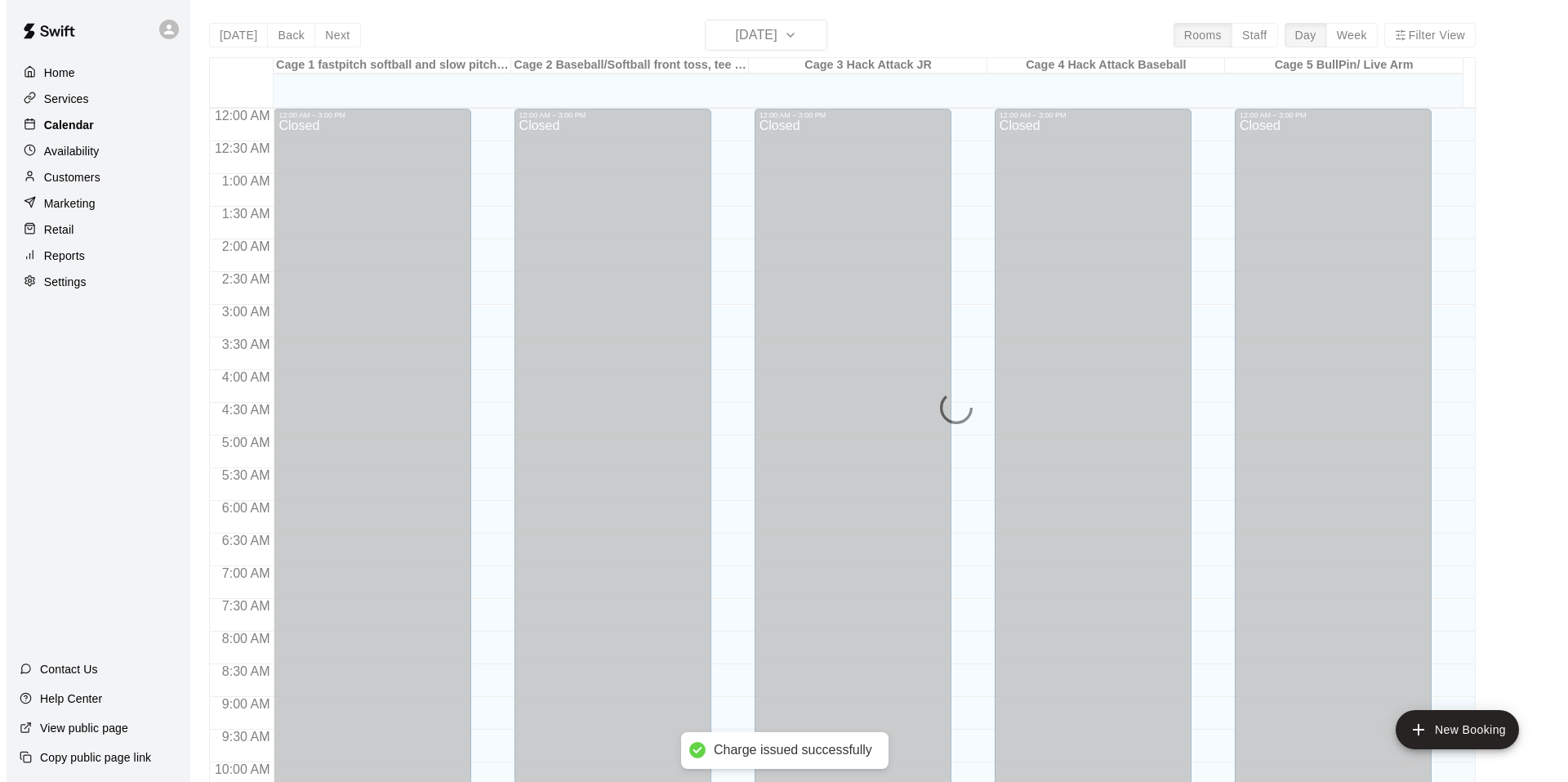
scroll to position [828, 0]
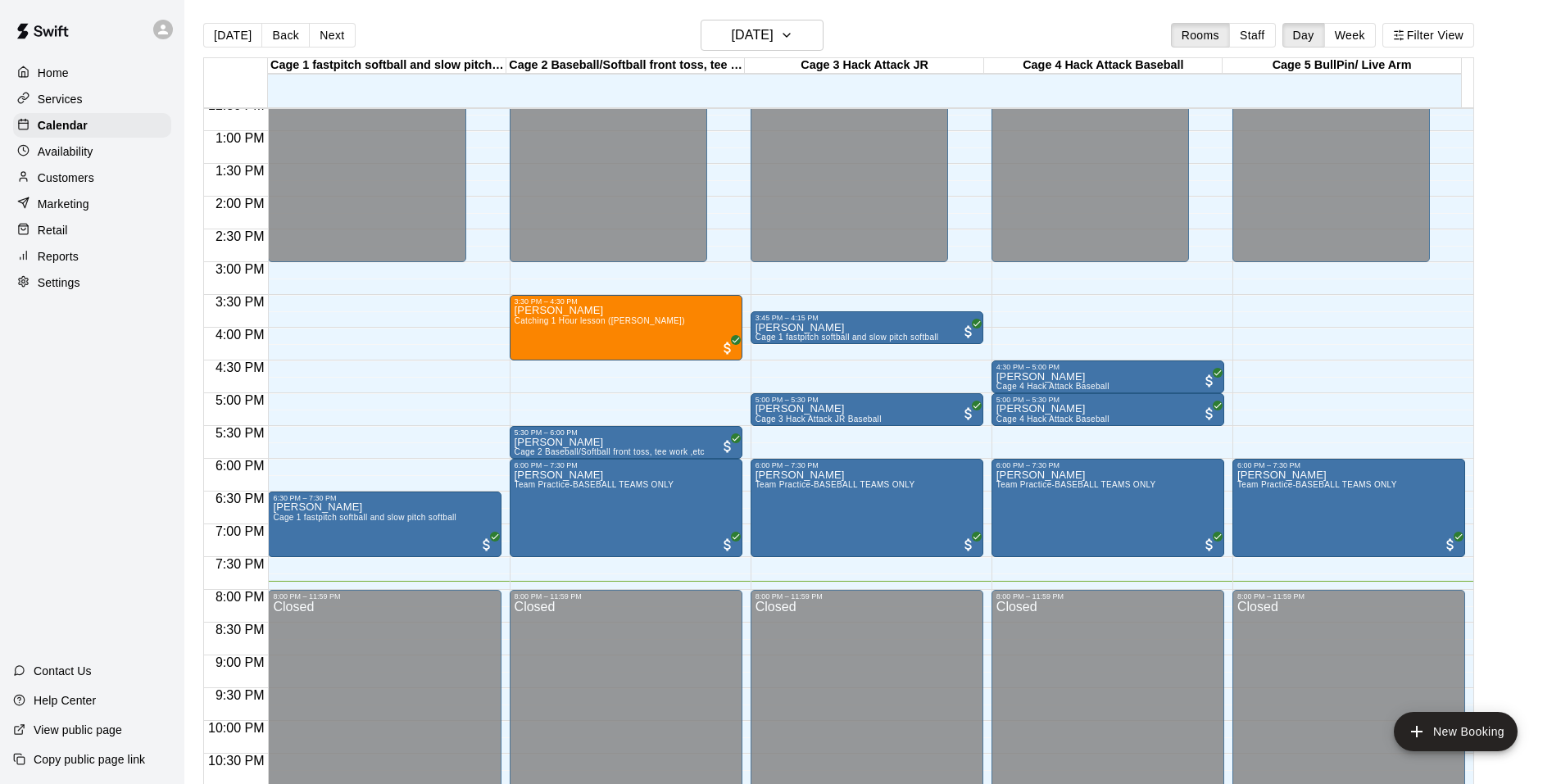
click at [71, 181] on p "Customers" at bounding box center [65, 178] width 56 height 17
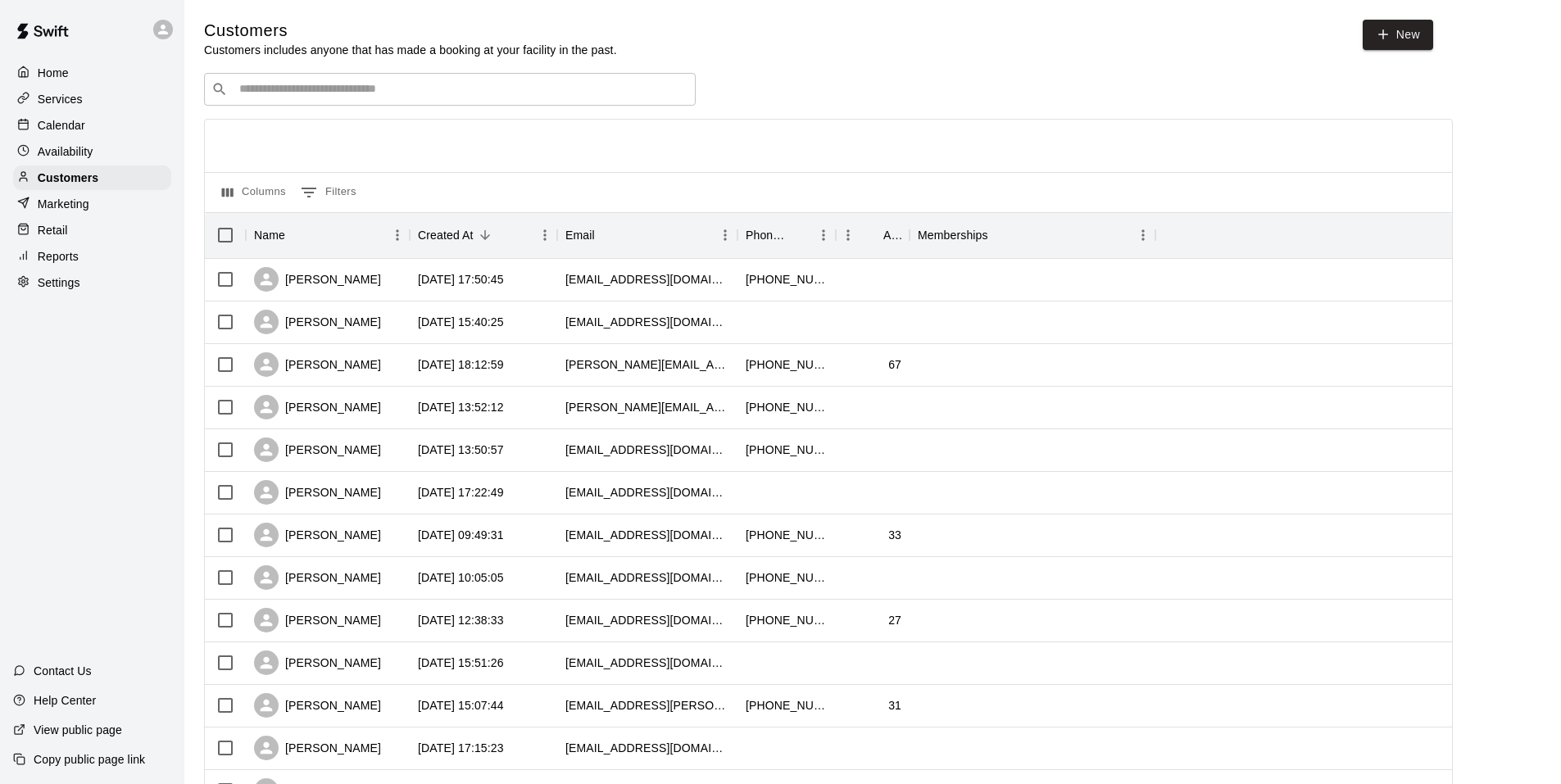
click at [281, 96] on input "Search customers by name or email" at bounding box center [461, 89] width 454 height 17
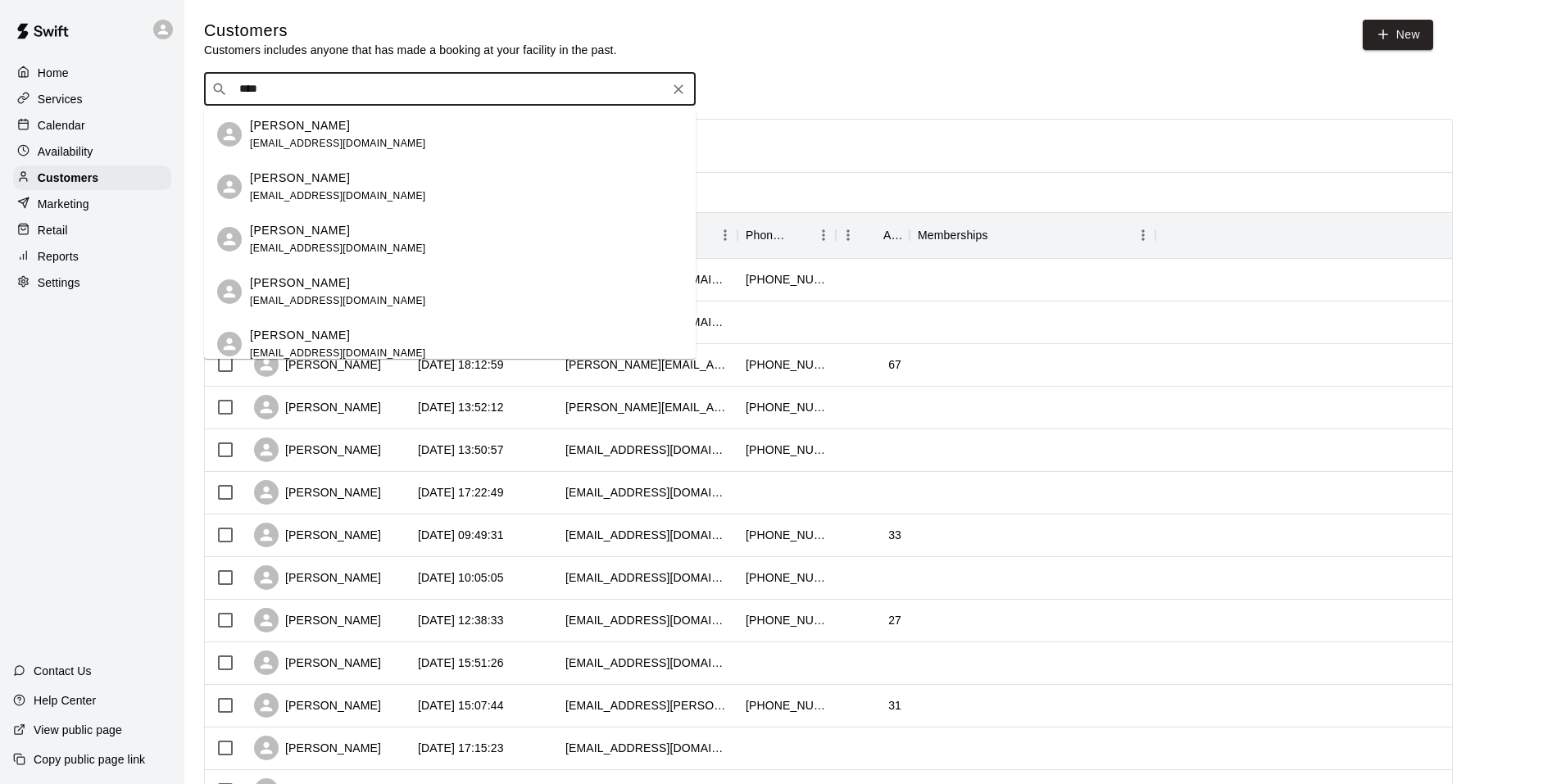
type input "*****"
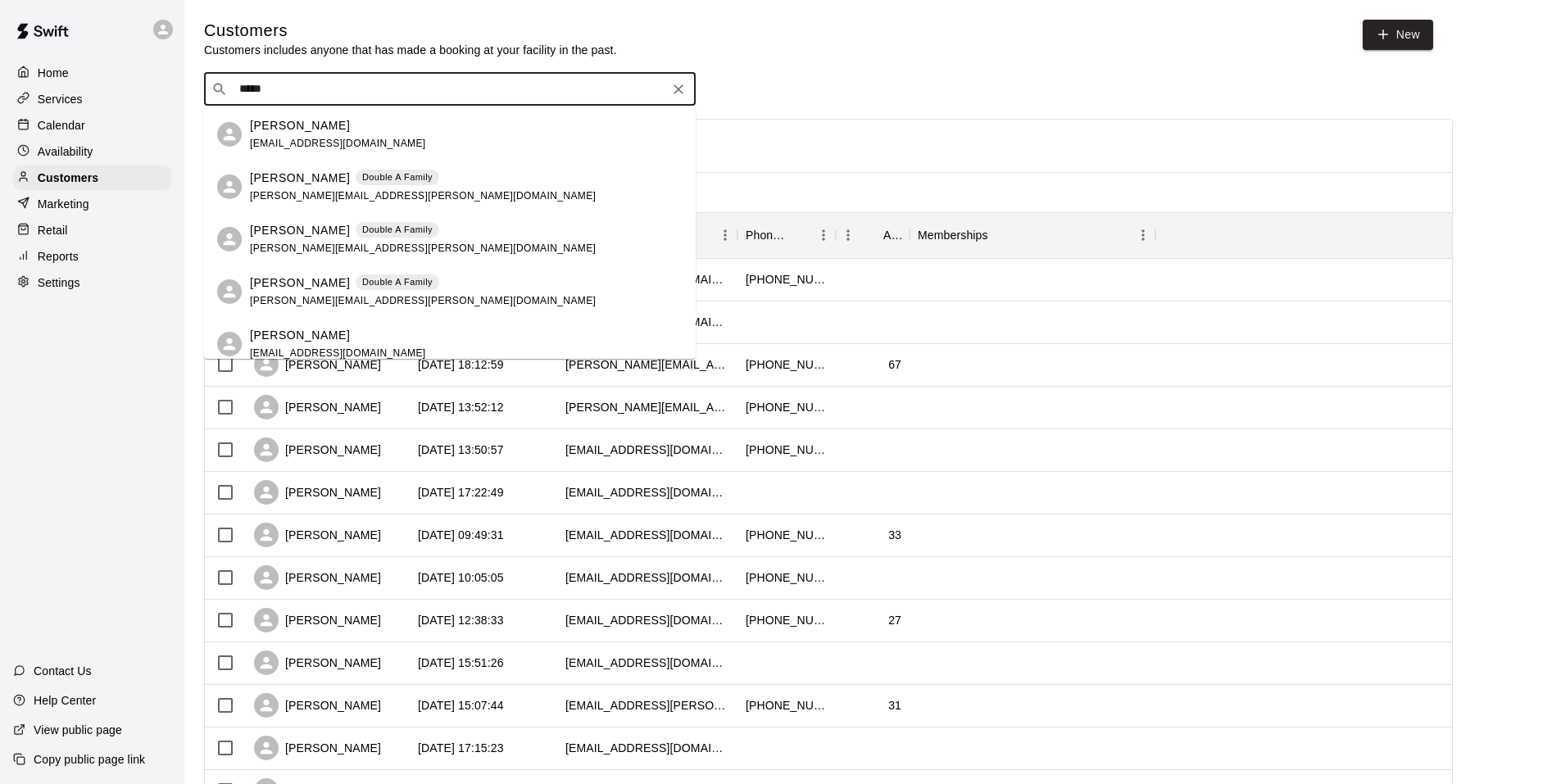
click at [336, 186] on div "[PERSON_NAME] Double A Family" at bounding box center [423, 178] width 346 height 17
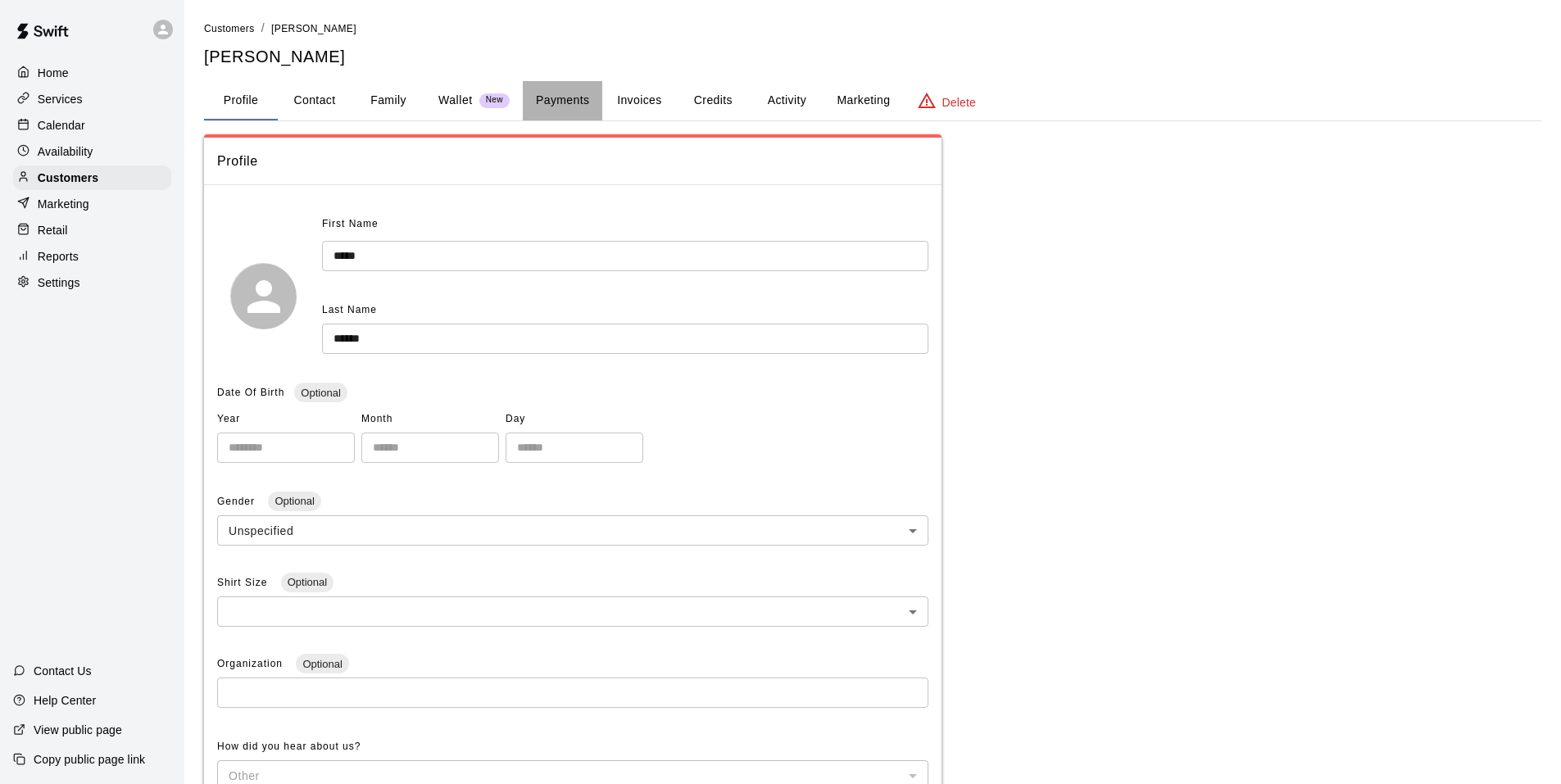
click at [583, 101] on button "Payments" at bounding box center [562, 100] width 79 height 40
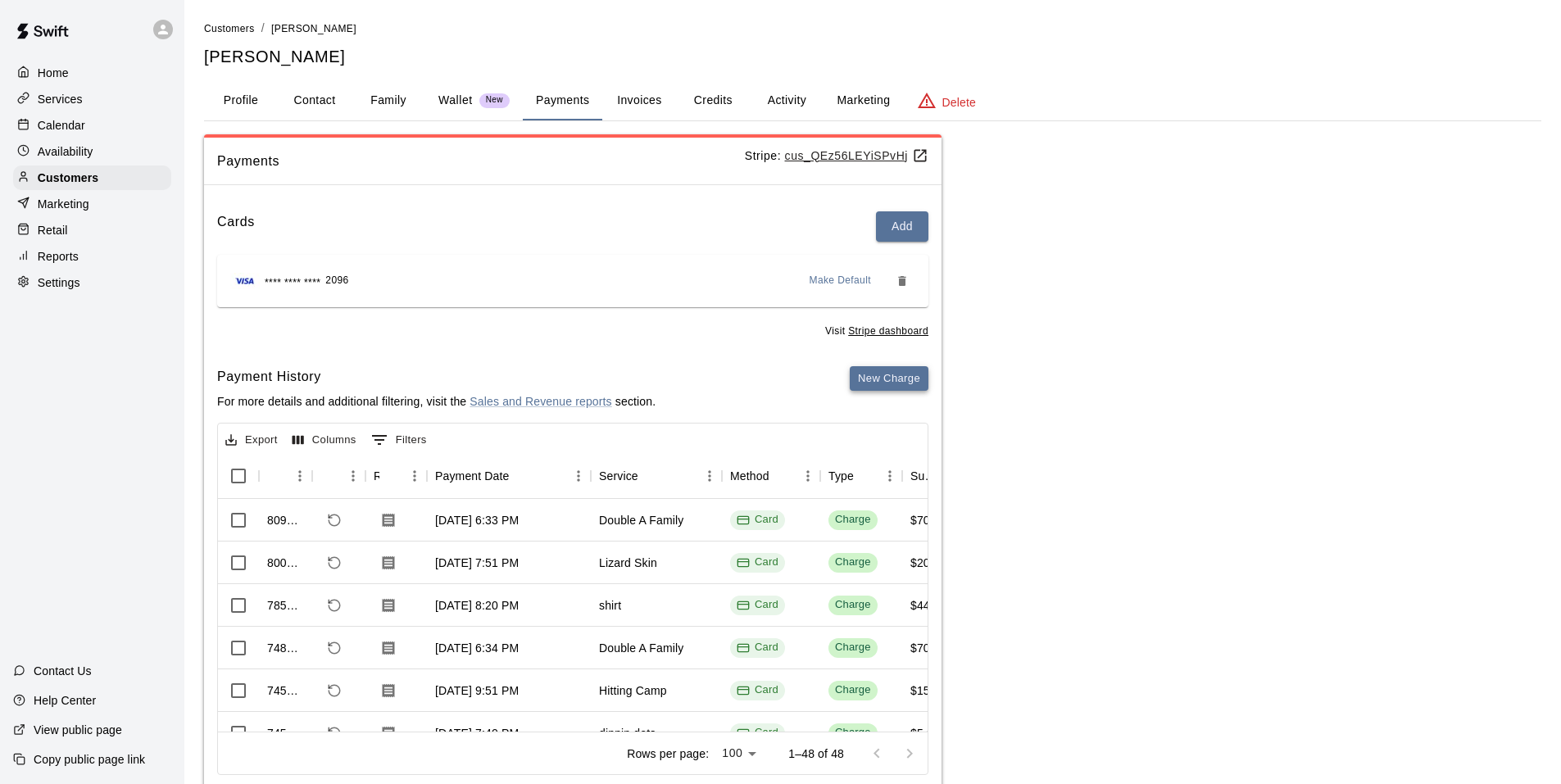
click at [892, 373] on button "New Charge" at bounding box center [888, 379] width 78 height 26
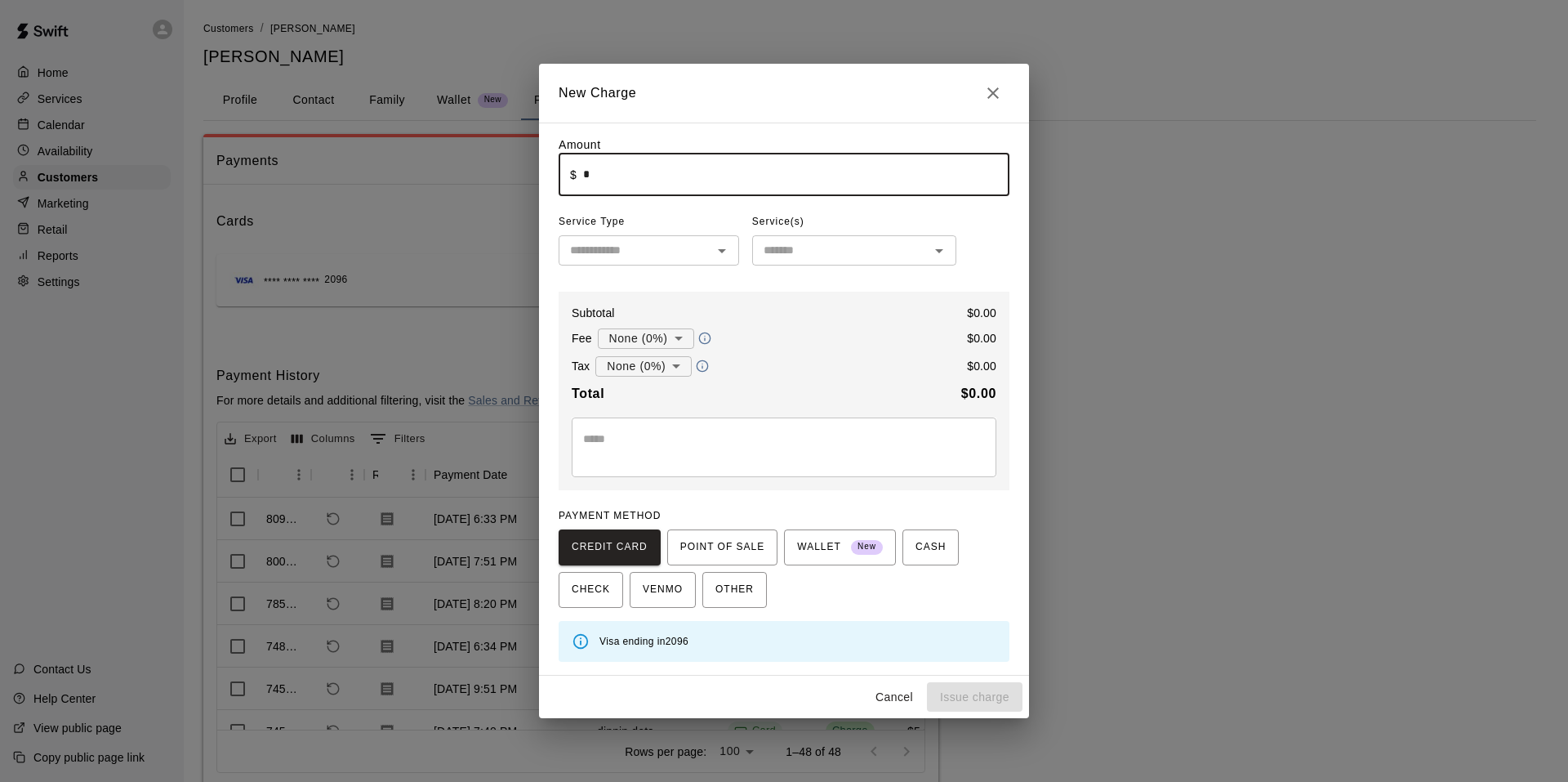
click at [674, 181] on input "*" at bounding box center [796, 173] width 427 height 43
type input "****"
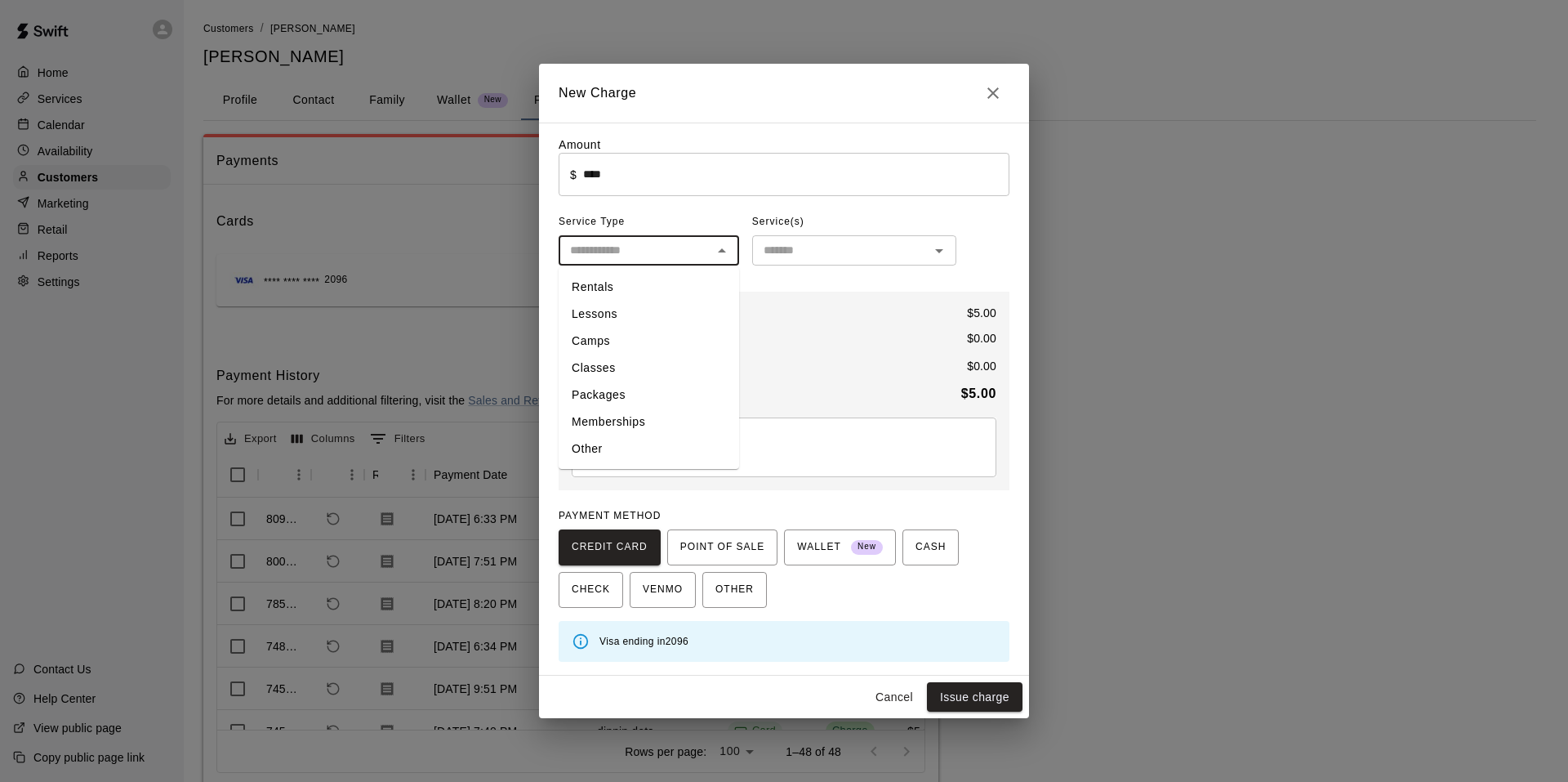
click at [684, 253] on input "text" at bounding box center [635, 251] width 144 height 20
click at [632, 444] on li "Other" at bounding box center [649, 448] width 181 height 27
type input "*****"
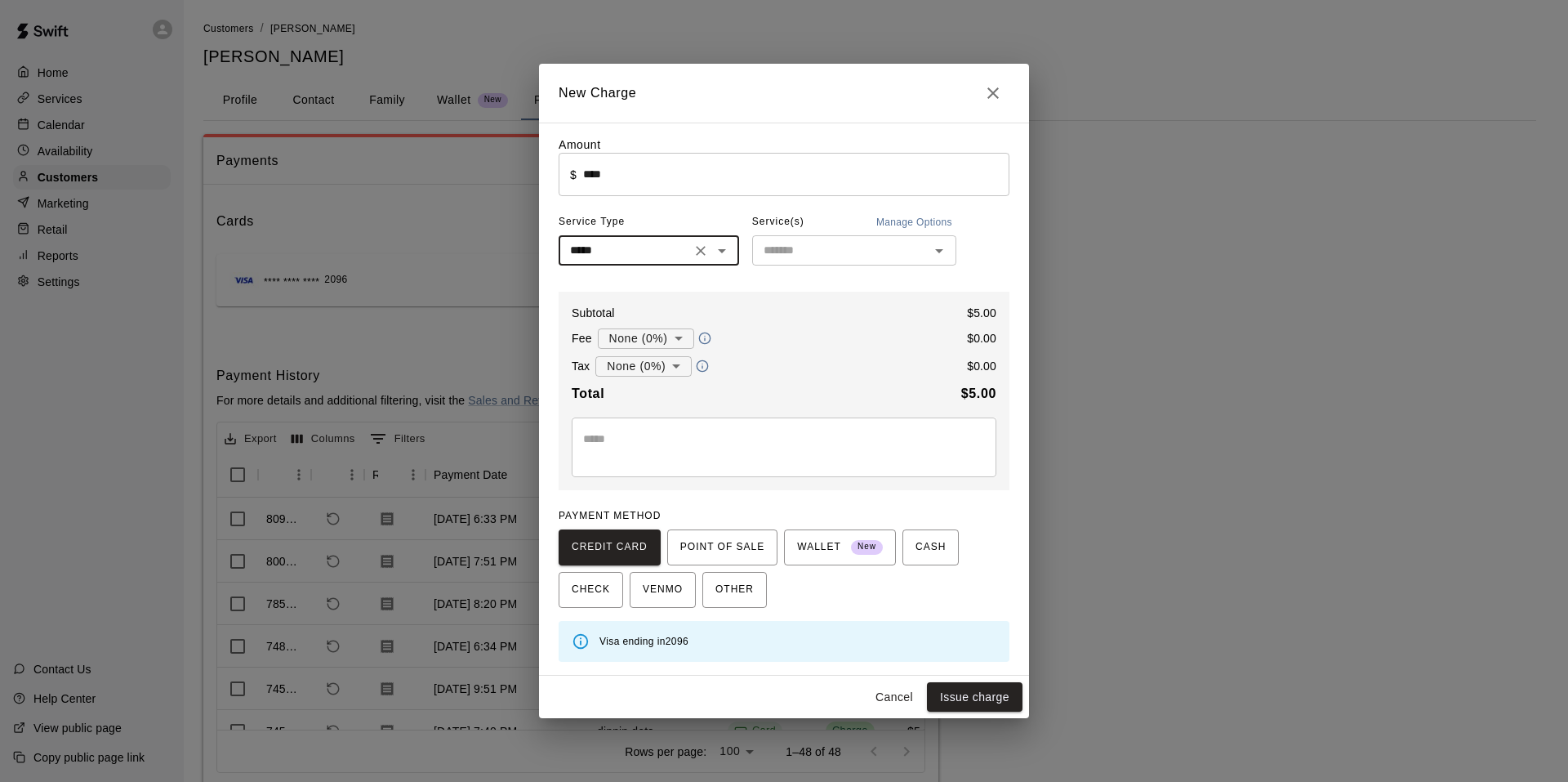
click at [755, 279] on div "Amount ​ $ **** ​ Service Type ***** ​ Service(s) Manage Options ​ Subtotal $ 5…" at bounding box center [784, 399] width 450 height 525
click at [784, 243] on input "text" at bounding box center [840, 251] width 167 height 20
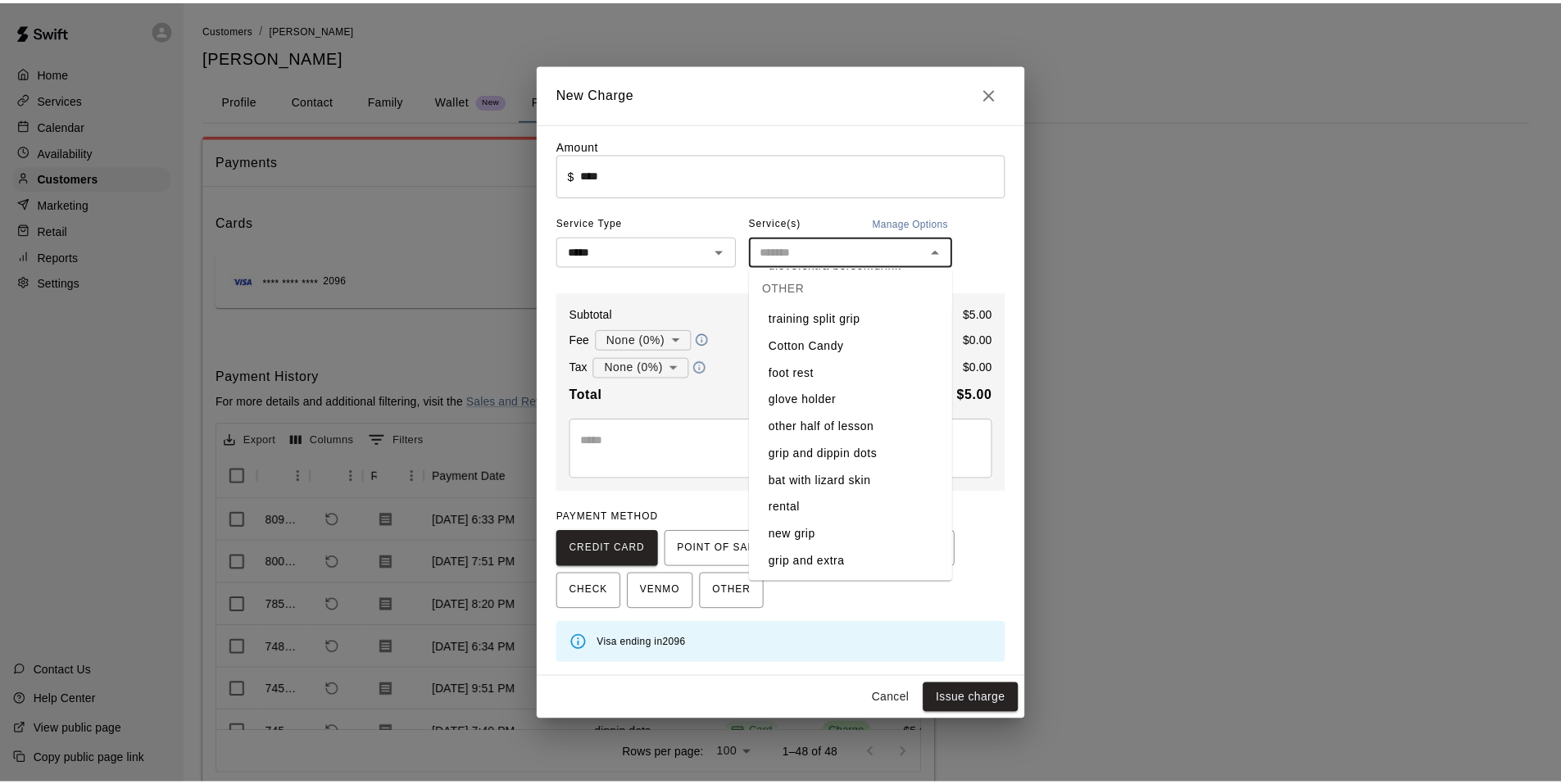
scroll to position [736, 0]
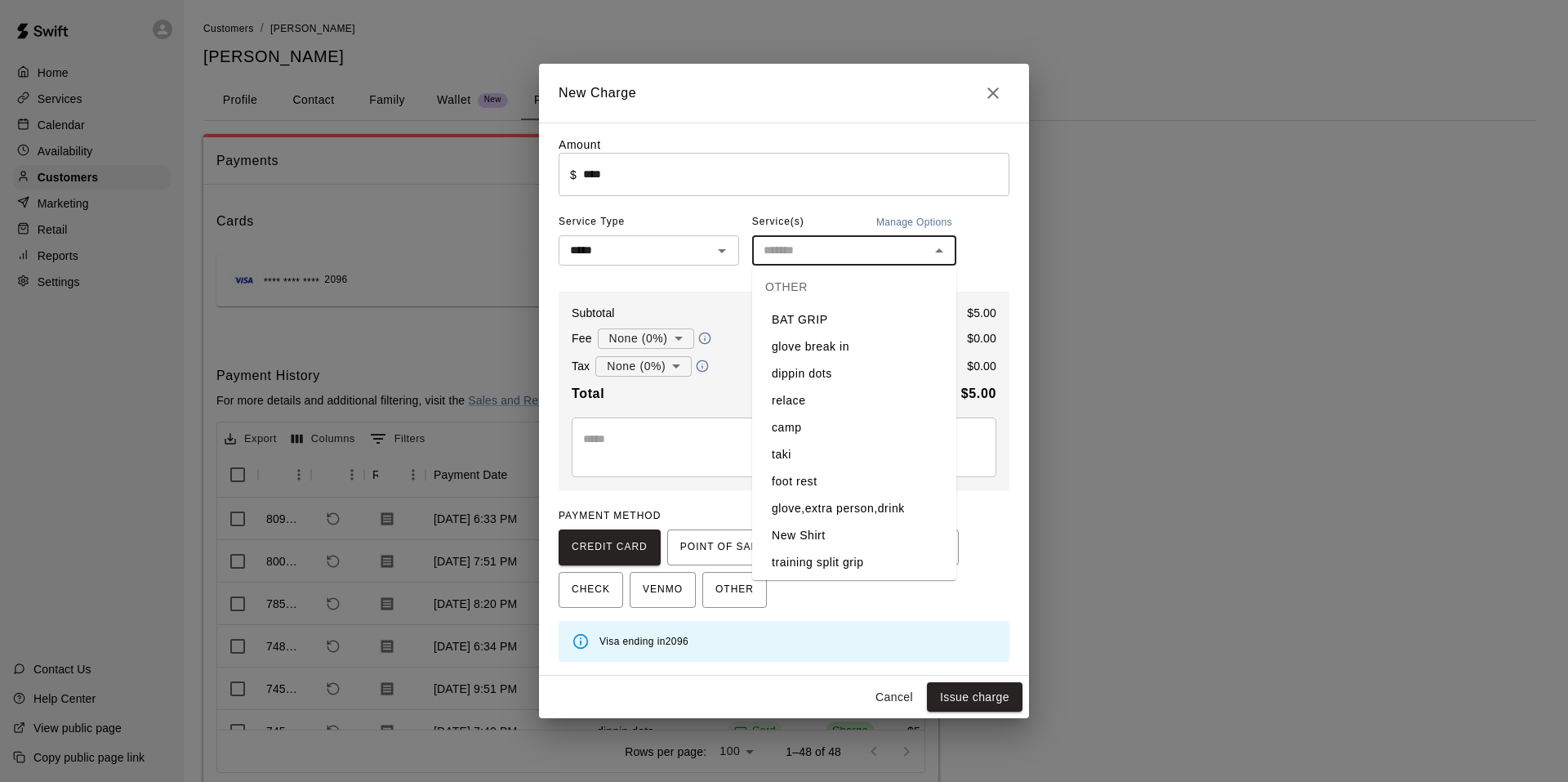
click at [835, 378] on li "dippin dots" at bounding box center [854, 374] width 205 height 27
type input "**********"
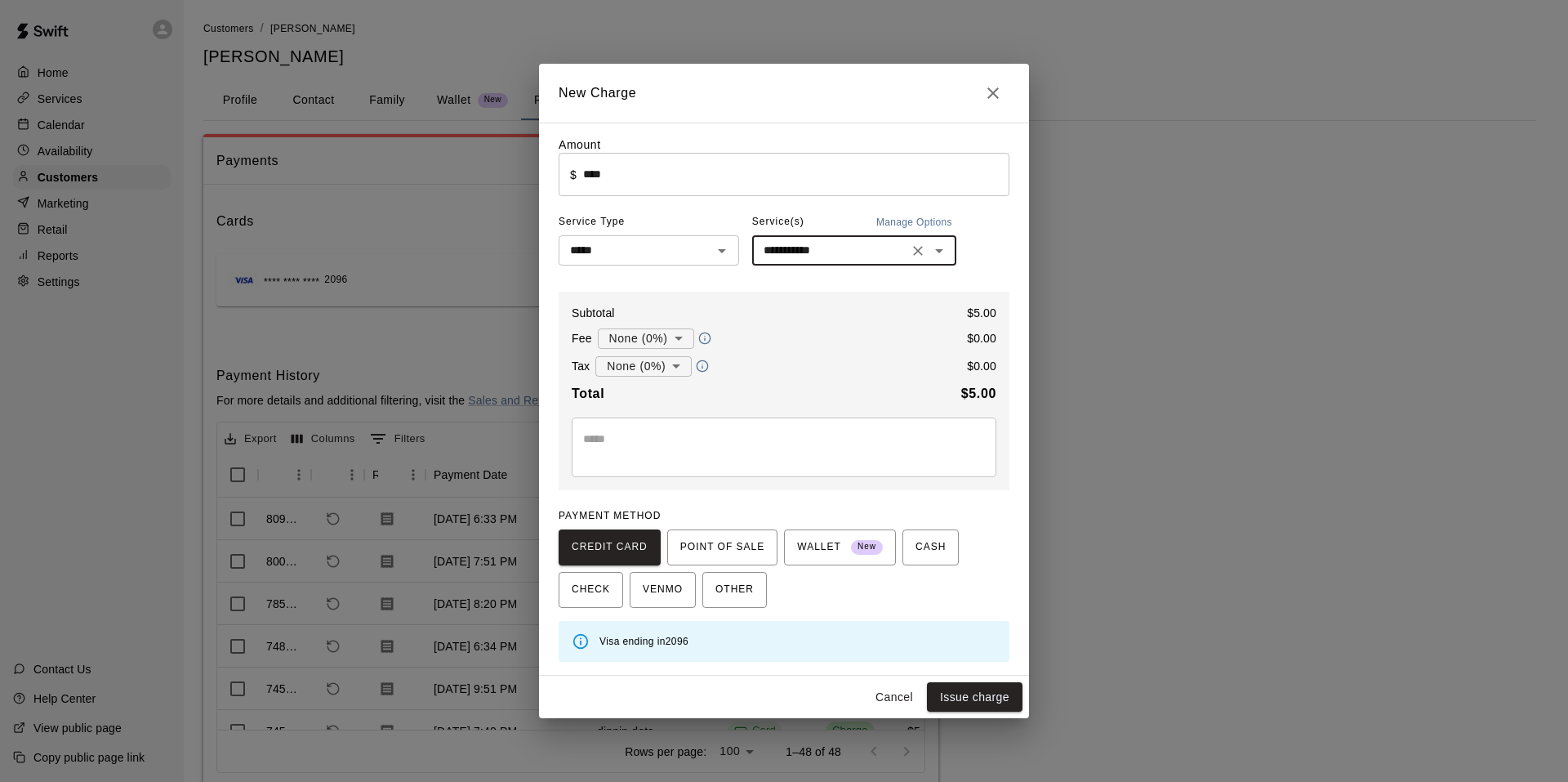
click at [658, 378] on body "Home Services Calendar Availability Customers Marketing Retail Reports Settings…" at bounding box center [784, 412] width 1568 height 825
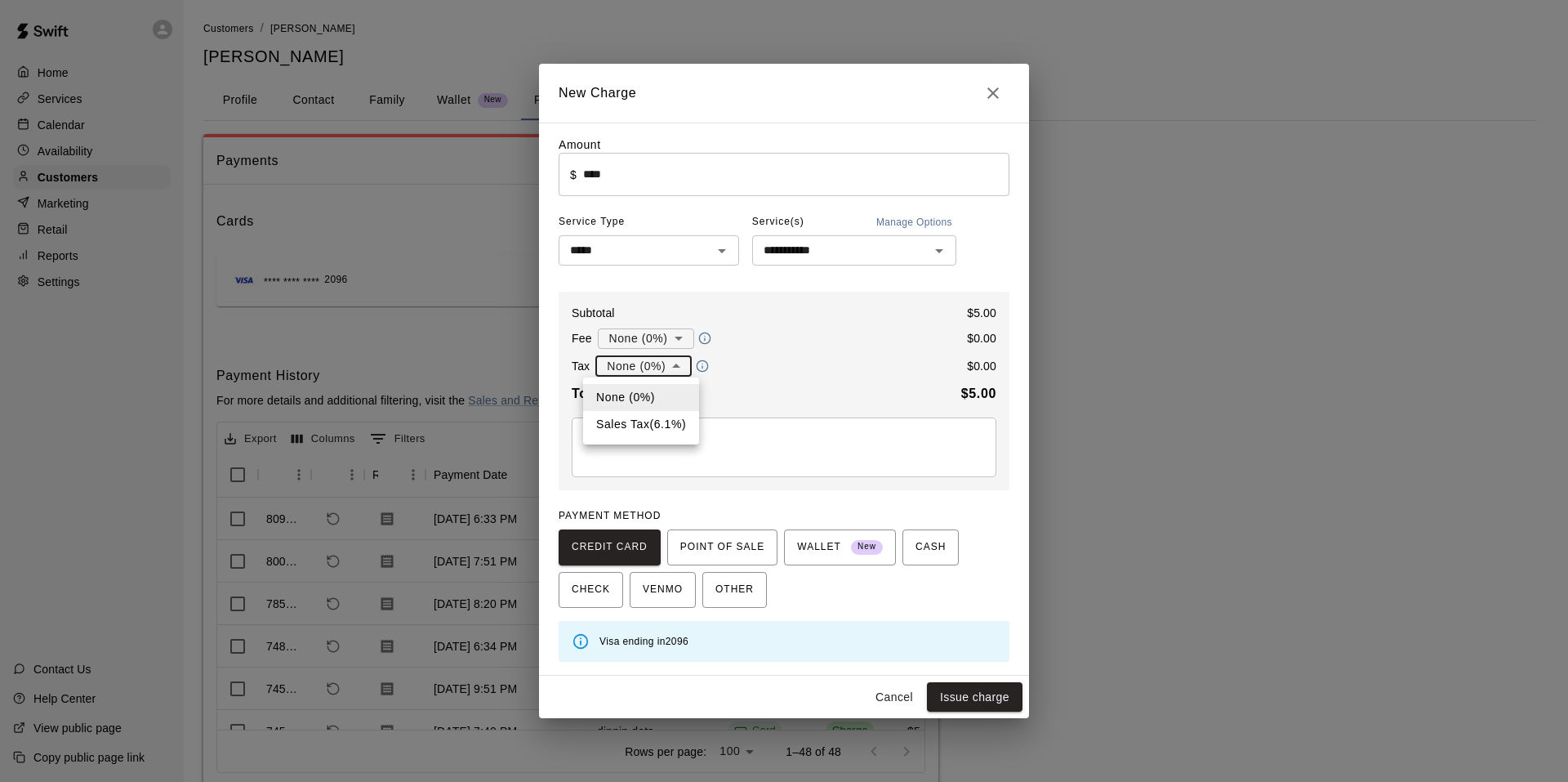
click at [660, 434] on li "Sales Tax ( 6.1 %)" at bounding box center [641, 424] width 116 height 27
type input "**********"
click at [977, 701] on button "Issue charge" at bounding box center [974, 697] width 95 height 30
type input "*"
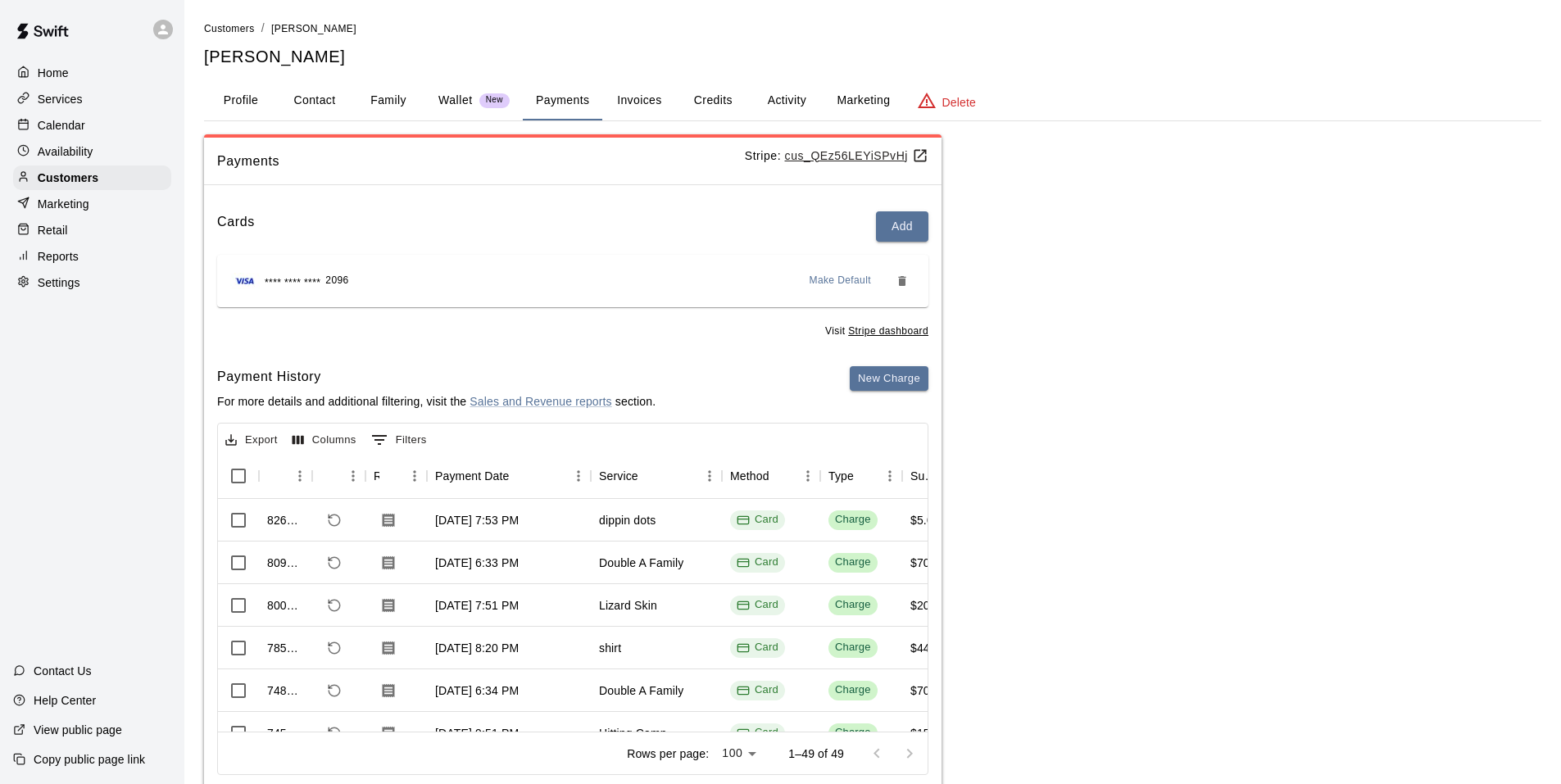
click at [86, 255] on div "Reports" at bounding box center [92, 256] width 158 height 25
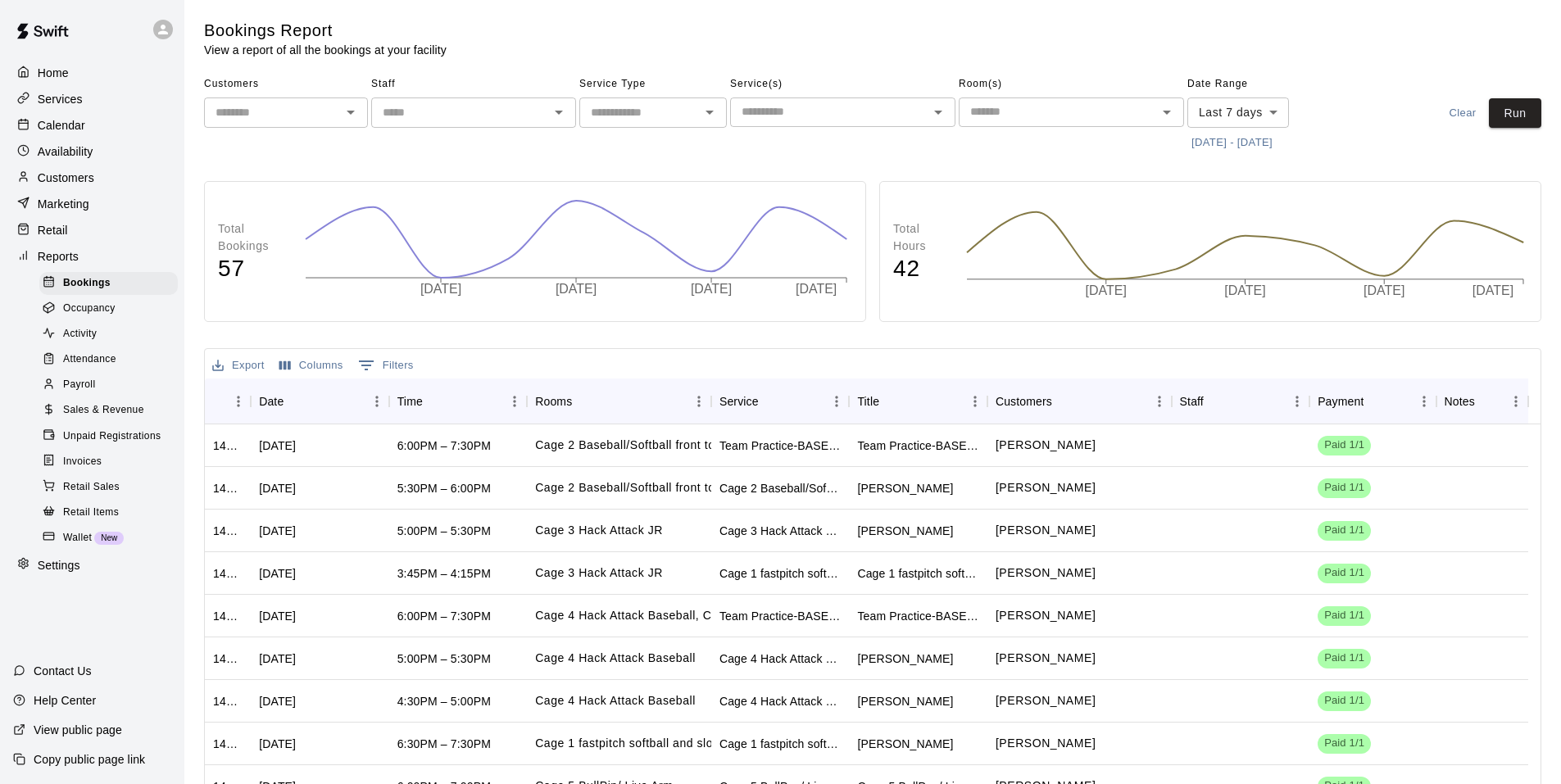
click at [96, 419] on span "Sales & Revenue" at bounding box center [104, 410] width 81 height 17
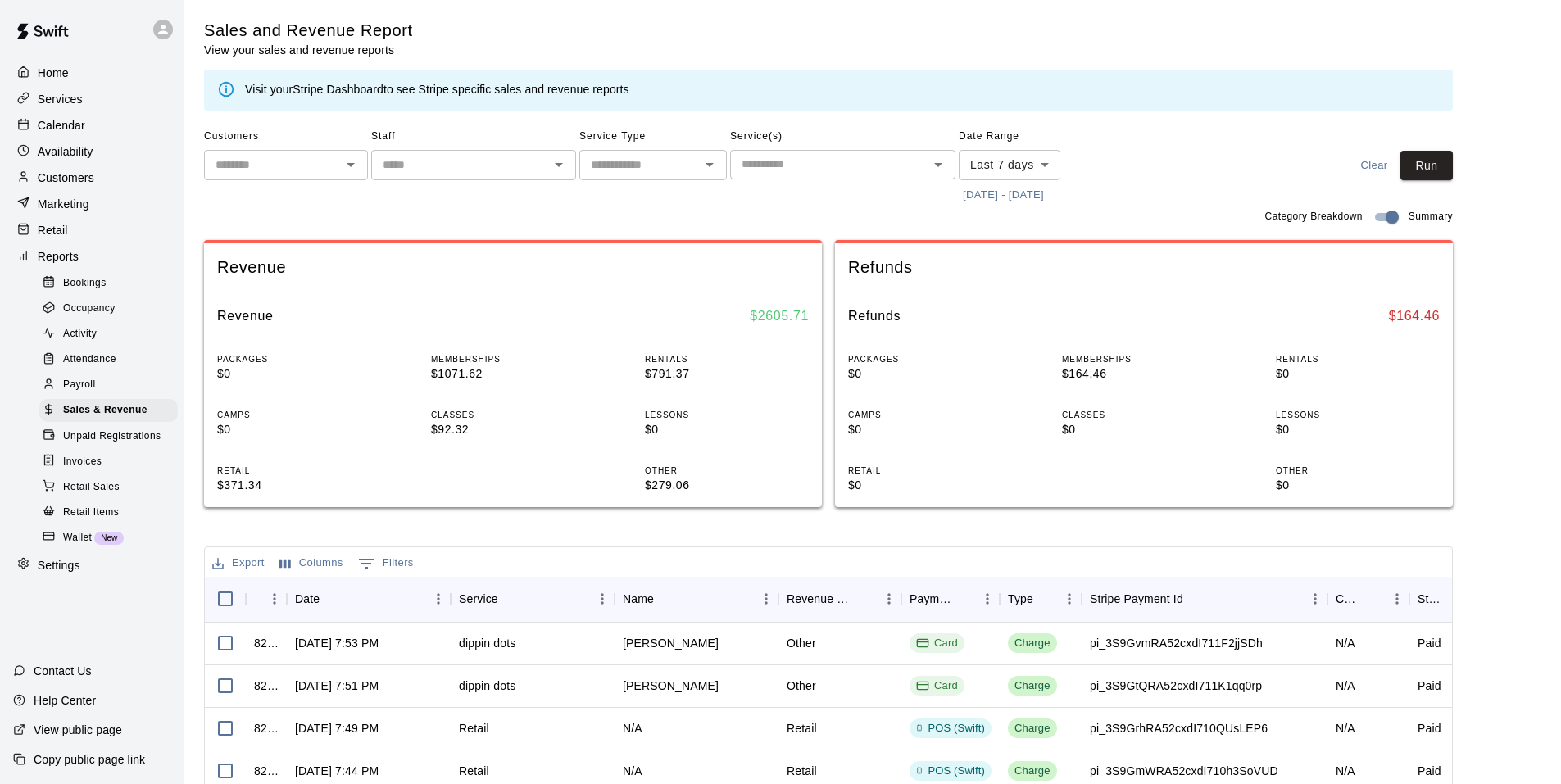
click at [1000, 188] on button "[DATE] - [DATE]" at bounding box center [1003, 196] width 89 height 26
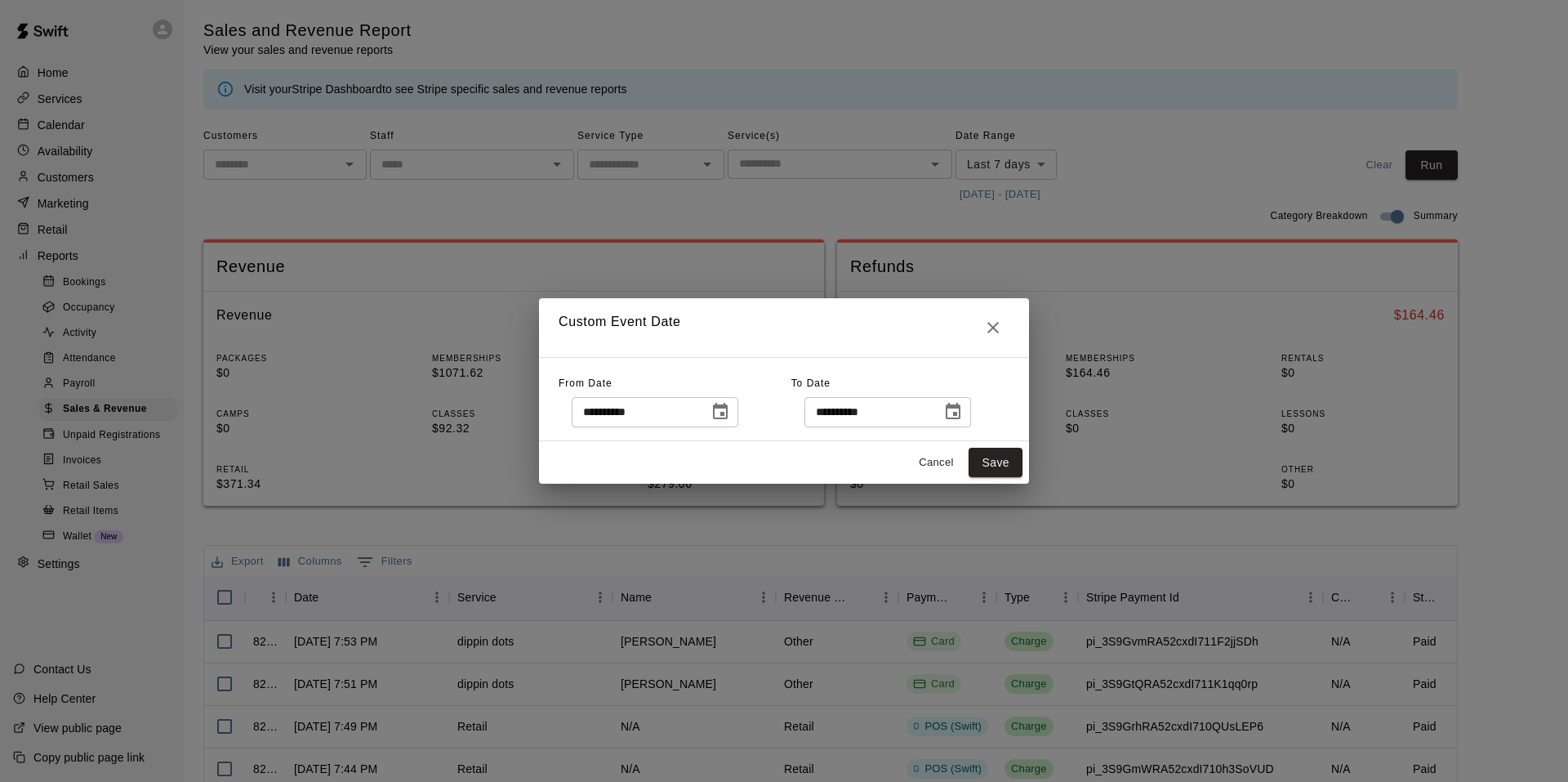
click at [717, 409] on button "Choose date, selected date is Sep 12, 2025" at bounding box center [720, 412] width 33 height 33
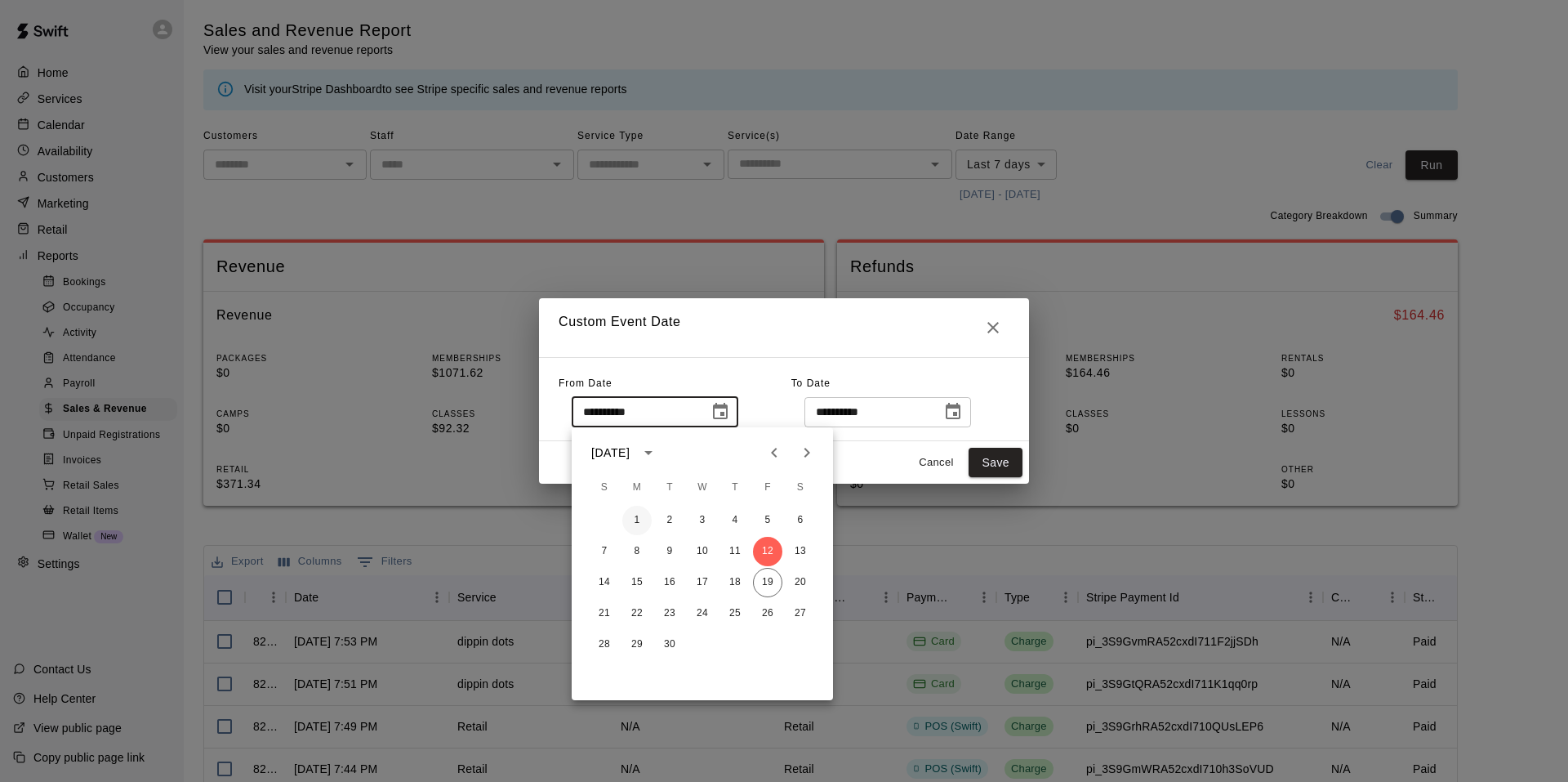
click at [643, 518] on button "1" at bounding box center [637, 520] width 29 height 29
type input "**********"
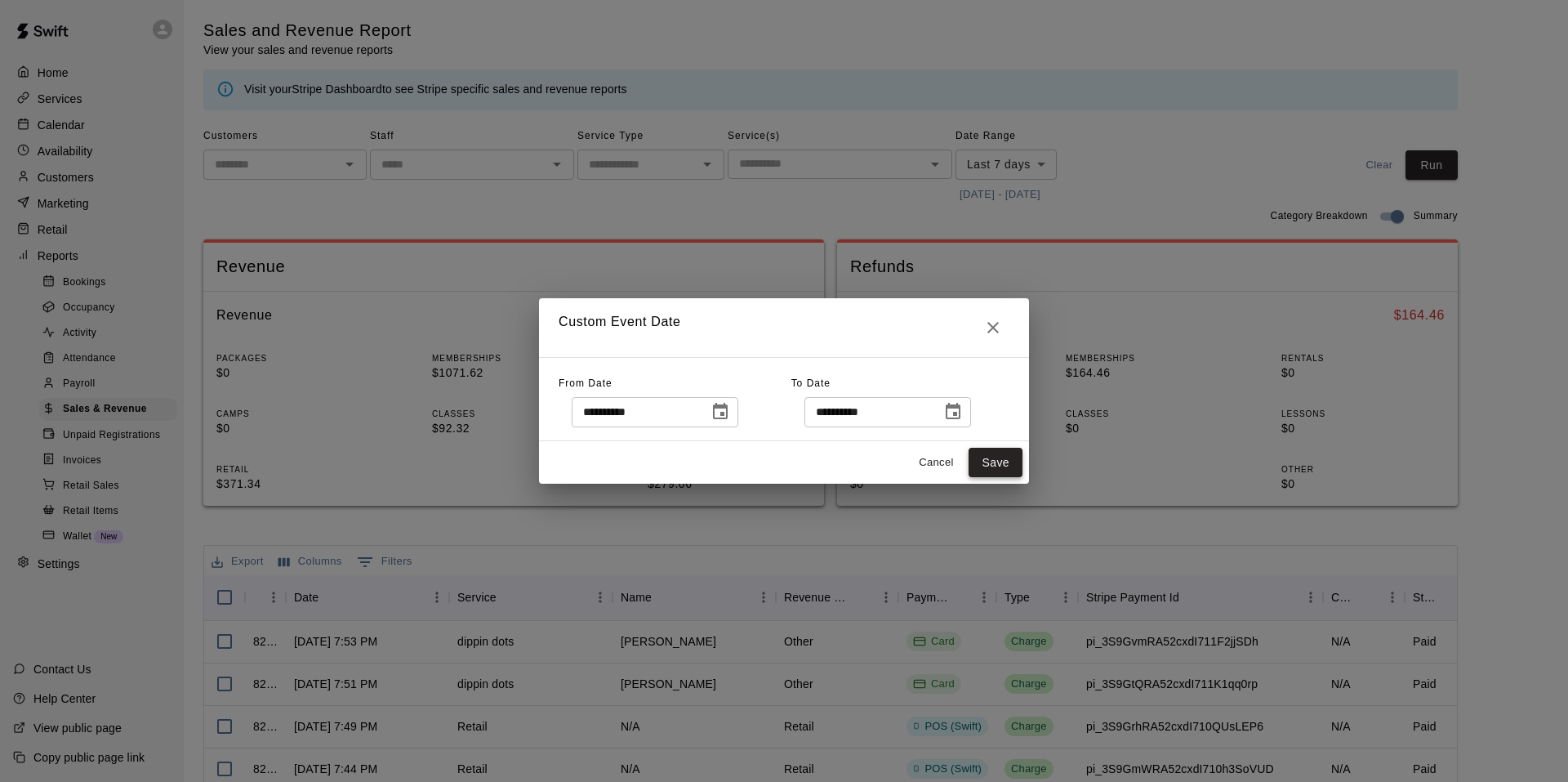
click at [1000, 458] on button "Save" at bounding box center [995, 463] width 54 height 30
type input "******"
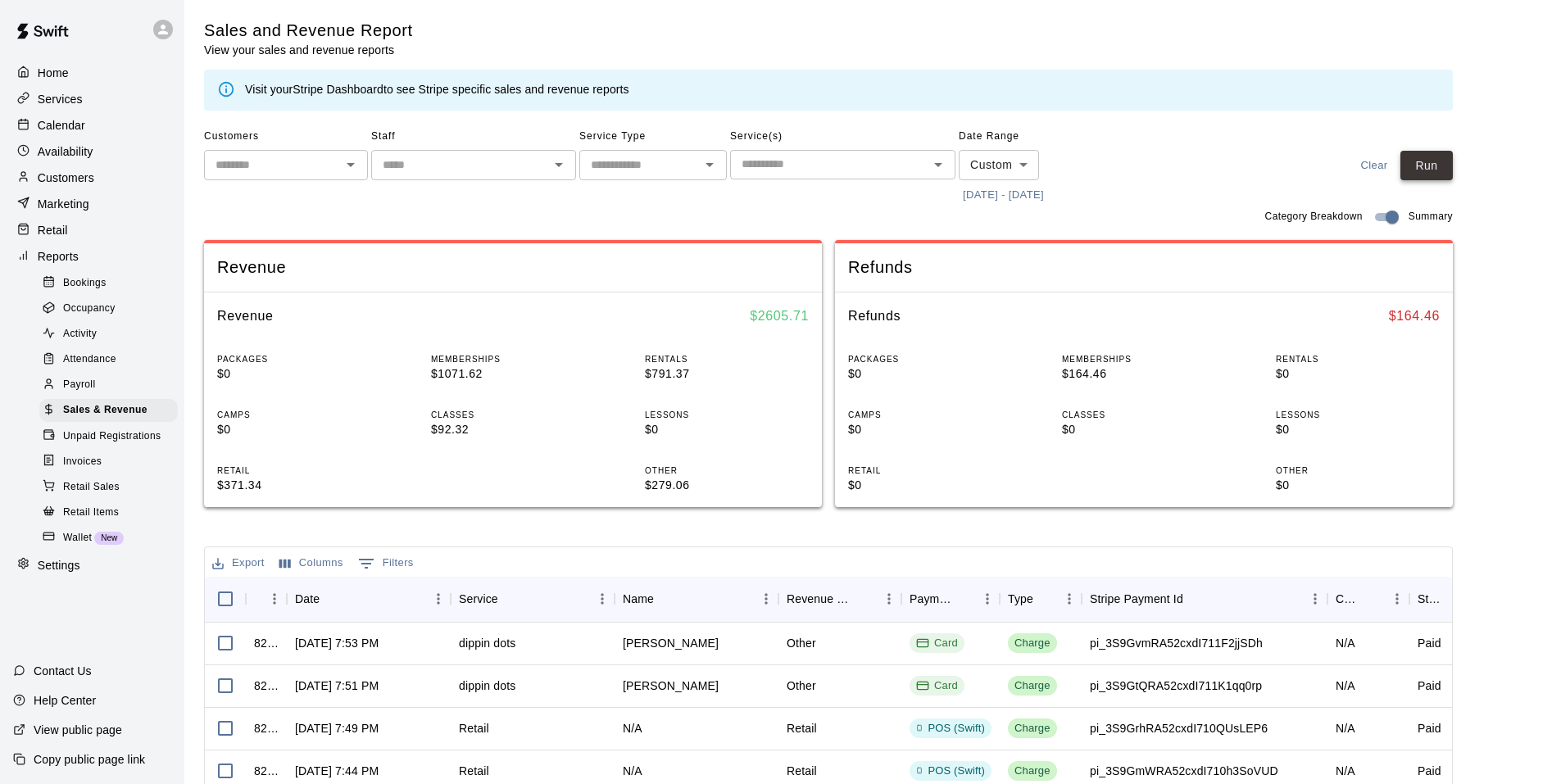
click at [1444, 159] on button "Run" at bounding box center [1426, 166] width 52 height 30
click at [1021, 202] on button "[DATE] - [DATE]" at bounding box center [1003, 196] width 89 height 26
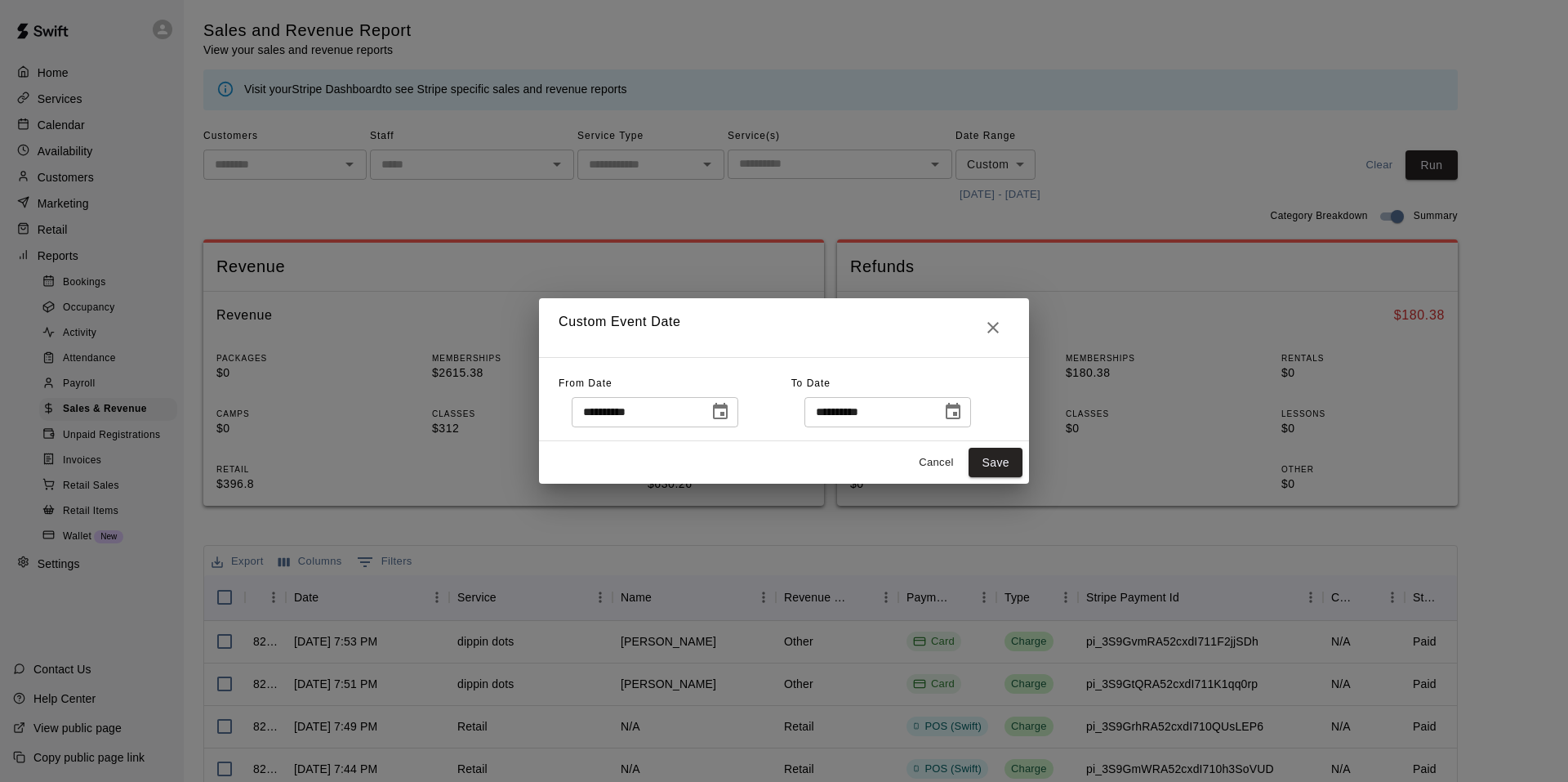
click at [711, 416] on div "**********" at bounding box center [655, 412] width 167 height 30
click at [737, 407] on button "Choose date, selected date is Sep 1, 2025" at bounding box center [720, 412] width 33 height 33
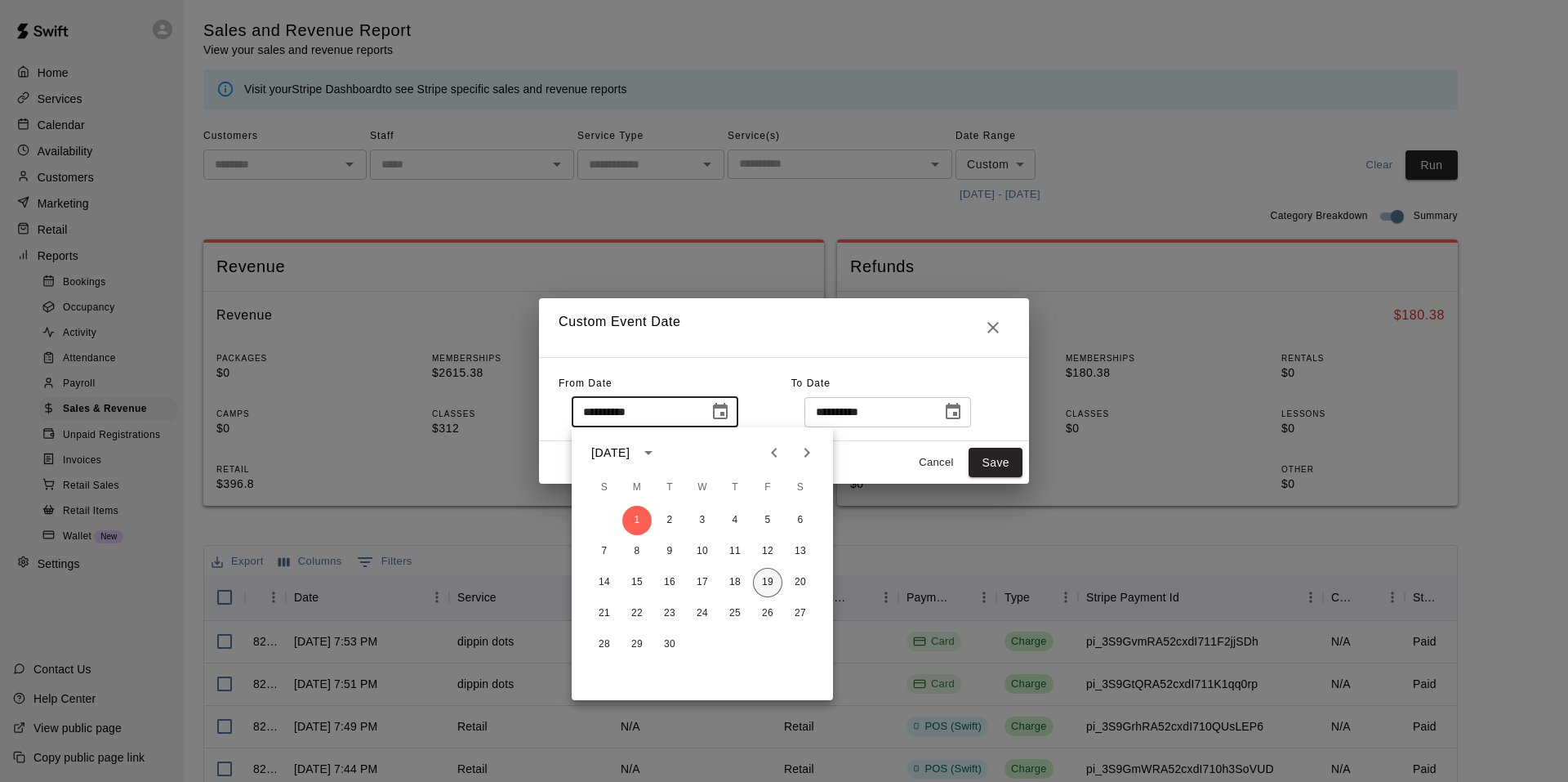
click at [759, 578] on button "19" at bounding box center [768, 583] width 29 height 29
type input "**********"
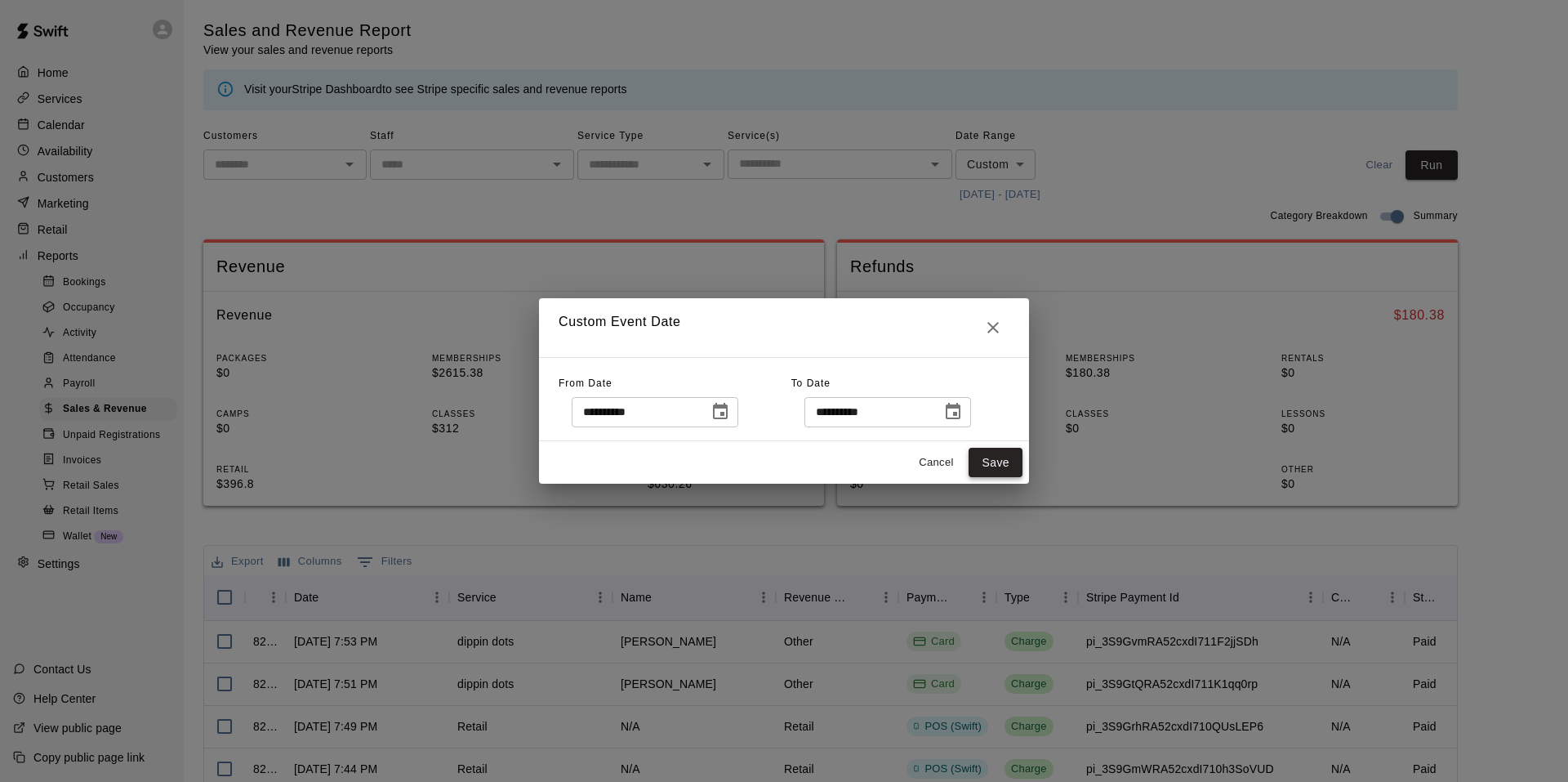
click at [1000, 467] on button "Save" at bounding box center [995, 463] width 54 height 30
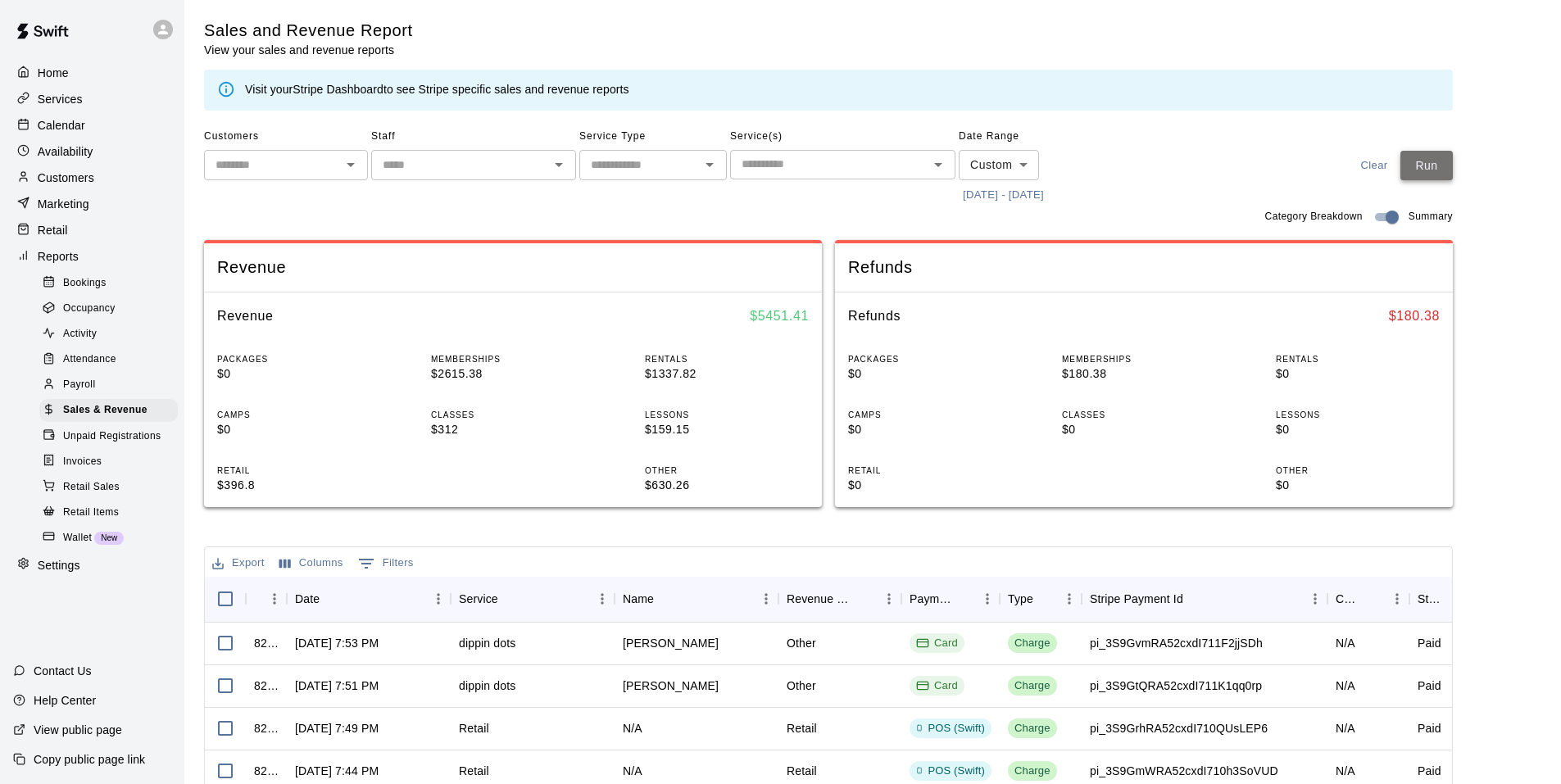
click at [1428, 160] on button "Run" at bounding box center [1426, 166] width 52 height 30
click at [135, 131] on div "Calendar" at bounding box center [92, 125] width 158 height 25
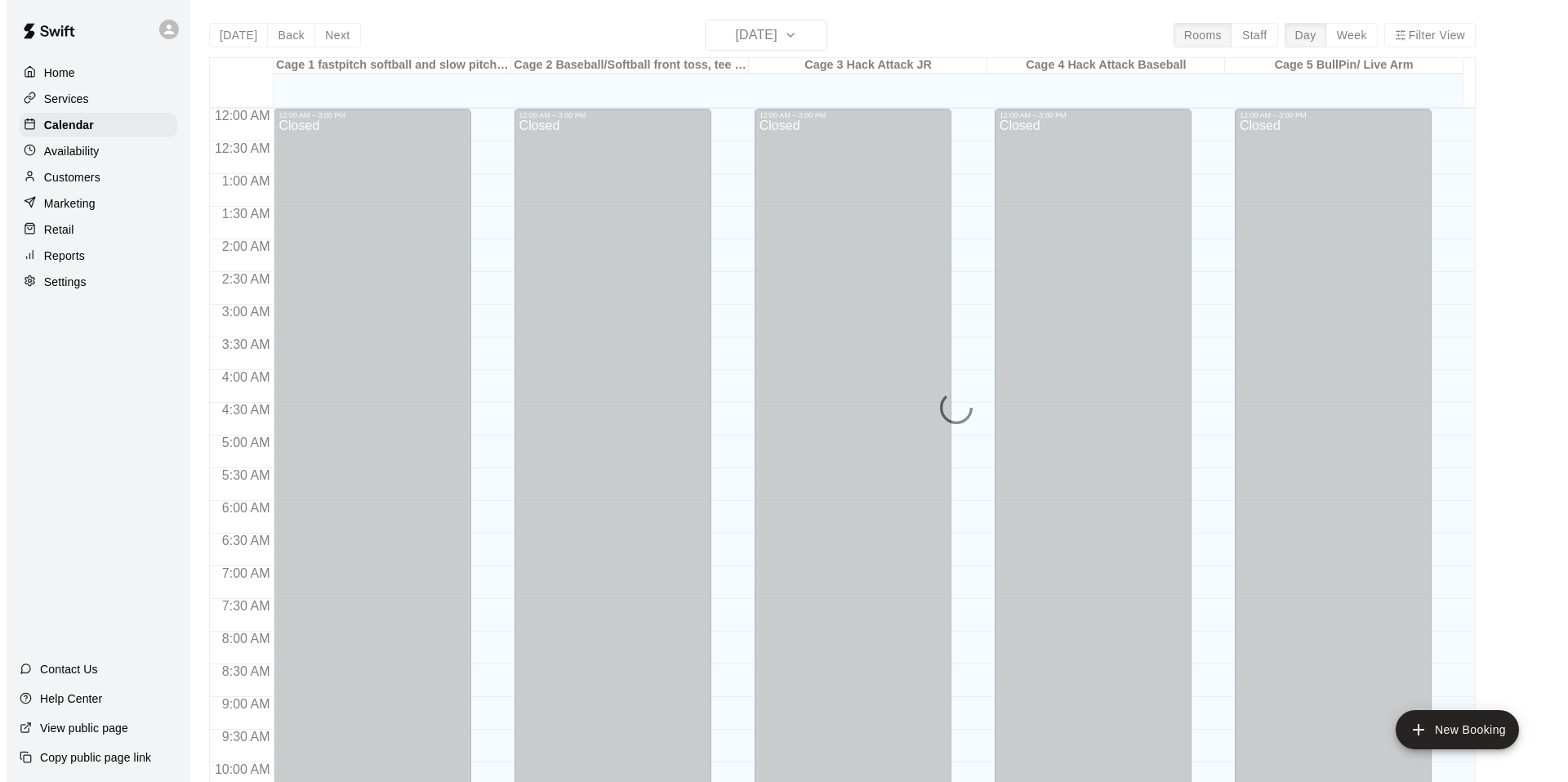
scroll to position [828, 0]
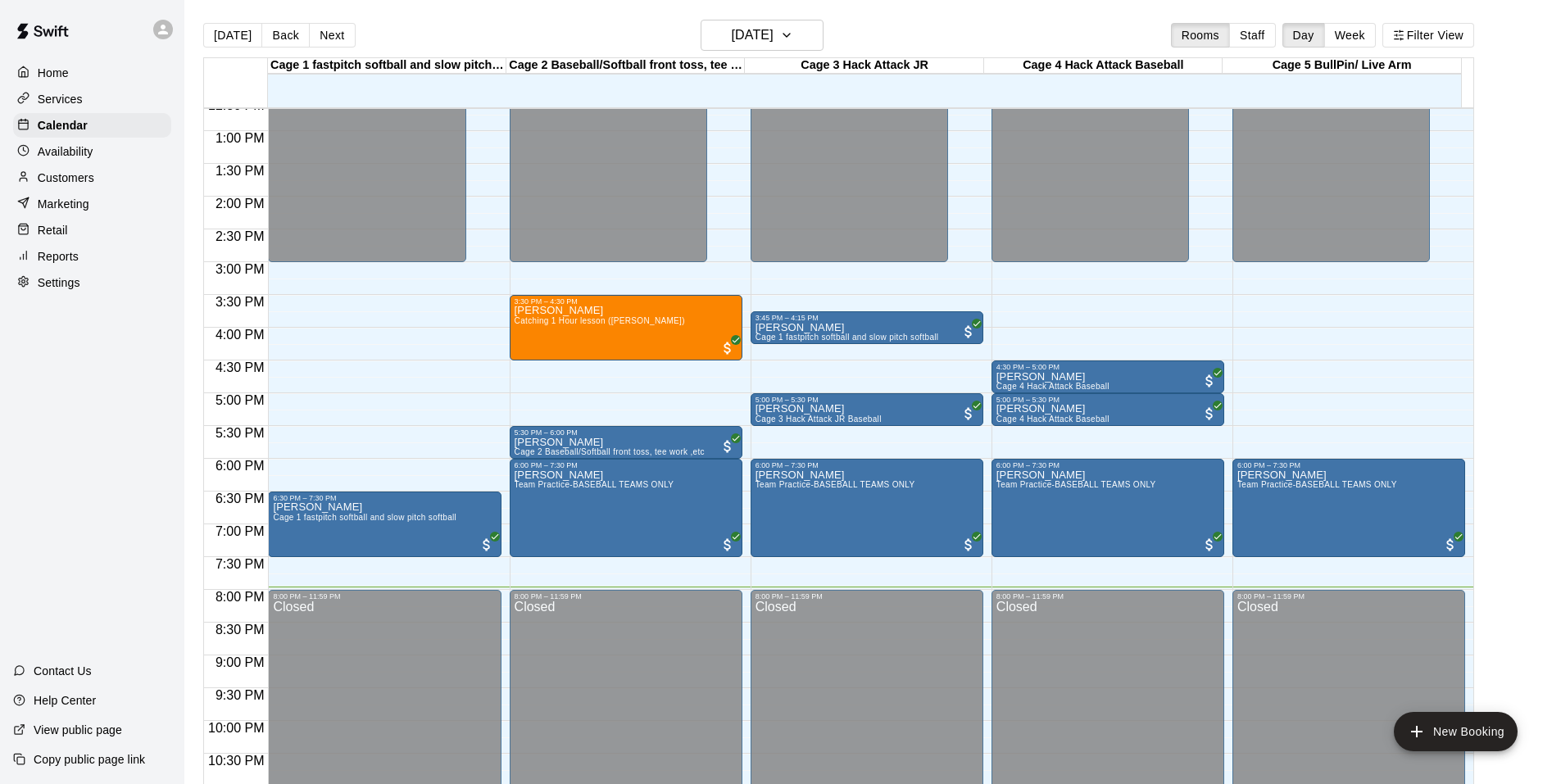
click at [1519, 349] on main "[DATE] Back [DATE][DATE] Rooms Staff Day Week Filter View Cage 1 fastpitch soft…" at bounding box center [872, 411] width 1363 height 784
click at [55, 186] on p "Customers" at bounding box center [65, 178] width 56 height 17
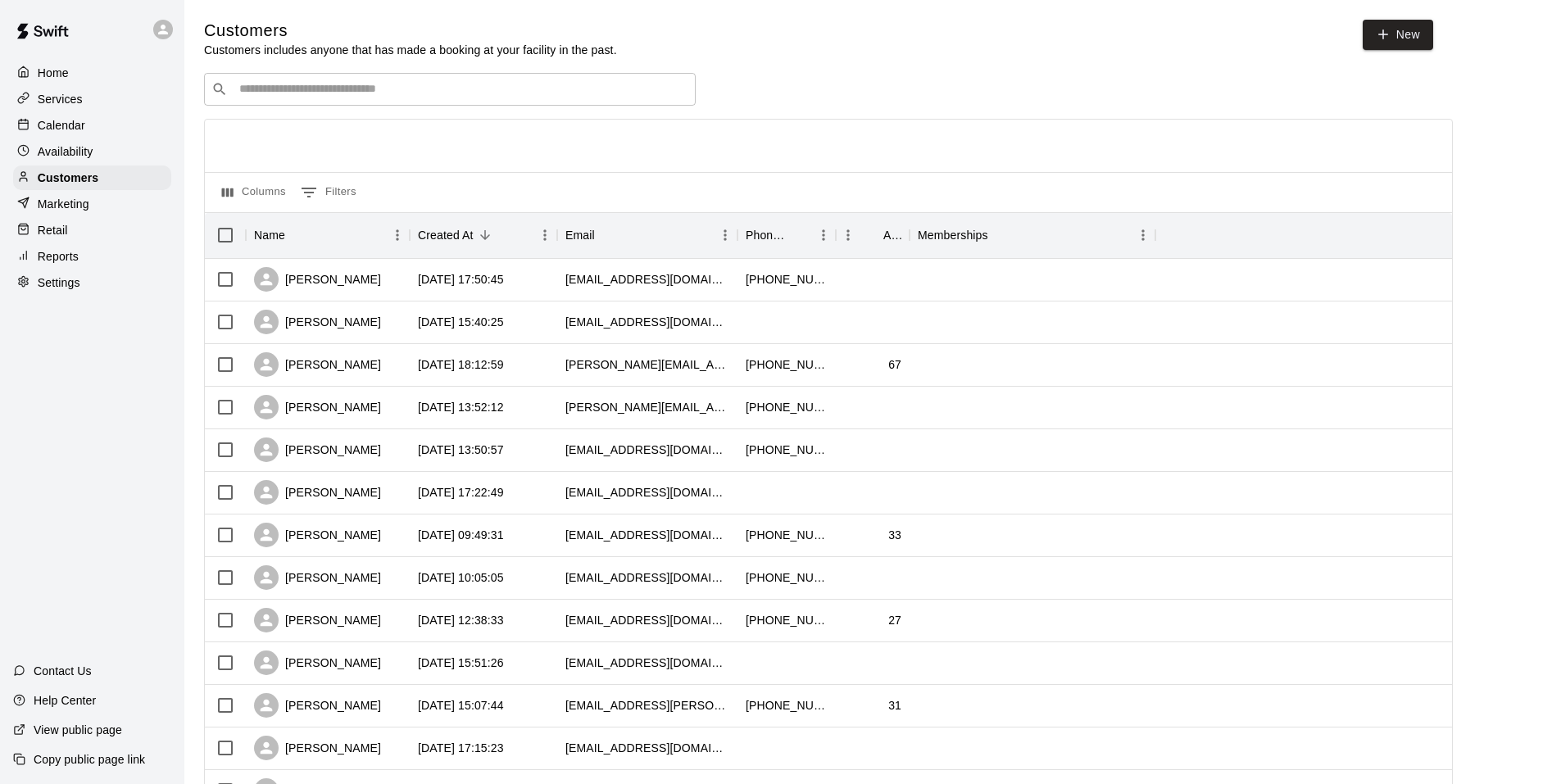
click at [305, 87] on input "Search customers by name or email" at bounding box center [461, 89] width 454 height 17
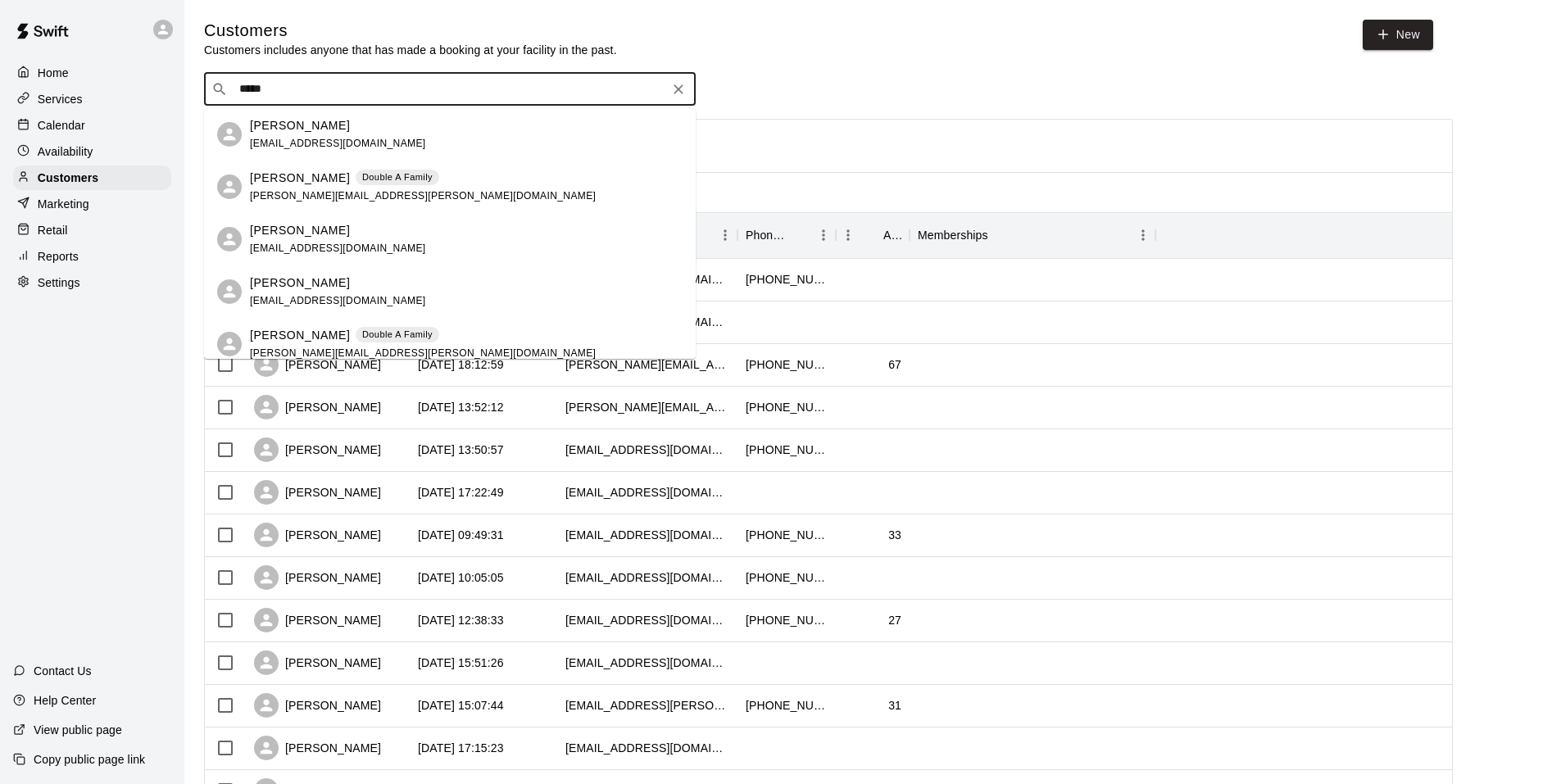
type input "******"
click at [362, 177] on p "Double A Family" at bounding box center [397, 177] width 71 height 14
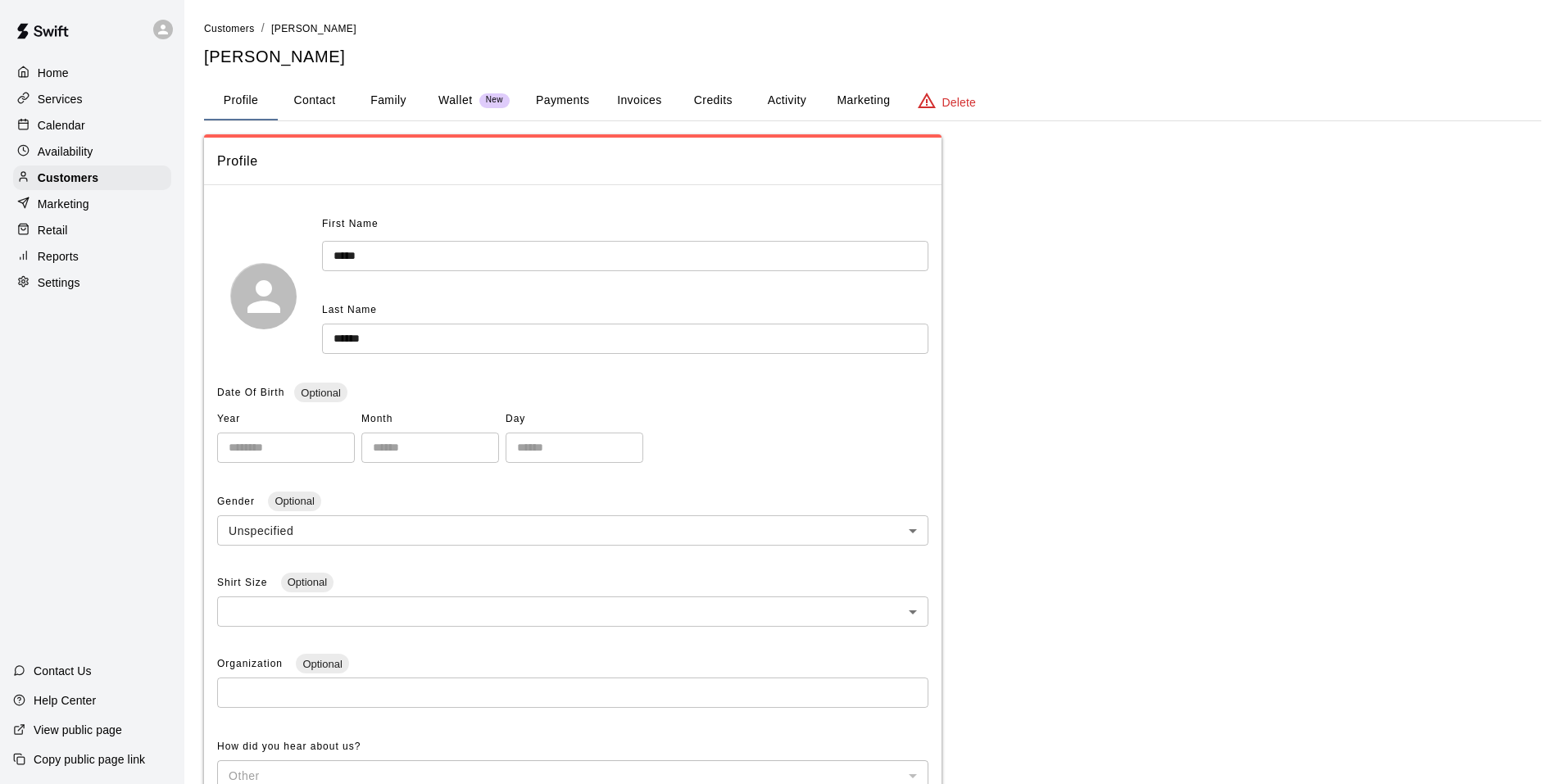
click at [573, 98] on button "Payments" at bounding box center [562, 100] width 79 height 40
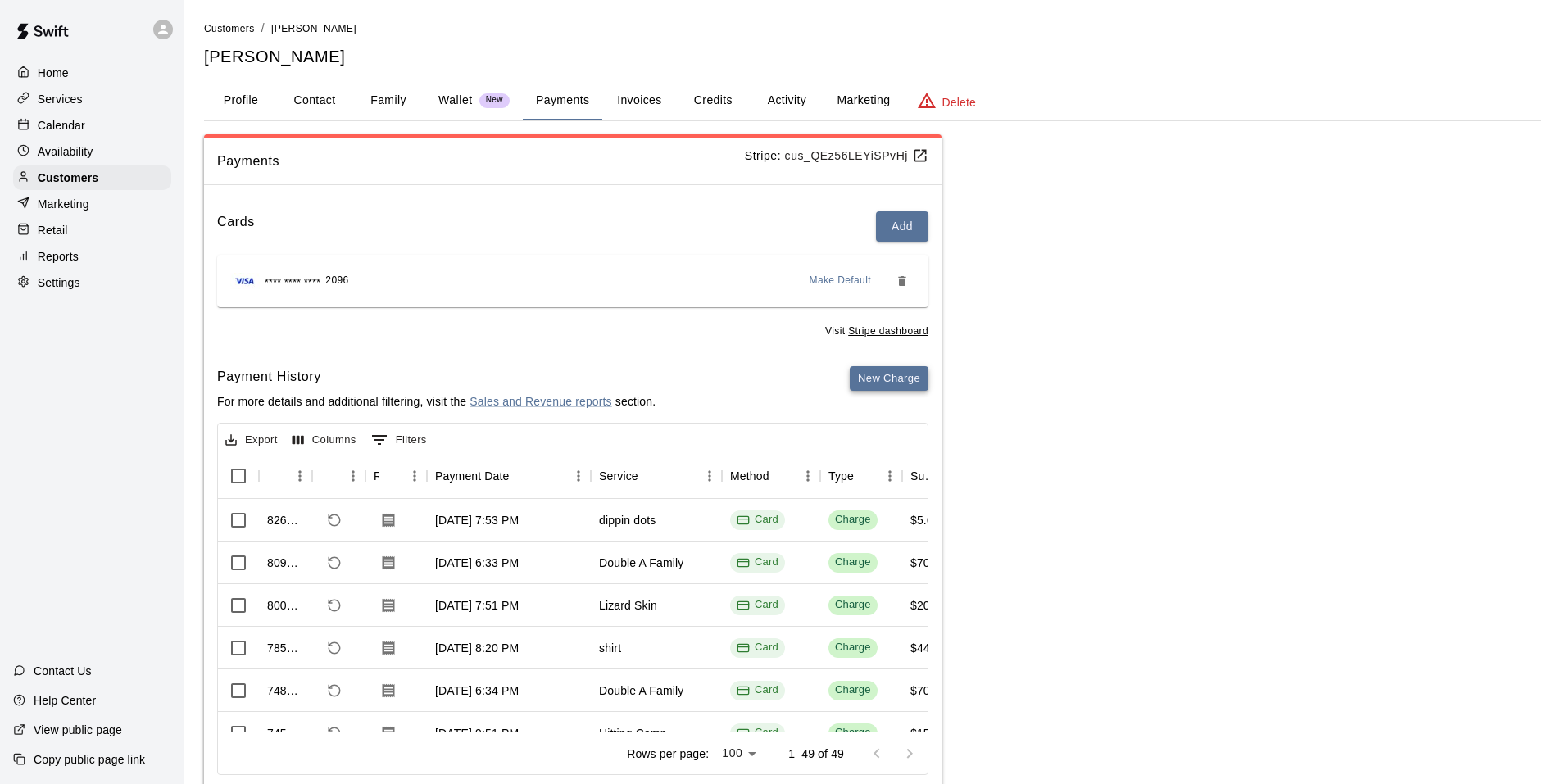
click at [891, 382] on button "New Charge" at bounding box center [888, 379] width 78 height 26
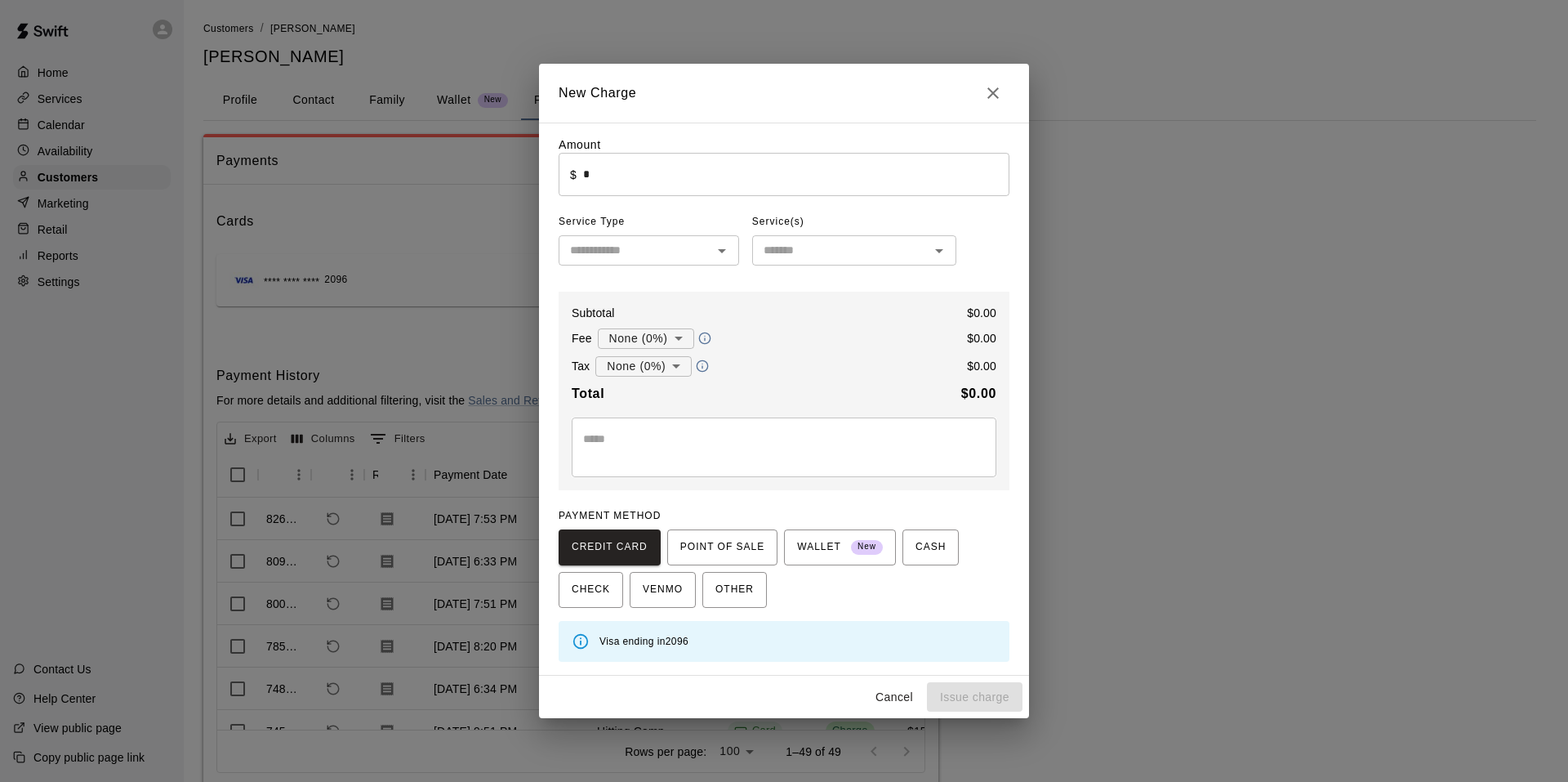
click at [688, 175] on input "*" at bounding box center [796, 173] width 427 height 43
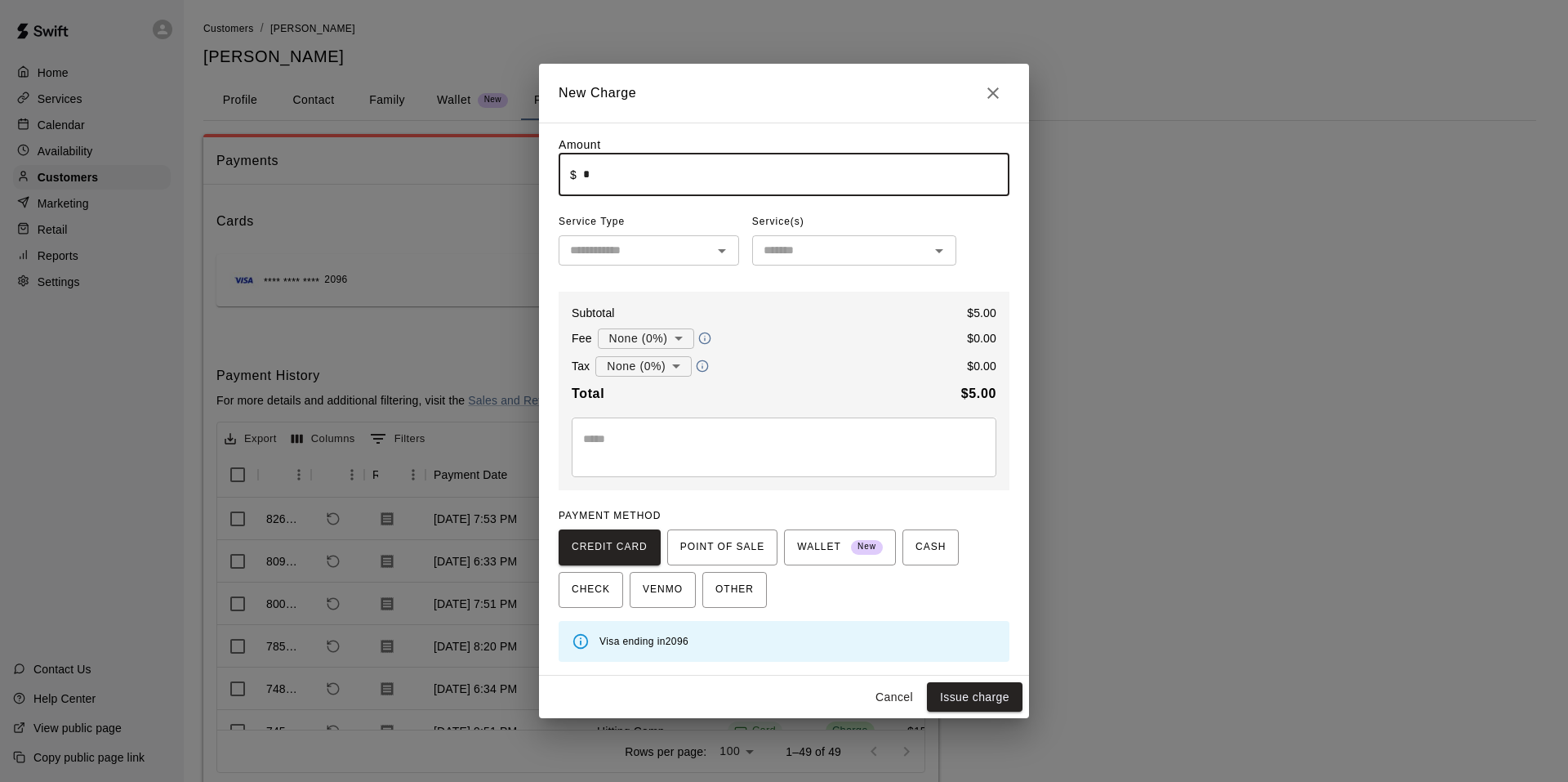
click at [675, 236] on div "​" at bounding box center [649, 250] width 181 height 30
type input "****"
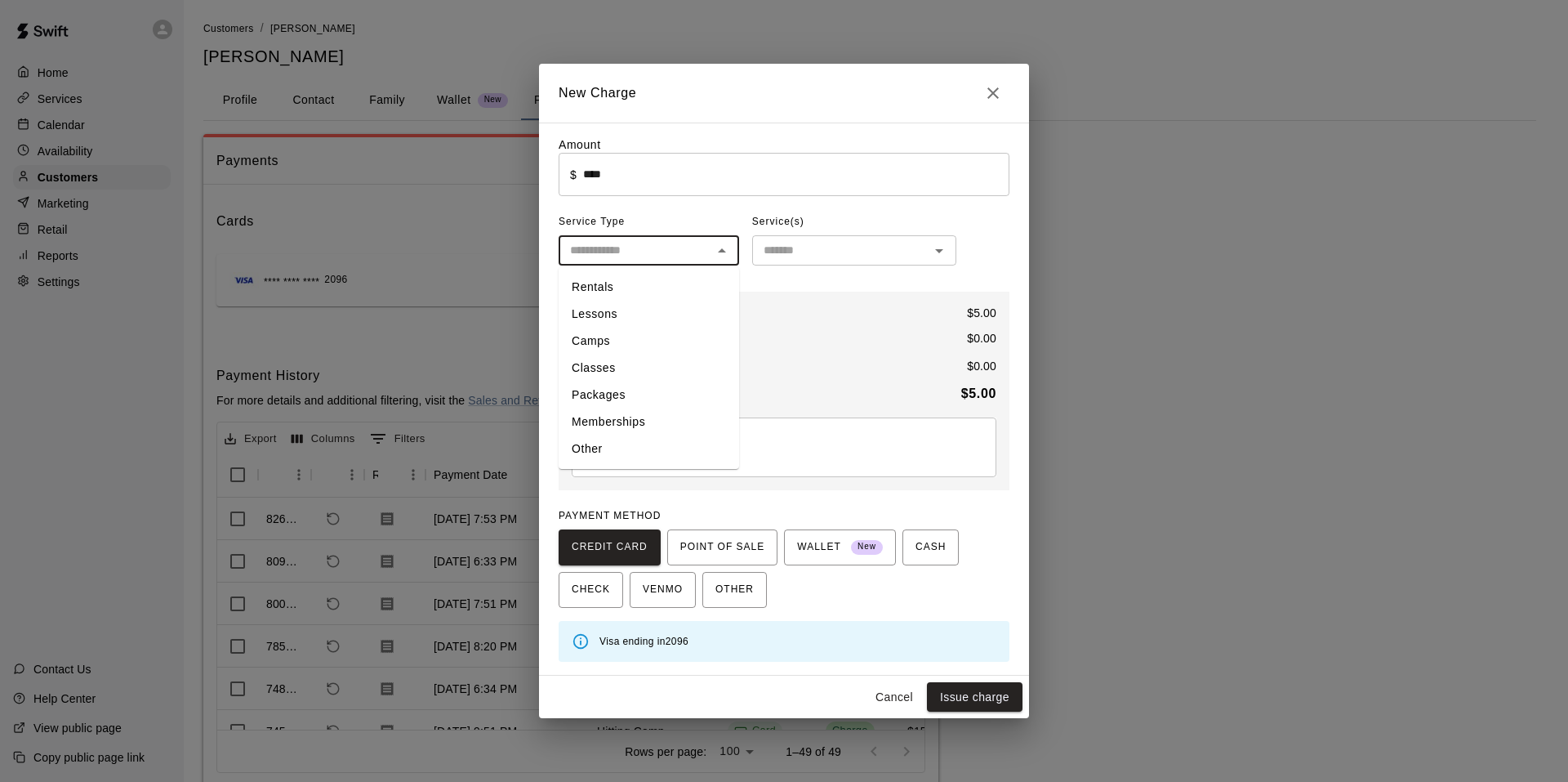
click at [571, 445] on li "Other" at bounding box center [649, 448] width 181 height 27
type input "*****"
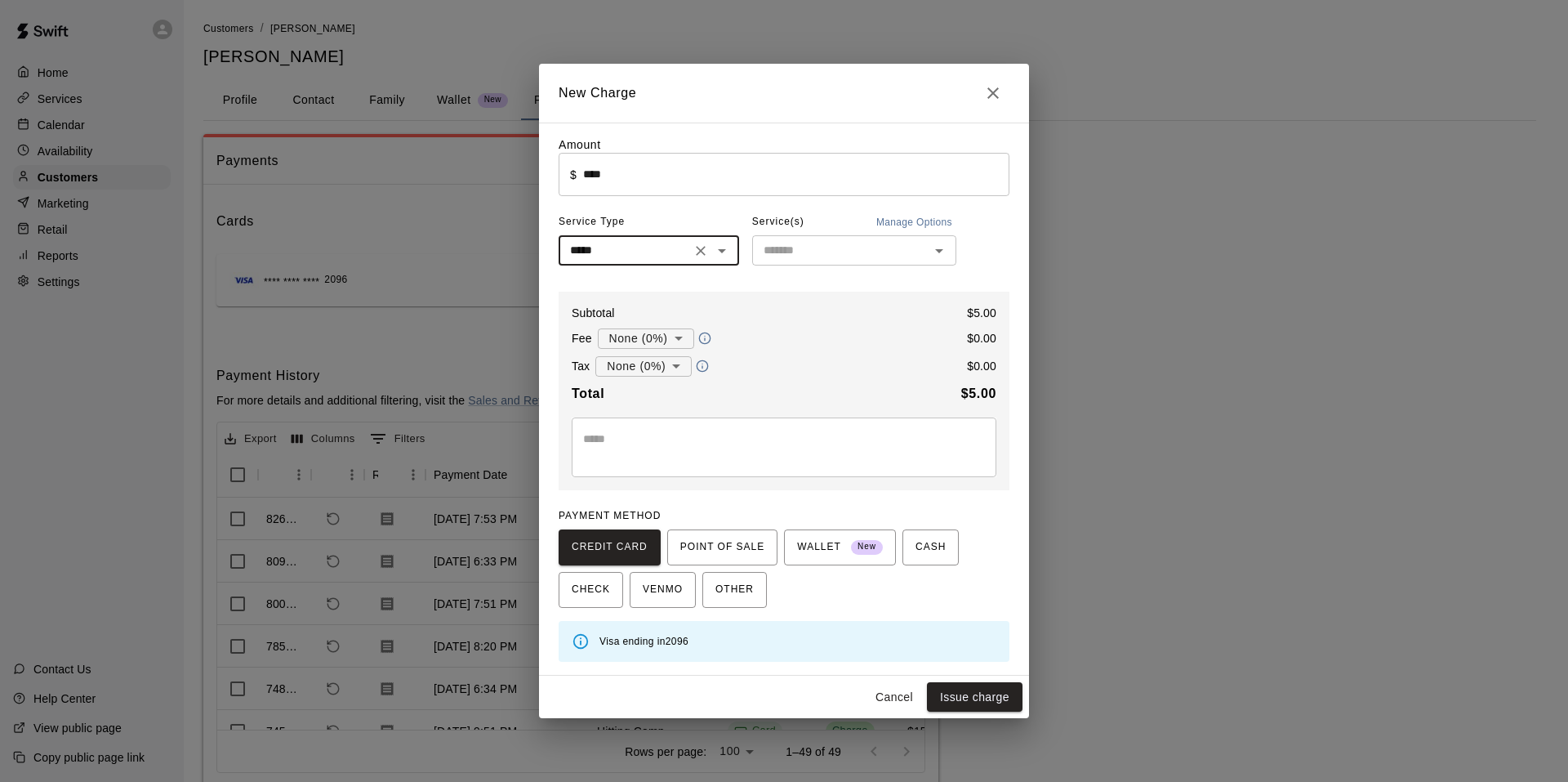
click at [752, 243] on div "​" at bounding box center [854, 250] width 205 height 30
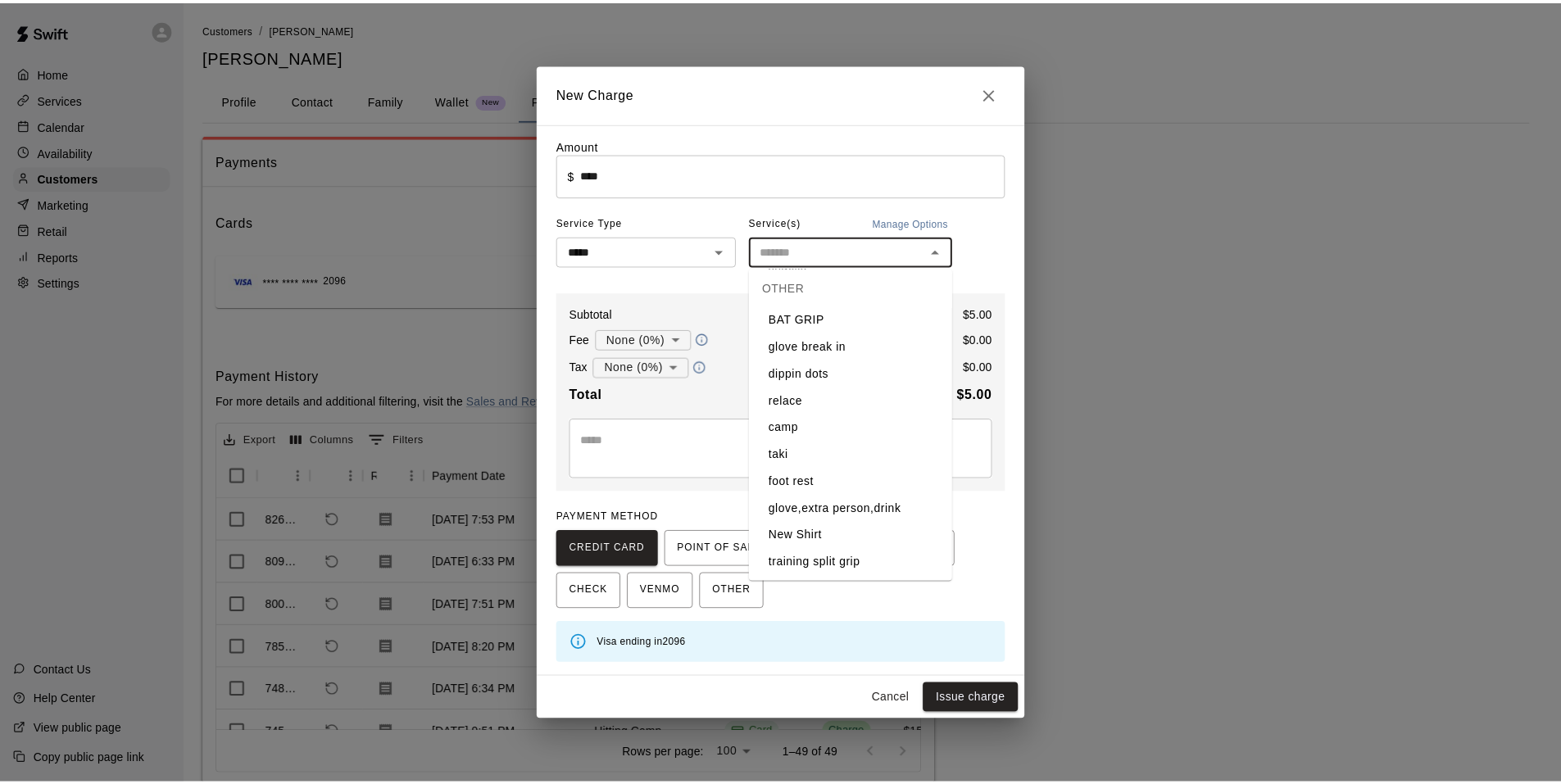
scroll to position [655, 0]
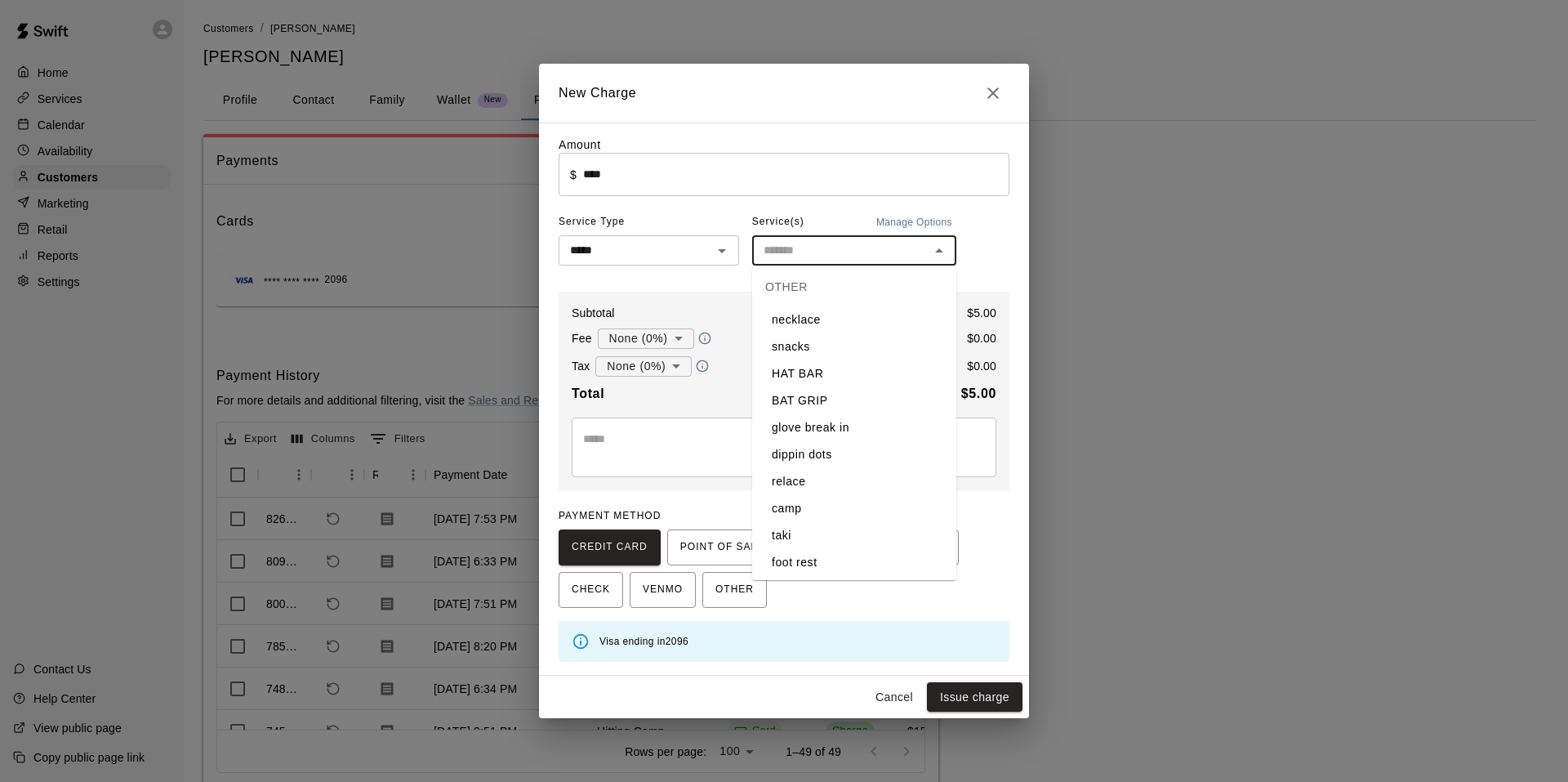
click at [819, 466] on li "dippin dots" at bounding box center [854, 454] width 205 height 27
type input "**********"
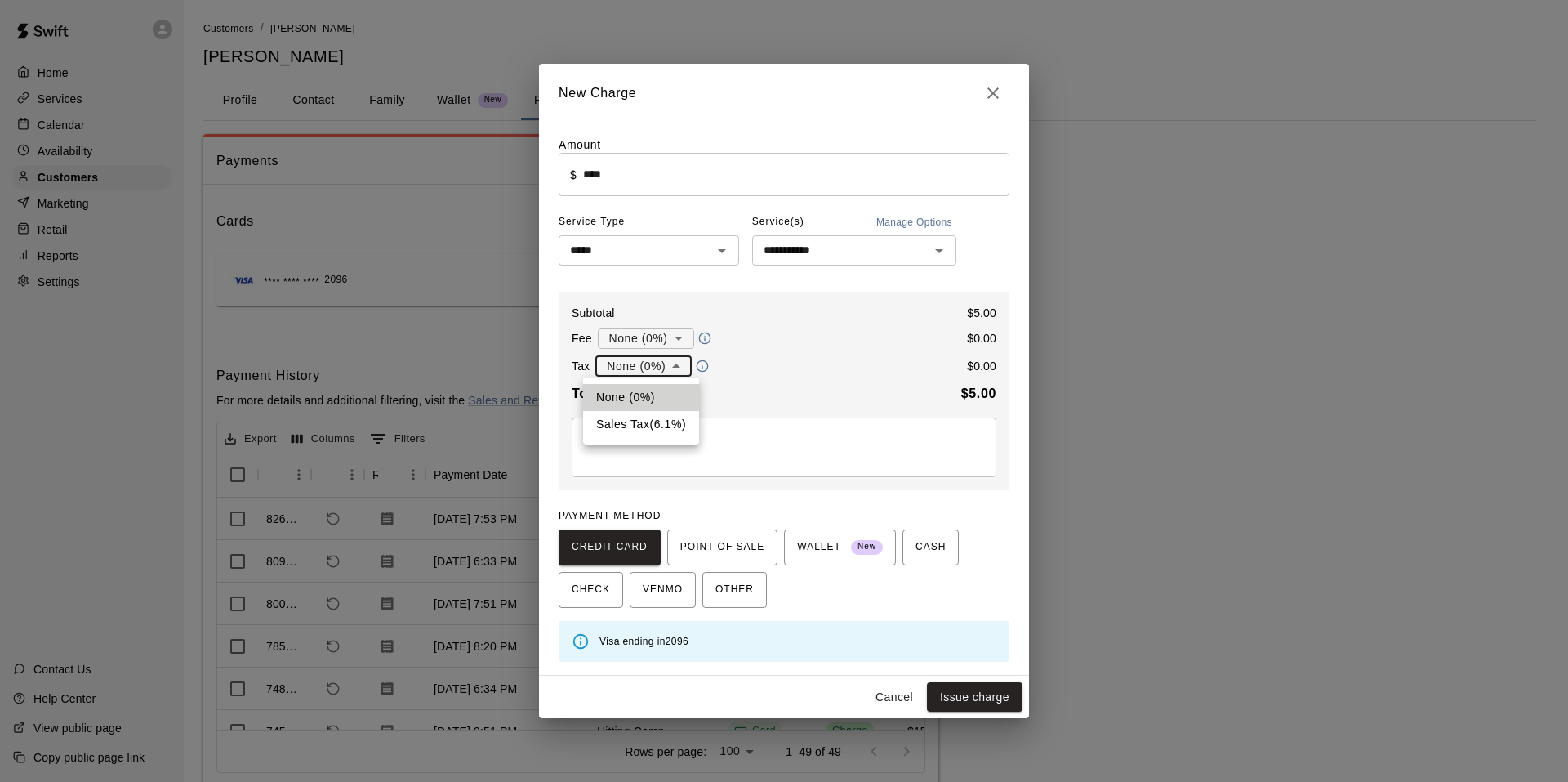
click at [613, 364] on body "Home Services Calendar Availability Customers Marketing Retail Reports Settings…" at bounding box center [784, 412] width 1568 height 825
click at [641, 430] on li "Sales Tax ( 6.1 %)" at bounding box center [641, 424] width 116 height 27
type input "**********"
click at [961, 690] on button "Issue charge" at bounding box center [974, 697] width 95 height 30
type input "*"
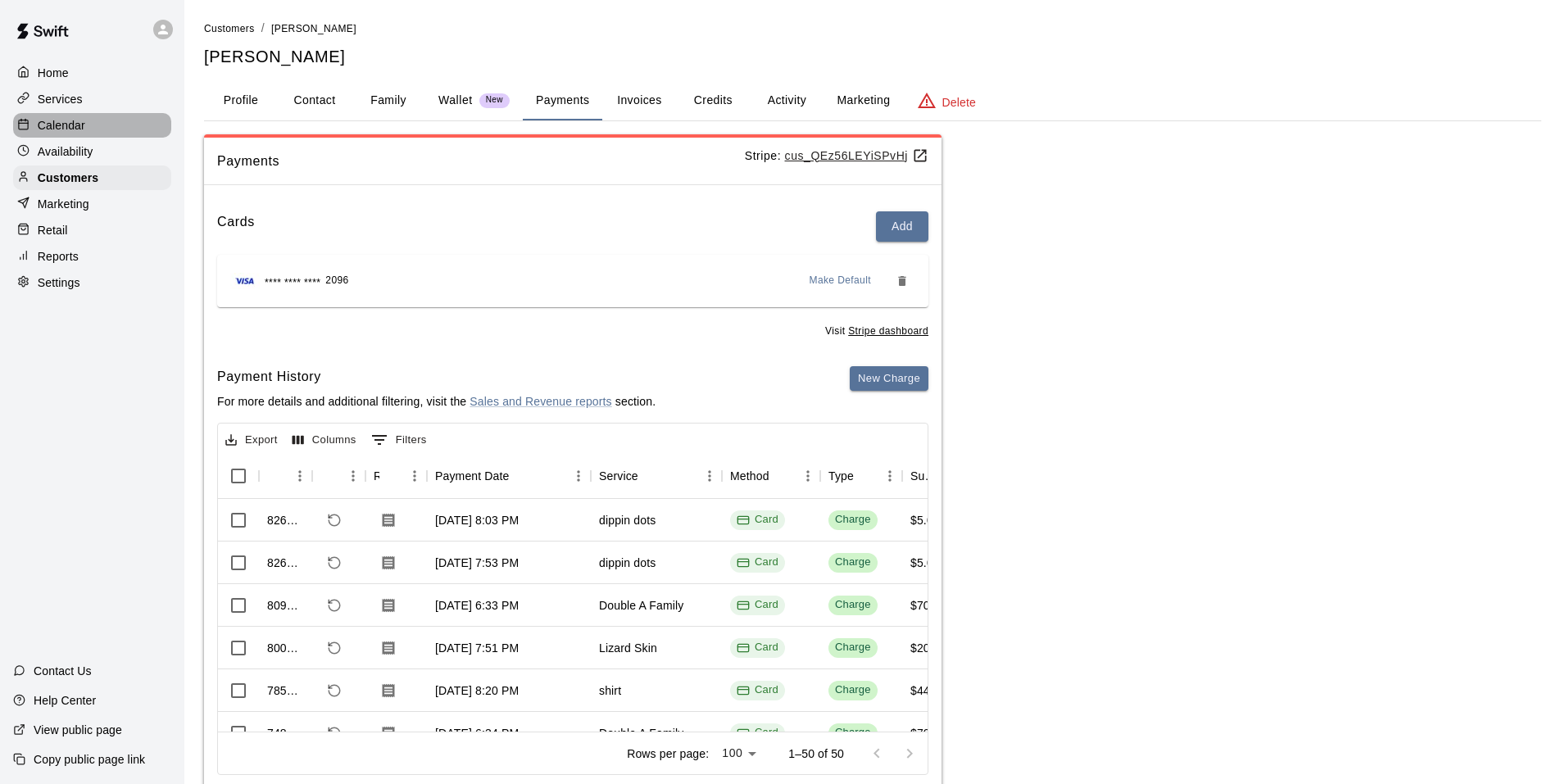
click at [113, 138] on div "Calendar" at bounding box center [92, 125] width 158 height 25
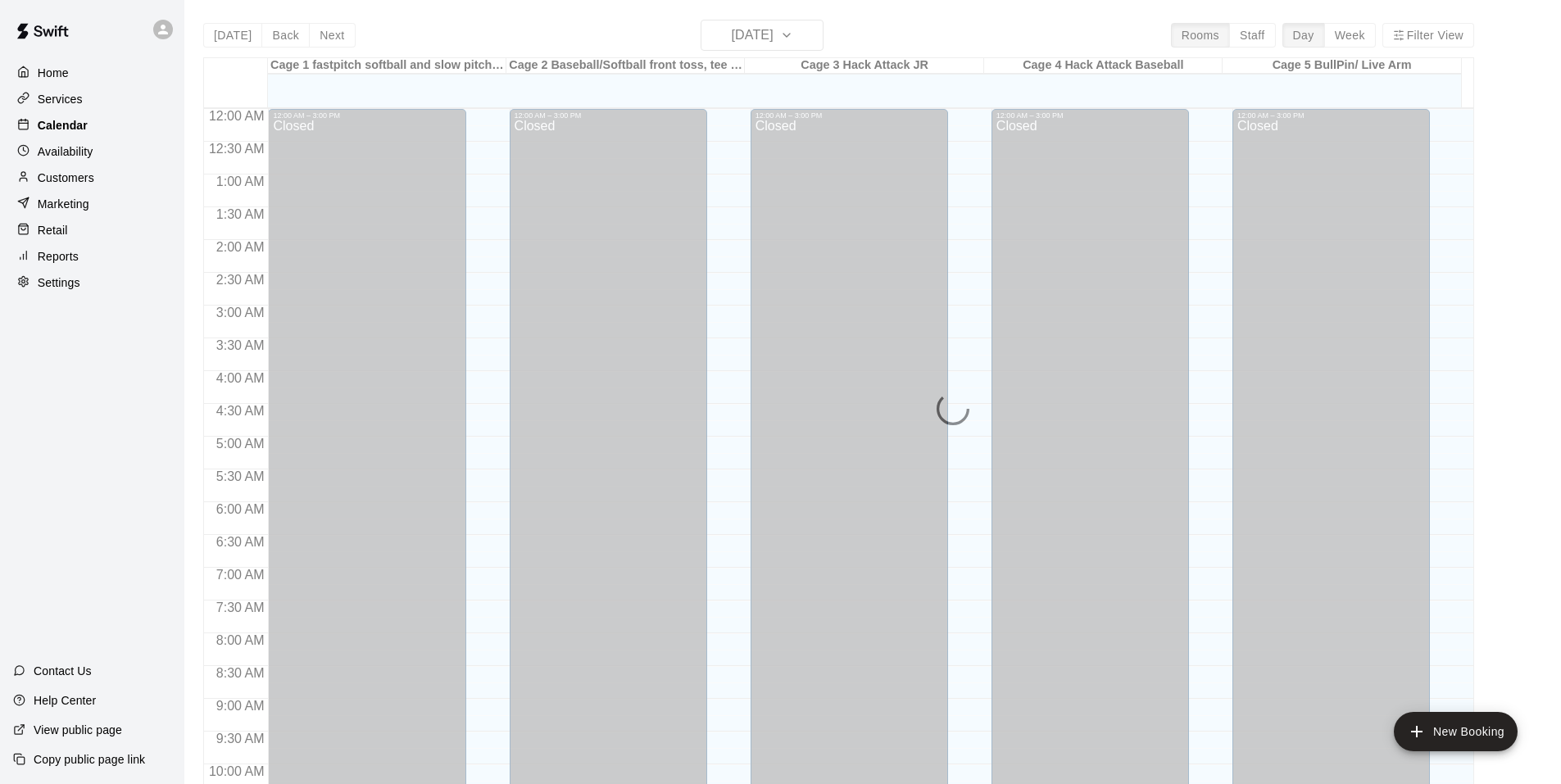
scroll to position [830, 0]
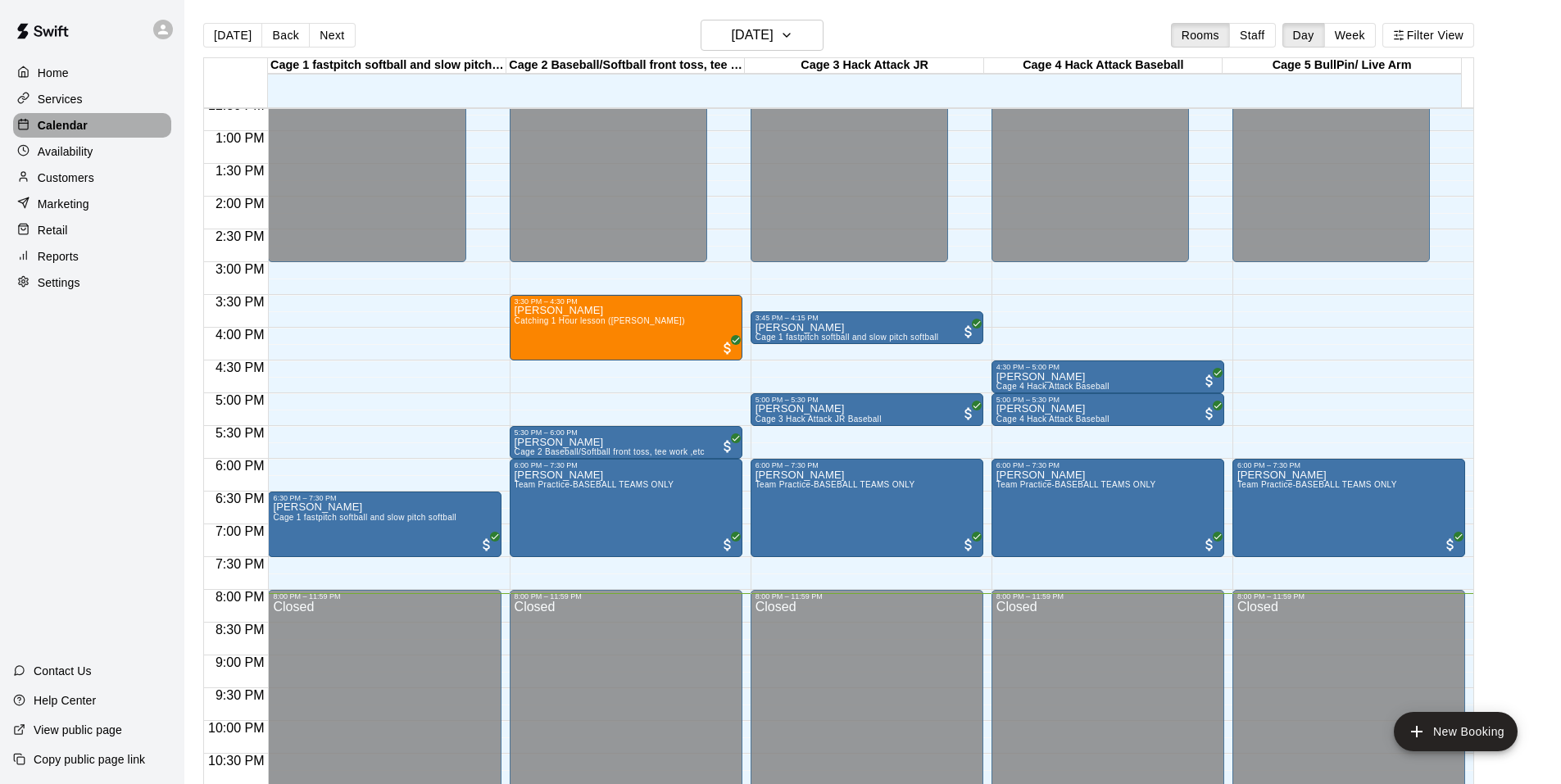
drag, startPoint x: 113, startPoint y: 138, endPoint x: 129, endPoint y: 38, distance: 101.3
drag, startPoint x: 129, startPoint y: 38, endPoint x: 4, endPoint y: 530, distance: 507.6
click at [4, 530] on div "Home Services Calendar Availability Customers Marketing Retail Reports Settings…" at bounding box center [92, 392] width 184 height 784
click at [73, 408] on div "Home Services Calendar Availability Customers Marketing Retail Reports Settings…" at bounding box center [92, 392] width 184 height 784
drag, startPoint x: 151, startPoint y: 374, endPoint x: 161, endPoint y: 366, distance: 12.8
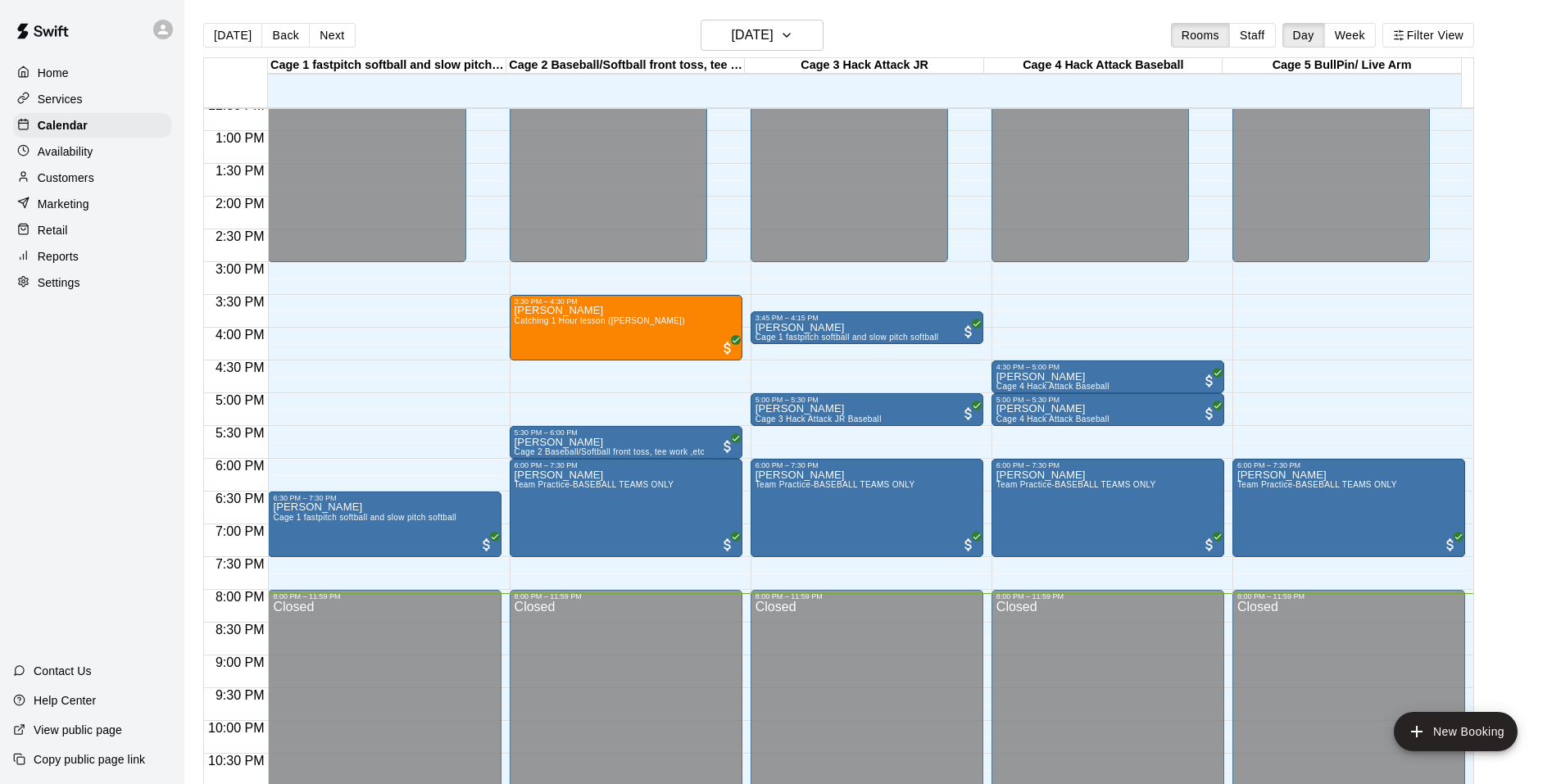
click at [161, 366] on div "Home Services Calendar Availability Customers Marketing Retail Reports Settings…" at bounding box center [92, 392] width 184 height 784
